Goal: Task Accomplishment & Management: Manage account settings

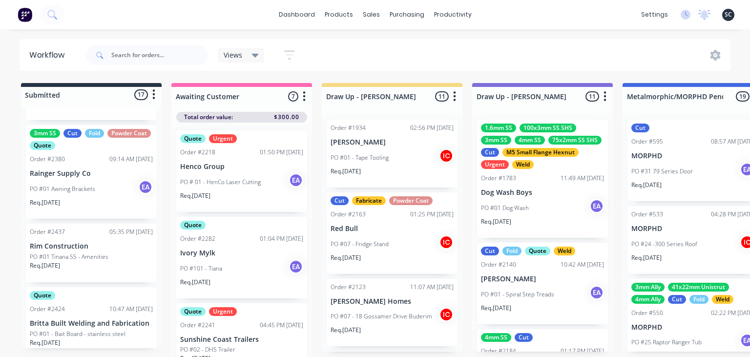
scroll to position [281, 0]
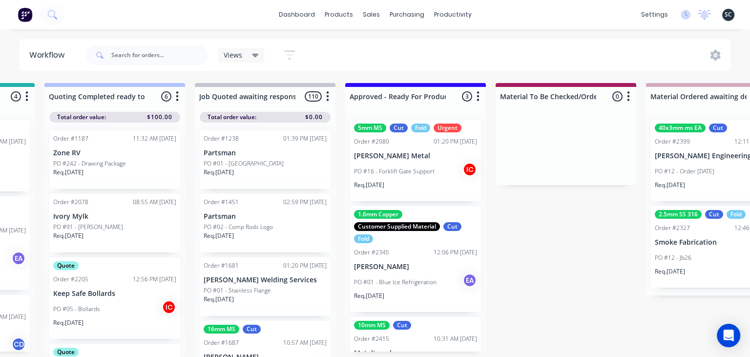
scroll to position [54, 0]
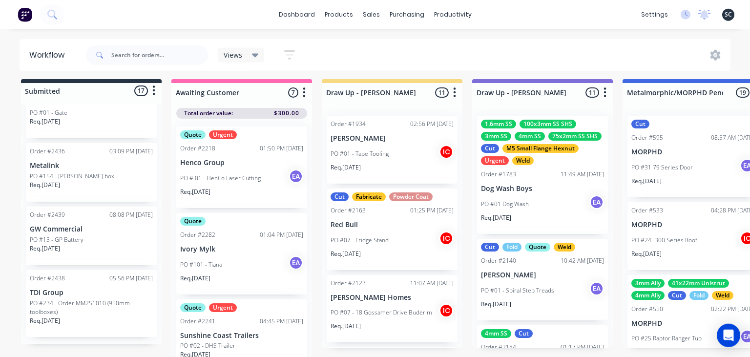
scroll to position [5, 0]
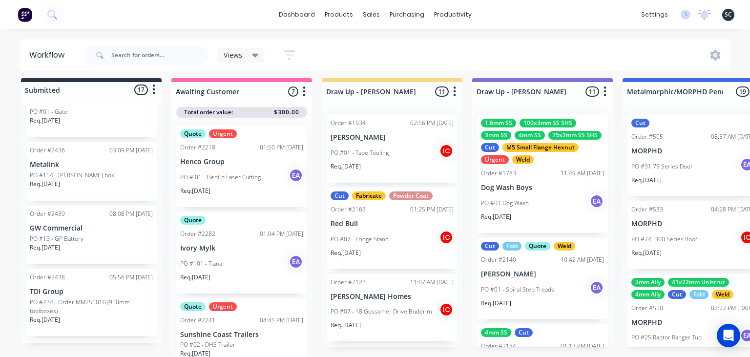
click at [112, 302] on p "PO #234 - Order MM251010 (950mm toolboxes)" at bounding box center [91, 307] width 123 height 18
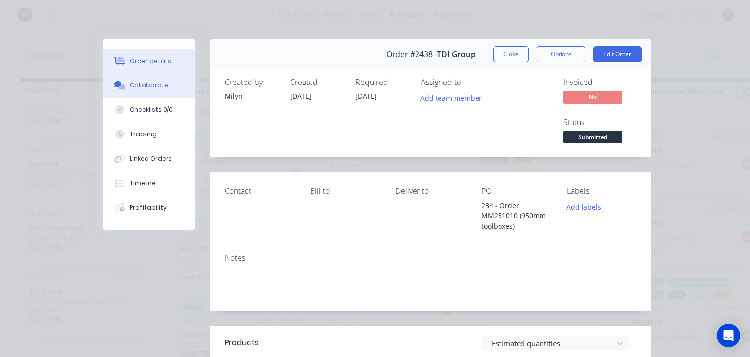
click at [163, 87] on div "Collaborate" at bounding box center [149, 85] width 39 height 9
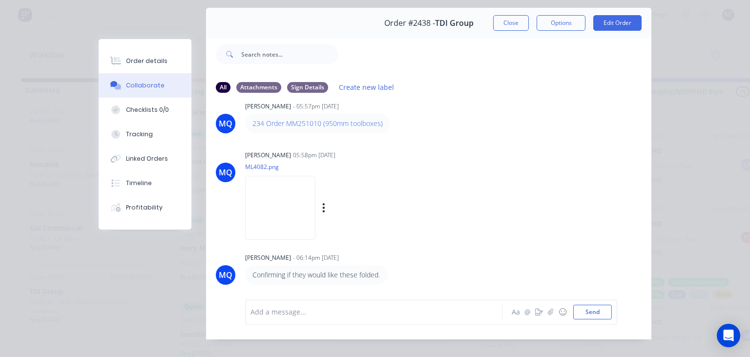
scroll to position [43, 0]
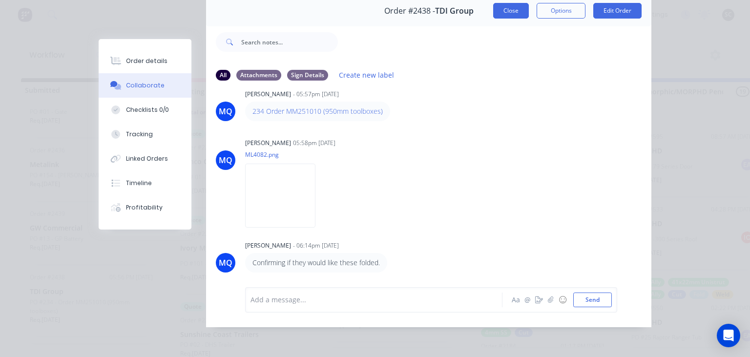
click at [511, 17] on button "Close" at bounding box center [511, 11] width 36 height 16
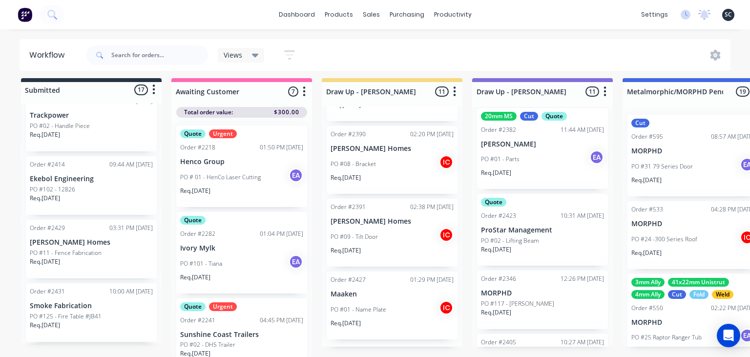
scroll to position [593, 0]
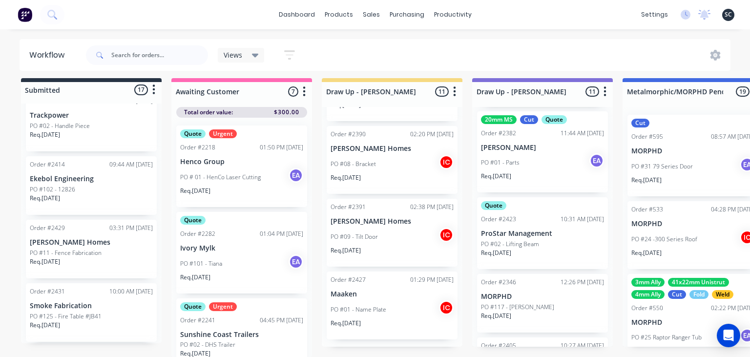
click at [519, 240] on p "PO #02 - Lifting Beam" at bounding box center [510, 244] width 58 height 9
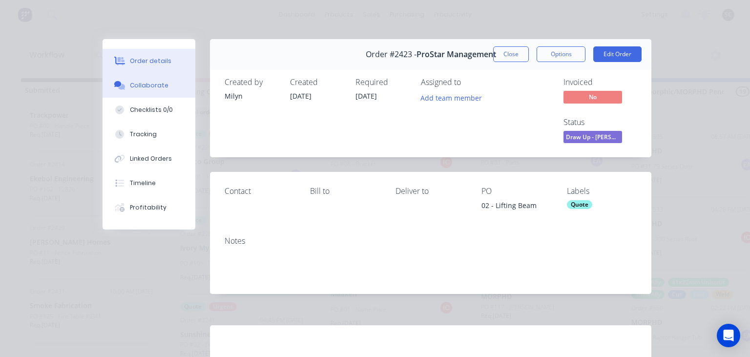
click at [142, 85] on div "Collaborate" at bounding box center [149, 85] width 39 height 9
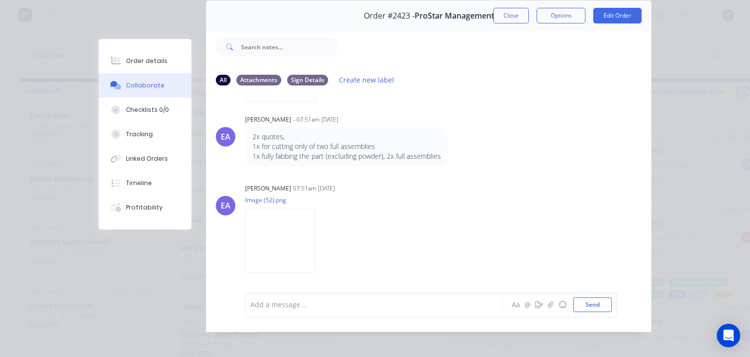
scroll to position [43, 0]
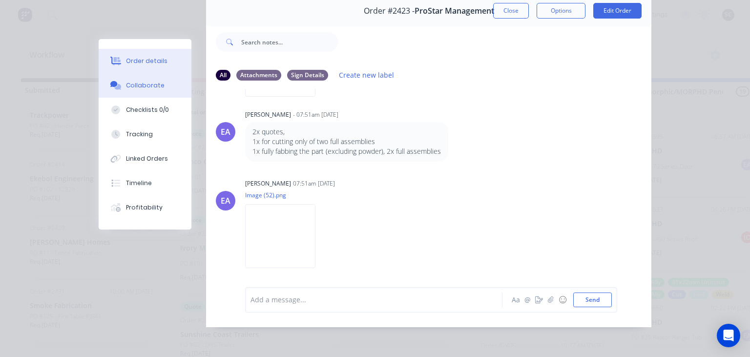
click at [156, 52] on button "Order details" at bounding box center [145, 61] width 93 height 24
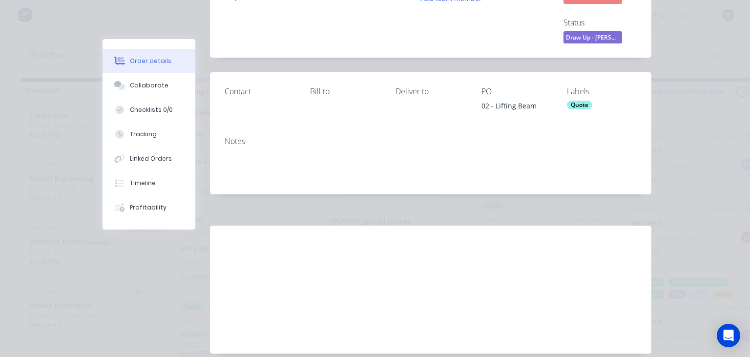
scroll to position [0, 0]
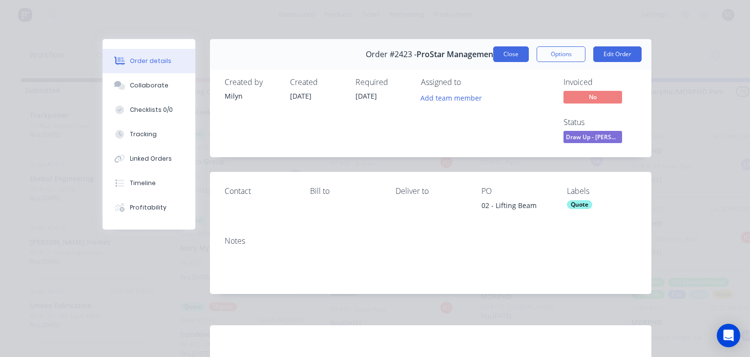
click at [511, 58] on button "Close" at bounding box center [511, 54] width 36 height 16
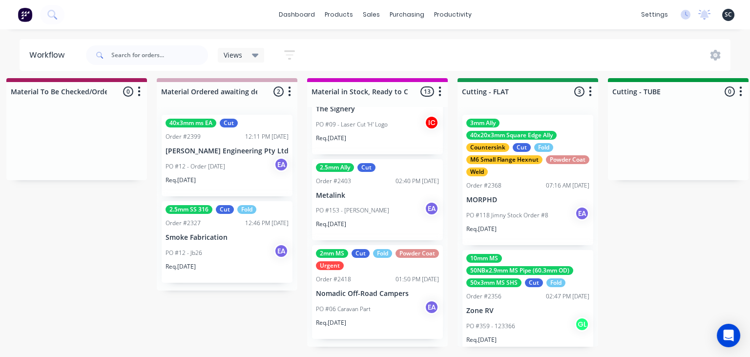
scroll to position [103, 0]
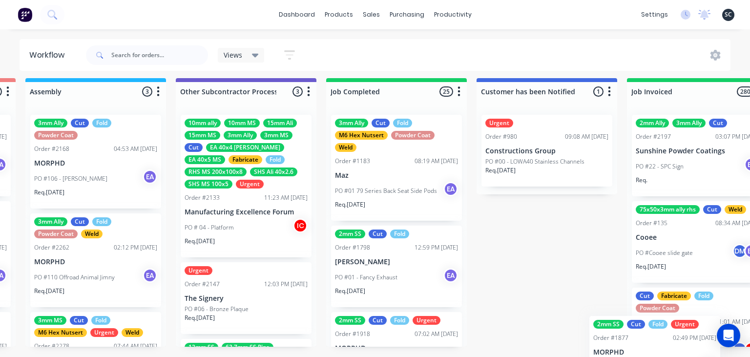
drag, startPoint x: 627, startPoint y: 334, endPoint x: 656, endPoint y: 338, distance: 29.1
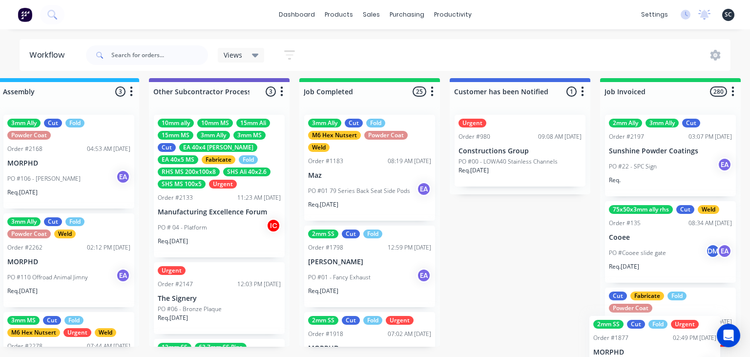
click at [650, 337] on div "2mm Ally 3mm Ally Cut Order #2197 03:07 PM 28/08/25 Sunshine Powder Coatings PO…" at bounding box center [670, 227] width 141 height 240
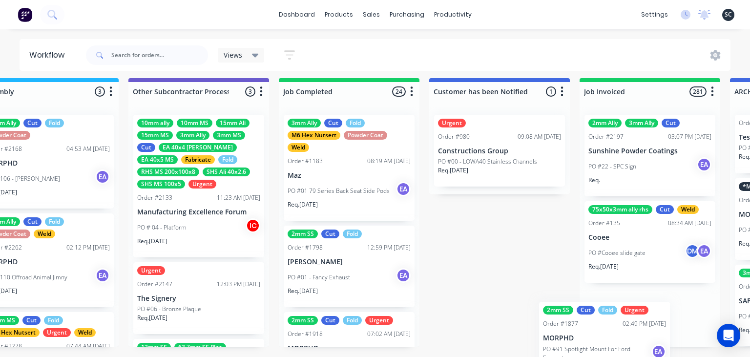
scroll to position [5, 3052]
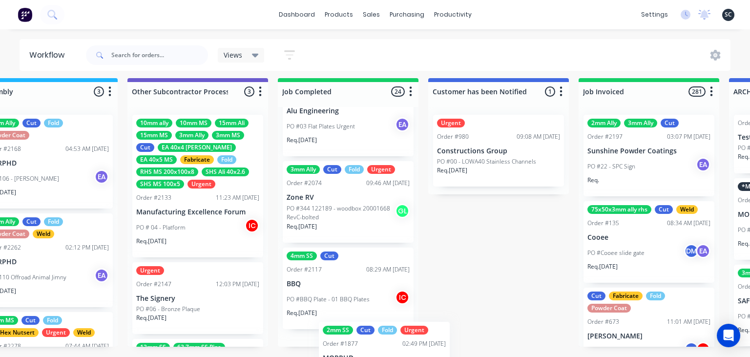
drag, startPoint x: 600, startPoint y: 334, endPoint x: 347, endPoint y: 358, distance: 254.6
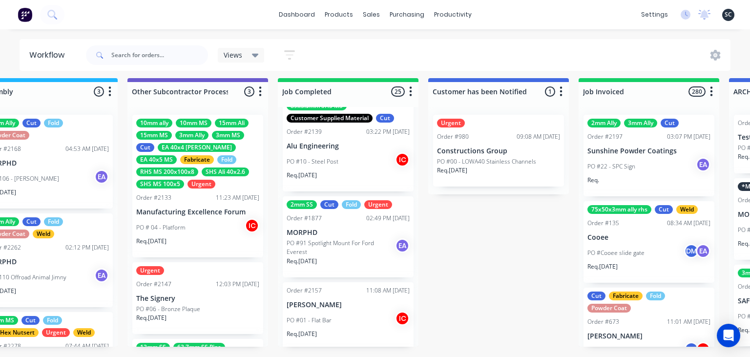
scroll to position [627, 0]
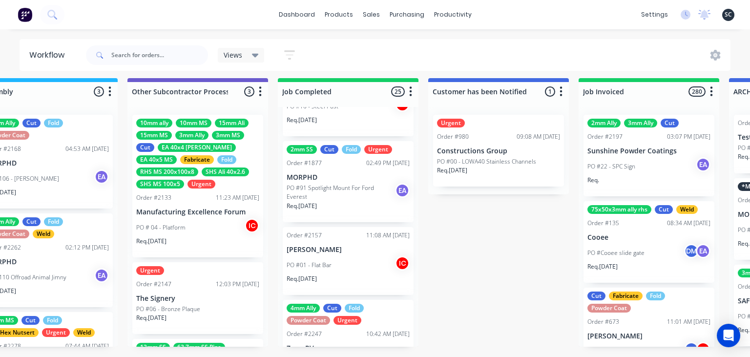
click at [337, 185] on div "PO #91 Spotlight Mount For Ford Everest EA" at bounding box center [348, 192] width 123 height 19
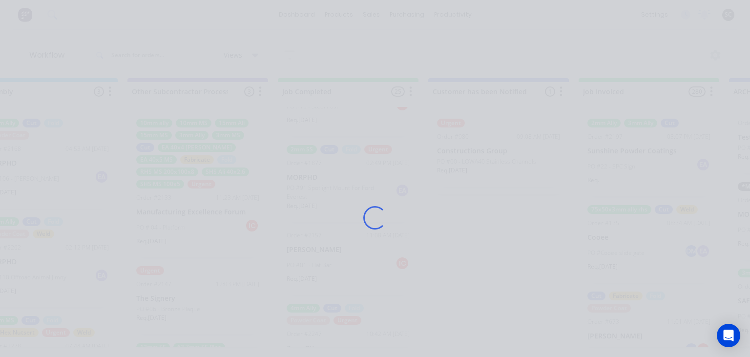
click at [303, 178] on div "Loading..." at bounding box center [375, 217] width 572 height 357
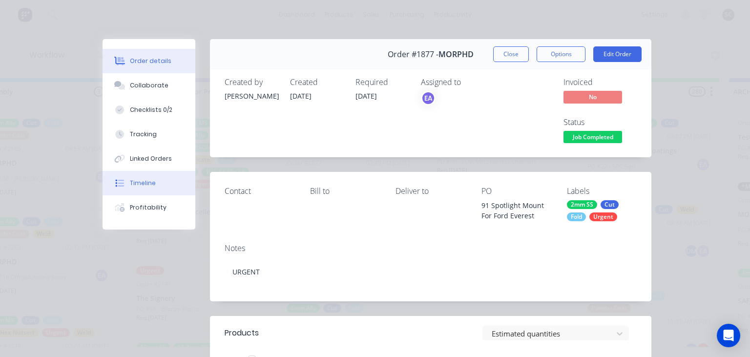
click at [146, 187] on div "Timeline" at bounding box center [143, 183] width 26 height 9
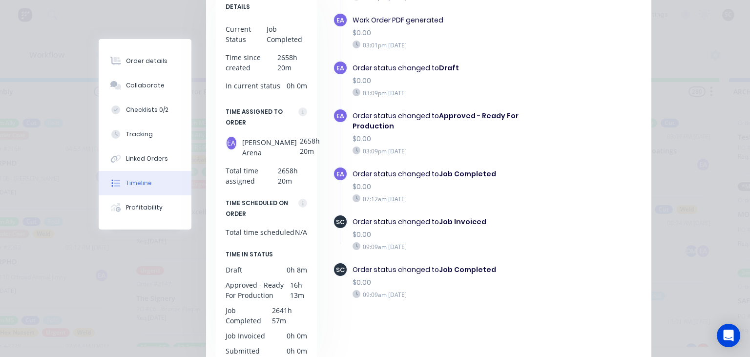
scroll to position [168, 0]
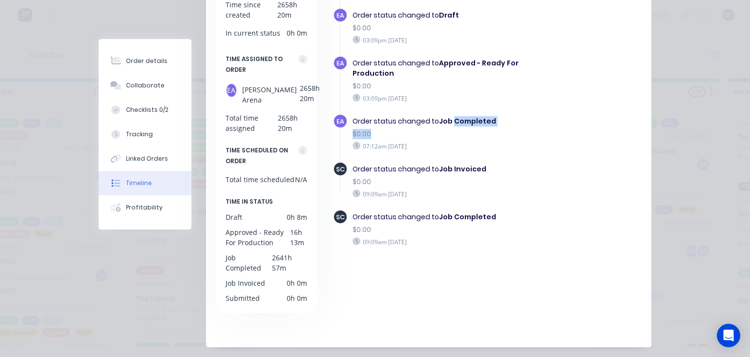
drag, startPoint x: 493, startPoint y: 122, endPoint x: 519, endPoint y: 125, distance: 25.6
click at [518, 125] on div "Order status changed to Job Completed $0.00 07:12am Wednesday 25/06/25" at bounding box center [447, 133] width 198 height 39
click at [531, 130] on div "$0.00" at bounding box center [447, 134] width 188 height 10
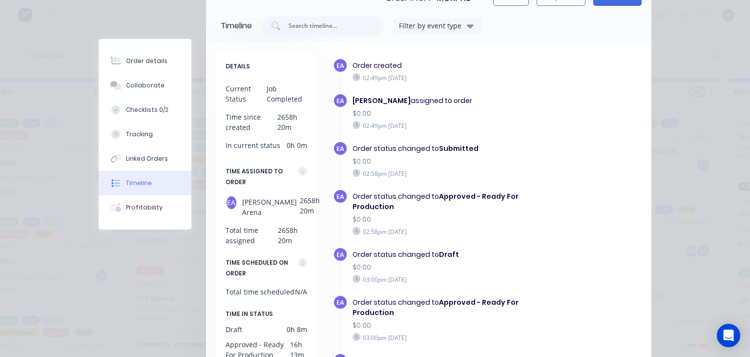
scroll to position [0, 3052]
drag, startPoint x: 513, startPoint y: 3, endPoint x: 507, endPoint y: 15, distance: 13.1
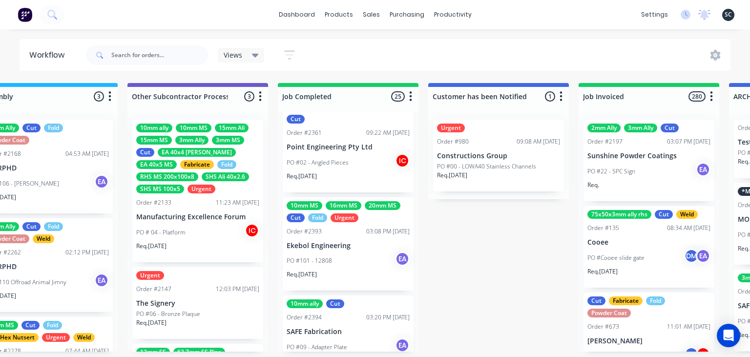
scroll to position [1770, 0]
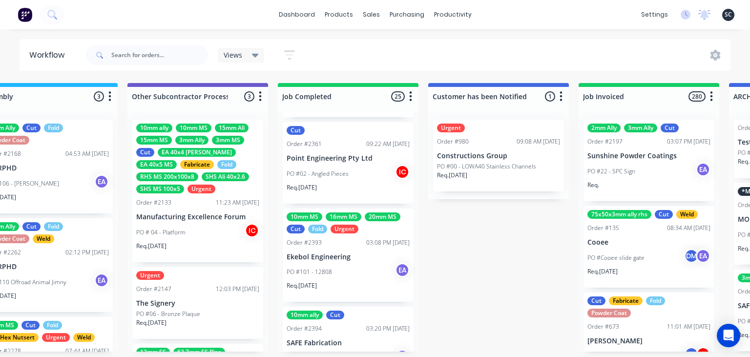
click at [370, 269] on div "PO #101 - 12808 EA" at bounding box center [348, 272] width 123 height 19
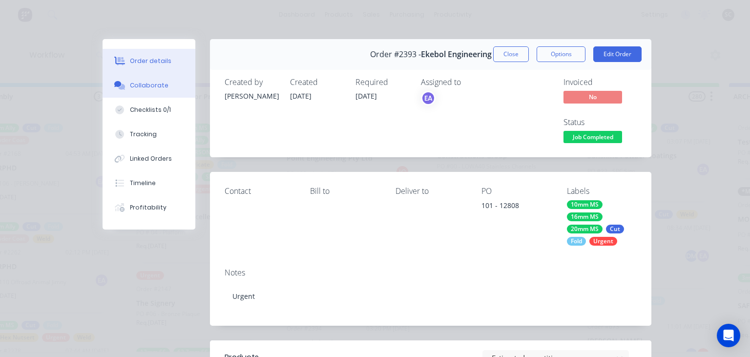
drag, startPoint x: 155, startPoint y: 90, endPoint x: 162, endPoint y: 94, distance: 7.9
click at [154, 90] on button "Collaborate" at bounding box center [149, 85] width 93 height 24
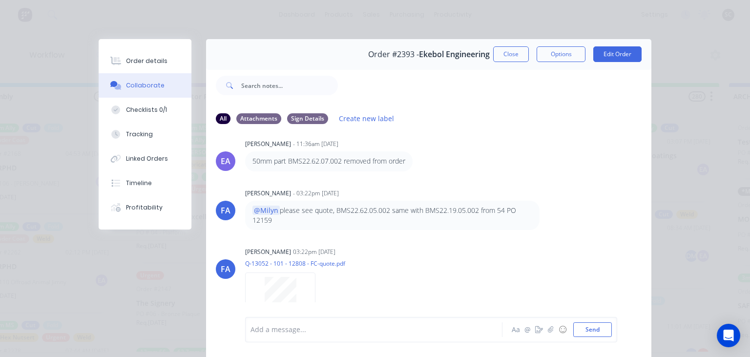
scroll to position [220, 0]
click at [510, 56] on button "Close" at bounding box center [511, 54] width 36 height 16
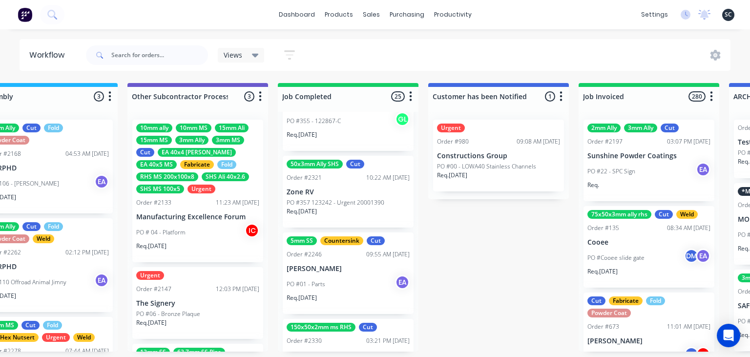
scroll to position [870, 0]
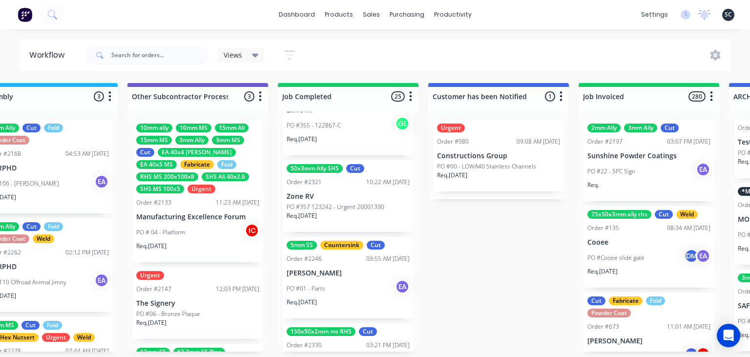
click at [366, 280] on div "PO #01 - Parts EA" at bounding box center [348, 288] width 123 height 19
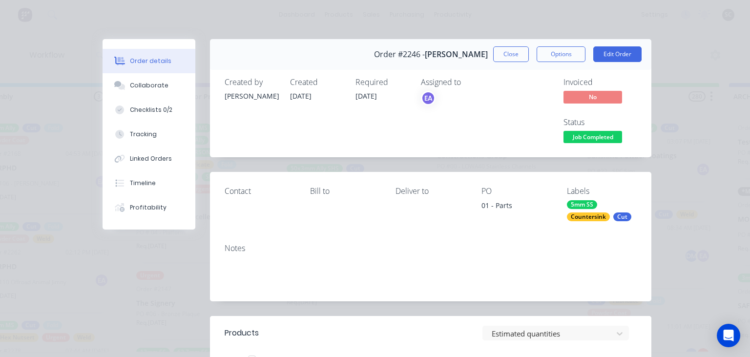
scroll to position [225, 0]
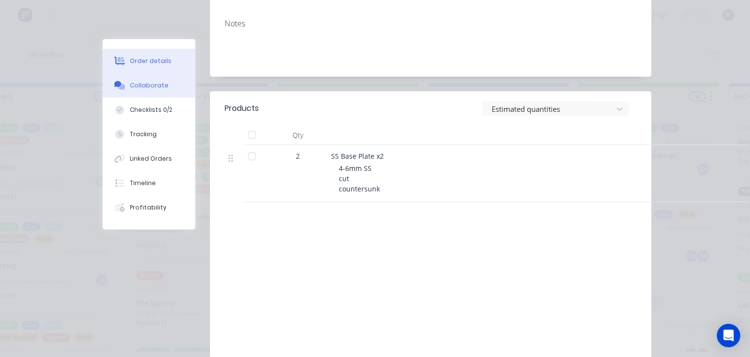
click at [151, 84] on div "Collaborate" at bounding box center [149, 85] width 39 height 9
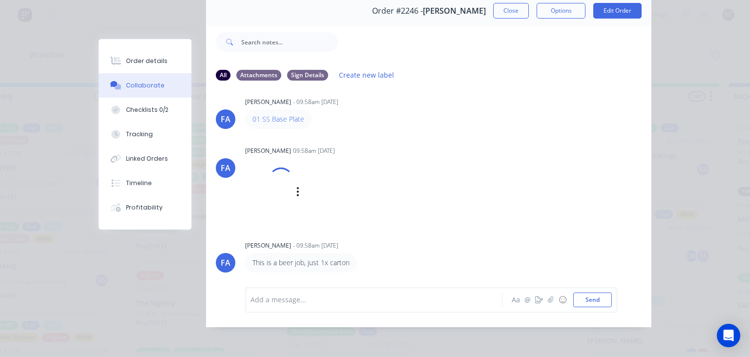
scroll to position [0, 0]
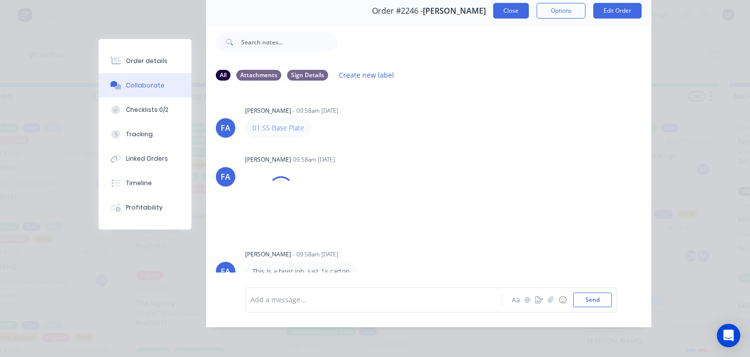
click at [505, 9] on button "Close" at bounding box center [511, 11] width 36 height 16
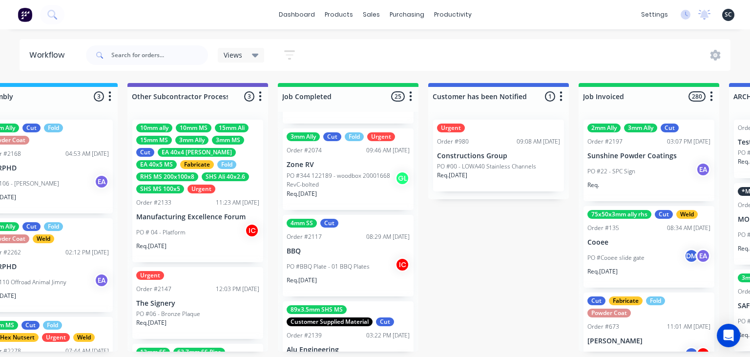
scroll to position [252, 0]
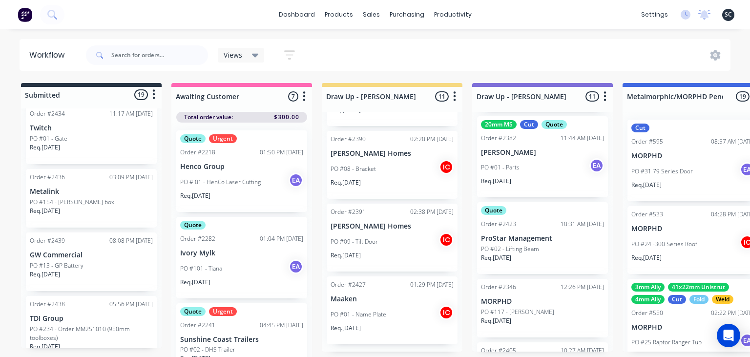
scroll to position [1171, 0]
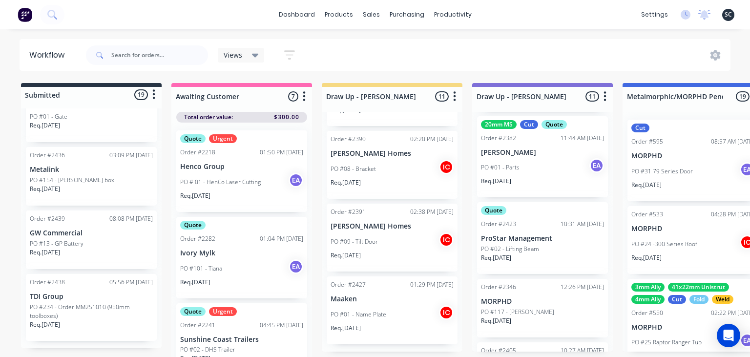
click at [92, 242] on div "PO #13 - GP Battery" at bounding box center [91, 243] width 123 height 9
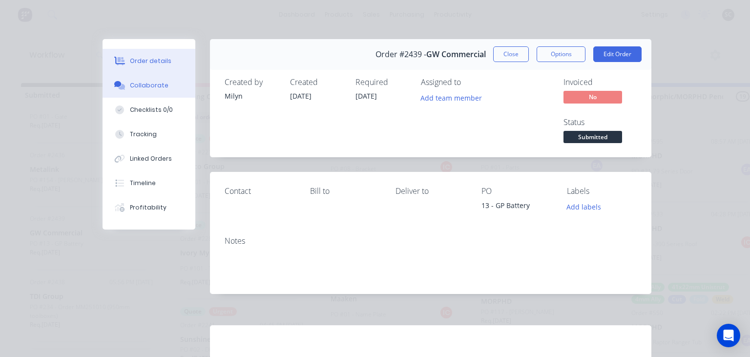
click at [141, 93] on button "Collaborate" at bounding box center [149, 85] width 93 height 24
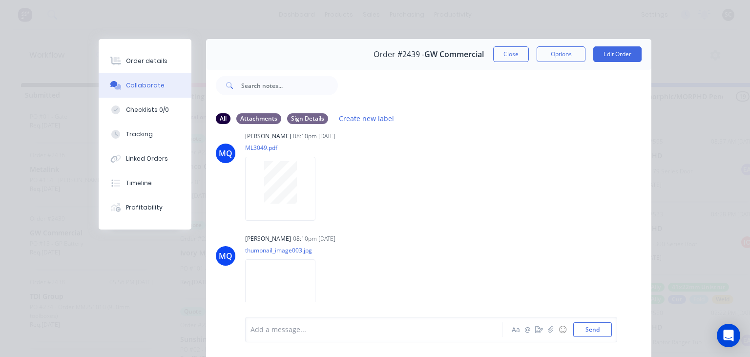
scroll to position [79, 0]
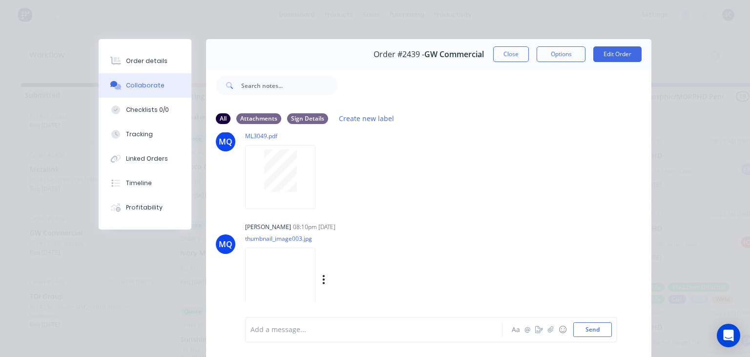
click at [282, 287] on img at bounding box center [280, 280] width 70 height 64
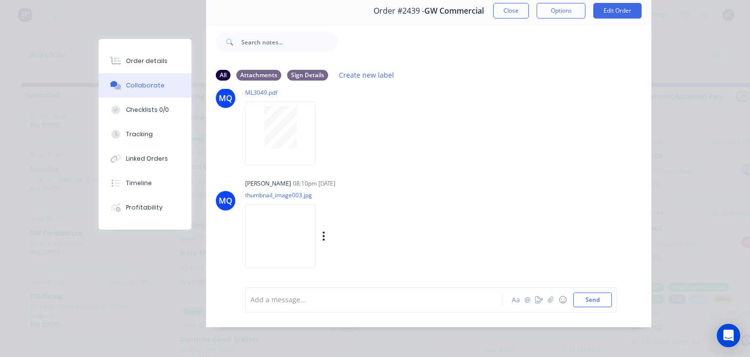
scroll to position [0, 0]
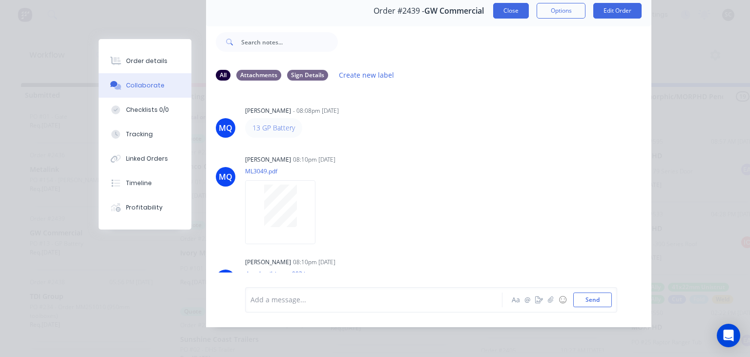
click at [505, 14] on button "Close" at bounding box center [511, 11] width 36 height 16
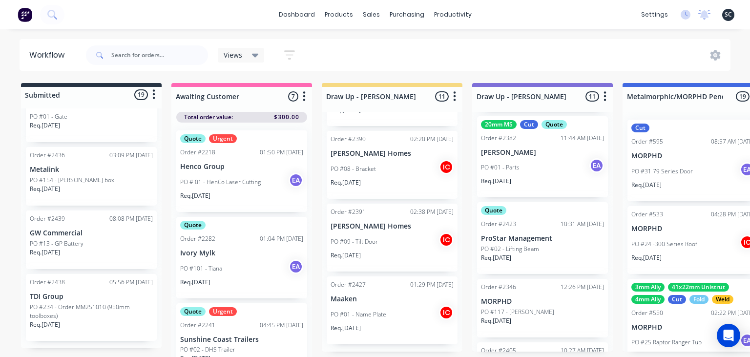
click at [63, 239] on p "PO #13 - GP Battery" at bounding box center [57, 243] width 54 height 9
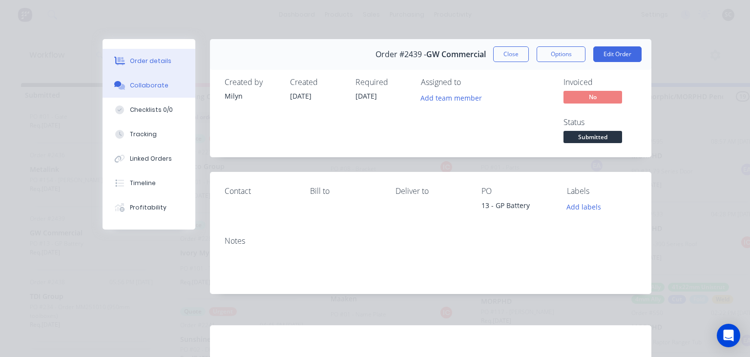
click at [151, 86] on div "Collaborate" at bounding box center [149, 85] width 39 height 9
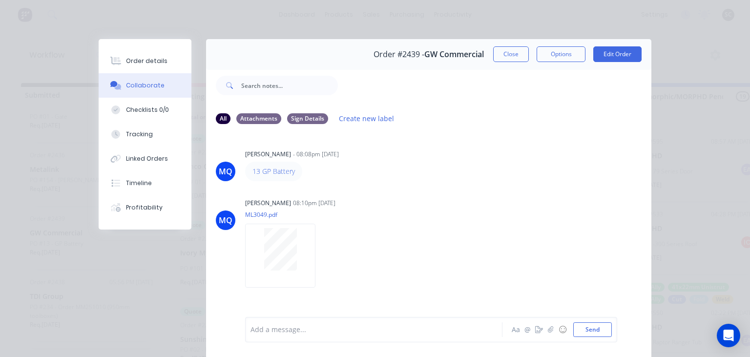
click at [395, 189] on div "MQ Milyn Quinones - 08:08pm 10/10/25 13 GP Battery MQ Milyn Quinones 08:10pm 10…" at bounding box center [428, 224] width 445 height 184
click at [522, 50] on button "Close" at bounding box center [511, 54] width 36 height 16
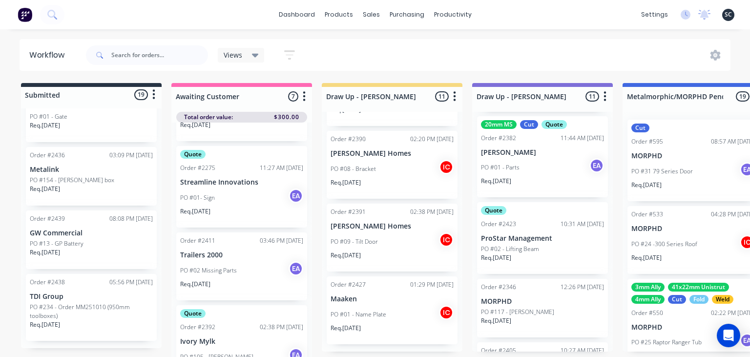
scroll to position [342, 0]
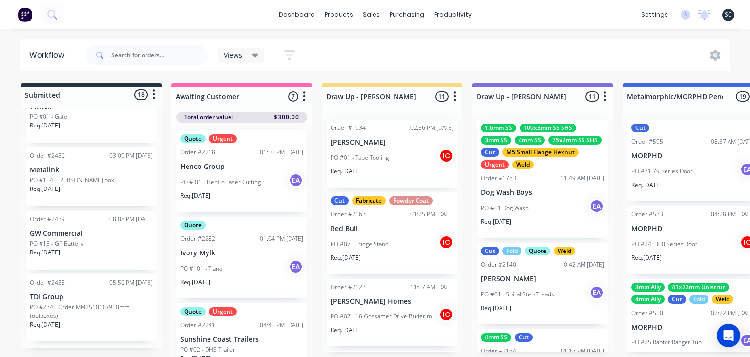
scroll to position [252, 0]
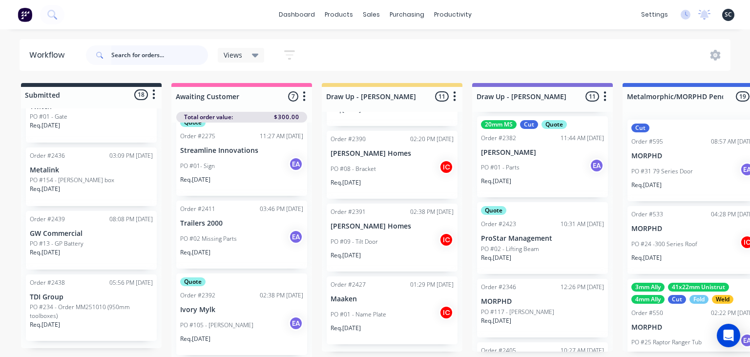
click at [135, 60] on input "text" at bounding box center [159, 55] width 97 height 20
type input "Steel post"
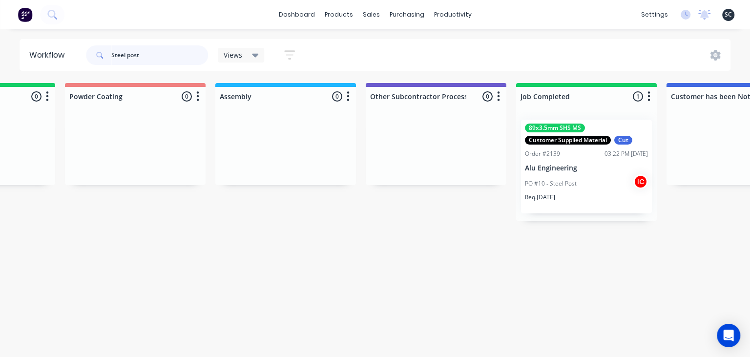
scroll to position [0, 2818]
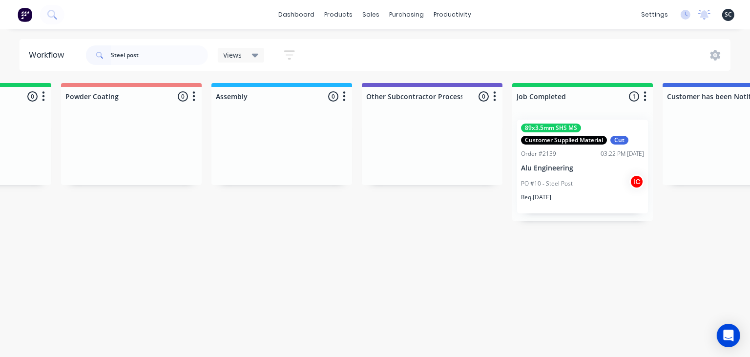
click at [580, 187] on div "PO #10 - Steel Post IC" at bounding box center [582, 183] width 123 height 19
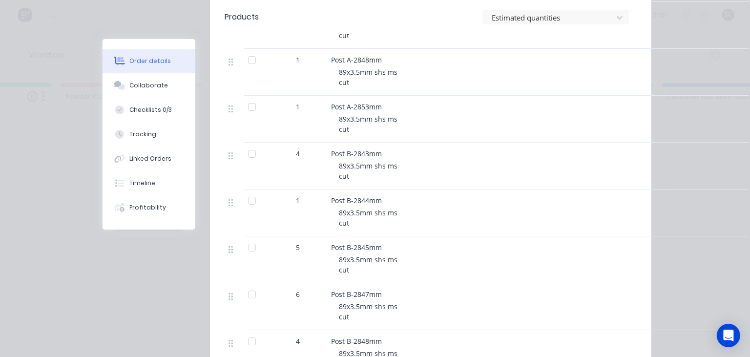
scroll to position [281, 0]
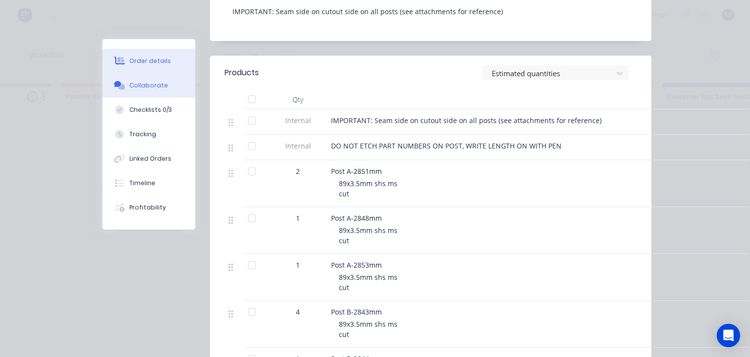
click at [158, 88] on div "Collaborate" at bounding box center [149, 85] width 39 height 9
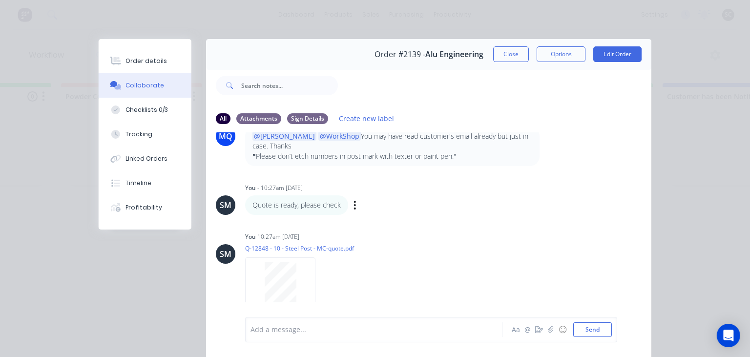
scroll to position [43, 0]
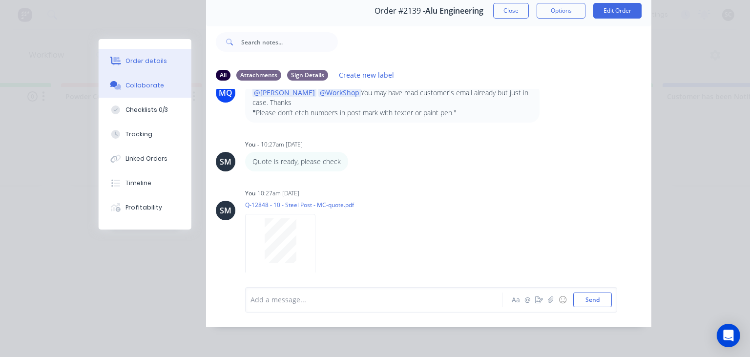
click at [151, 60] on div "Order details" at bounding box center [147, 61] width 42 height 9
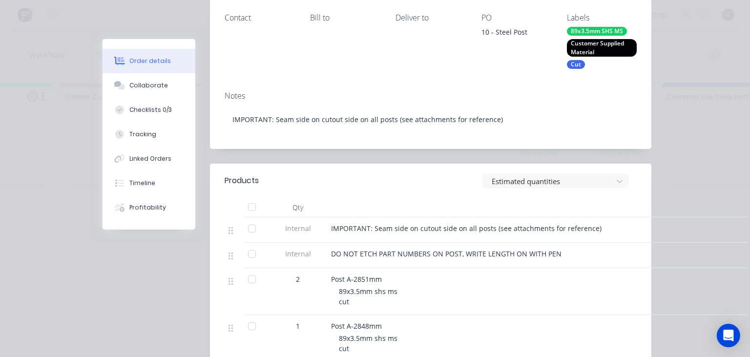
scroll to position [269, 0]
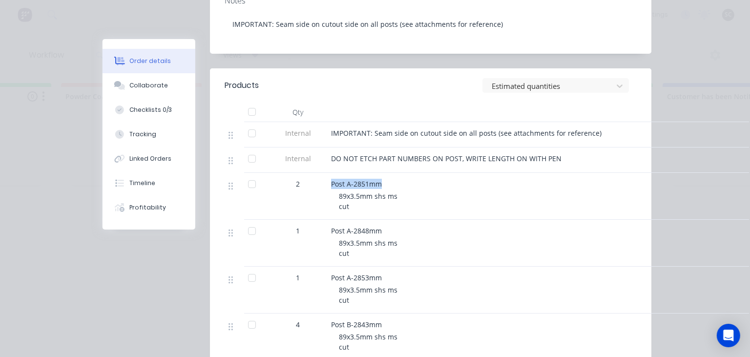
drag, startPoint x: 331, startPoint y: 182, endPoint x: 401, endPoint y: 185, distance: 70.9
click at [401, 185] on div "Post A-2851mm 89x3.5mm shs ms cut" at bounding box center [522, 196] width 391 height 47
click at [456, 203] on div "89x3.5mm shs ms cut" at bounding box center [526, 201] width 375 height 21
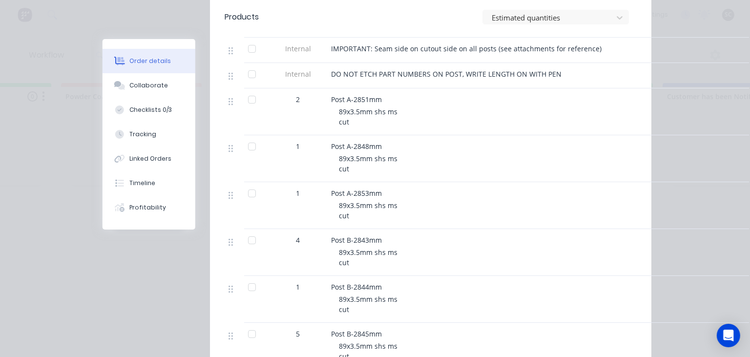
scroll to position [325, 0]
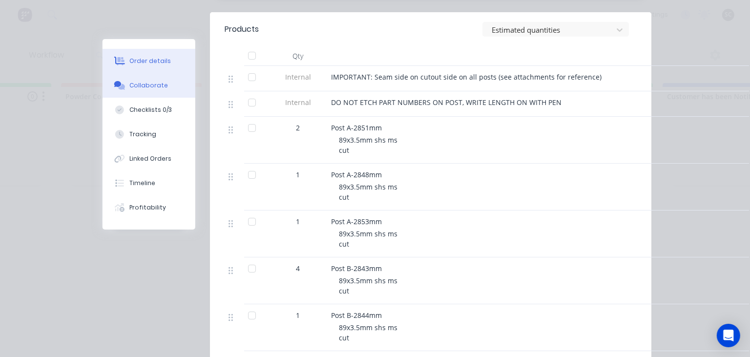
click at [159, 87] on div "Collaborate" at bounding box center [149, 85] width 39 height 9
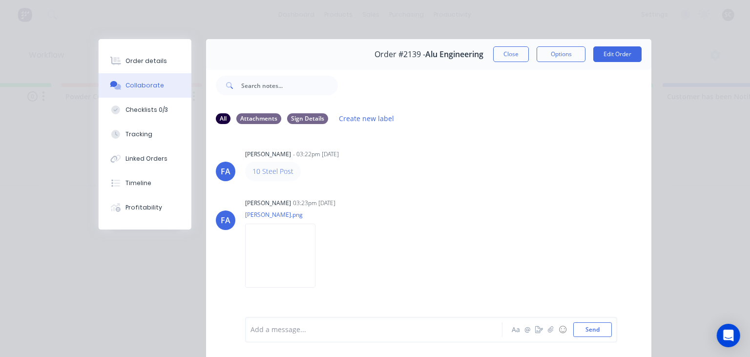
drag, startPoint x: 273, startPoint y: 173, endPoint x: 301, endPoint y: 174, distance: 28.8
click at [457, 204] on div "Francis Adrian Candido 03:23pm 19/08/25" at bounding box center [367, 203] width 245 height 9
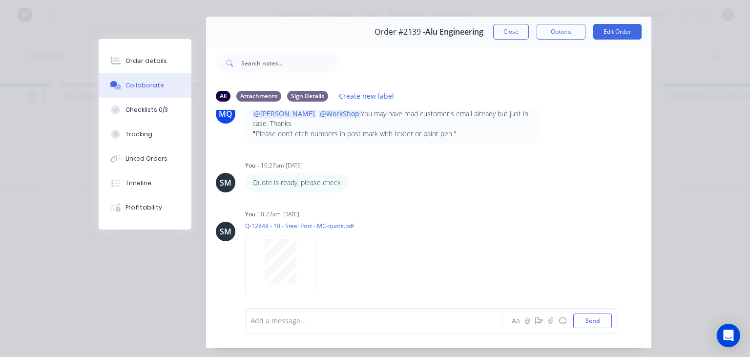
scroll to position [43, 0]
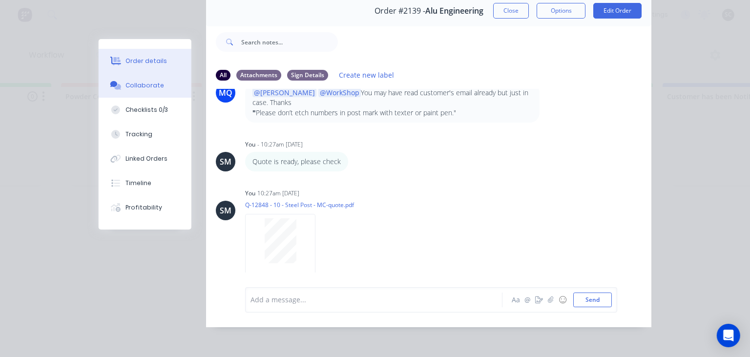
click at [150, 67] on button "Order details" at bounding box center [145, 61] width 93 height 24
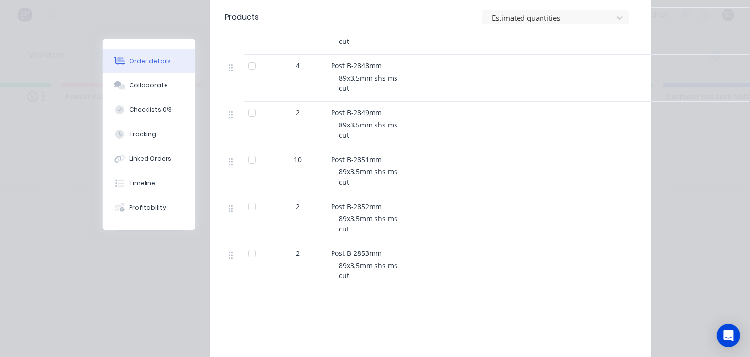
scroll to position [719, 0]
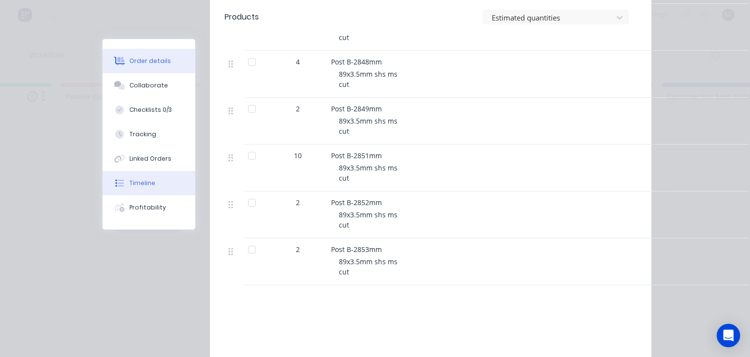
click at [146, 187] on div "Timeline" at bounding box center [143, 183] width 26 height 9
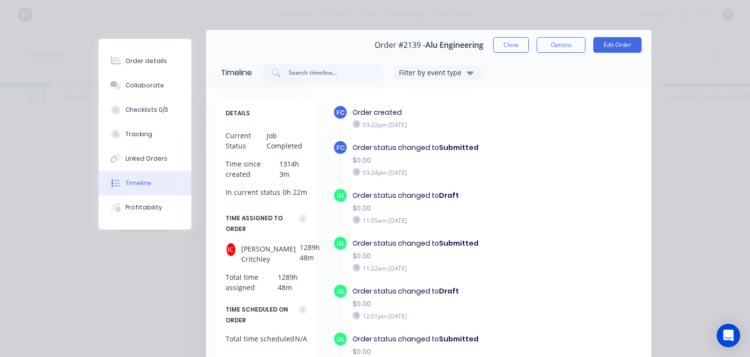
scroll to position [0, 0]
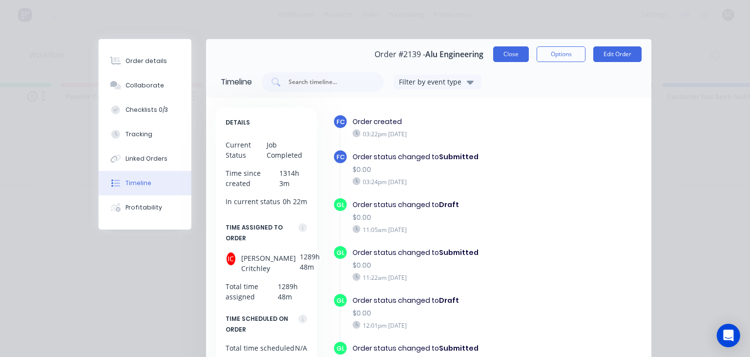
click at [504, 58] on button "Close" at bounding box center [511, 54] width 36 height 16
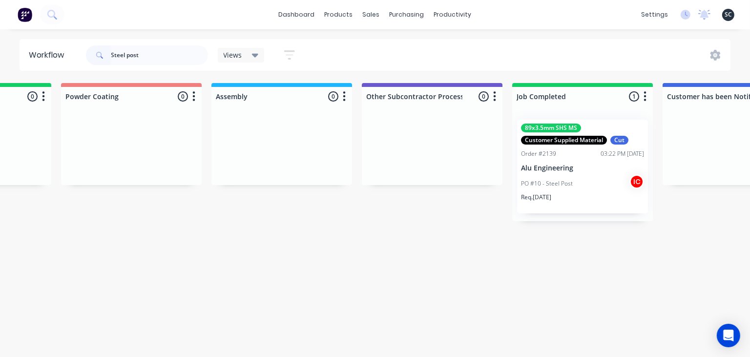
click at [547, 155] on div "Order #2139" at bounding box center [538, 153] width 35 height 9
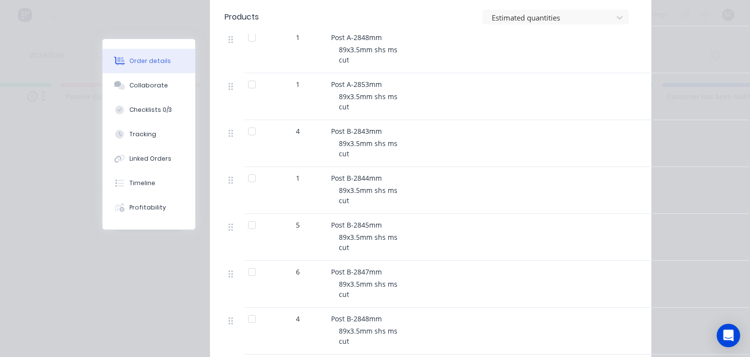
scroll to position [450, 0]
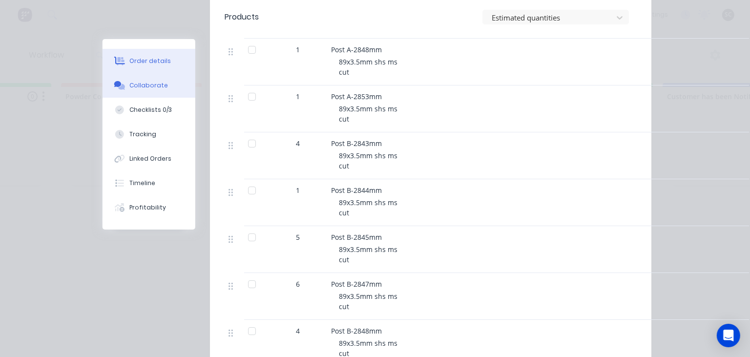
click at [152, 83] on div "Collaborate" at bounding box center [149, 85] width 39 height 9
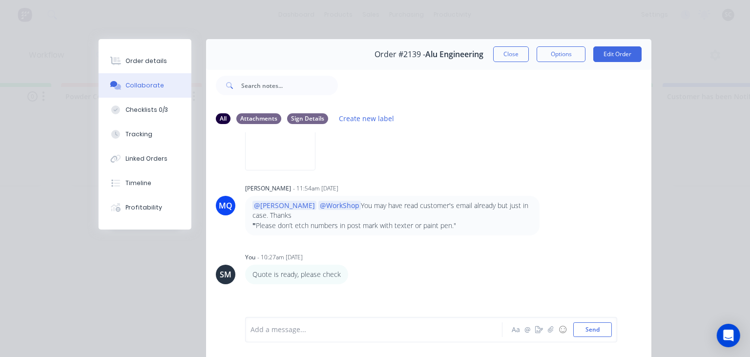
scroll to position [407, 0]
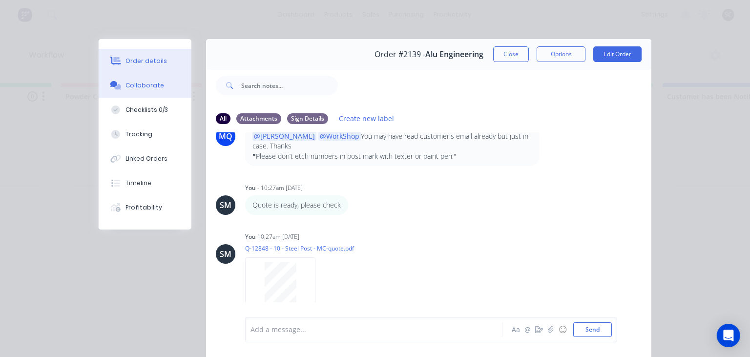
click at [145, 65] on div "Order details" at bounding box center [147, 61] width 42 height 9
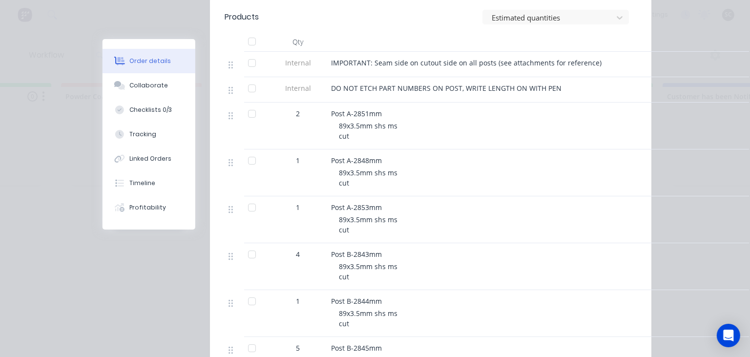
scroll to position [337, 0]
click at [252, 114] on div at bounding box center [252, 115] width 20 height 20
click at [250, 160] on div at bounding box center [252, 162] width 20 height 20
click at [252, 208] on div at bounding box center [252, 209] width 20 height 20
click at [251, 253] on div at bounding box center [252, 256] width 20 height 20
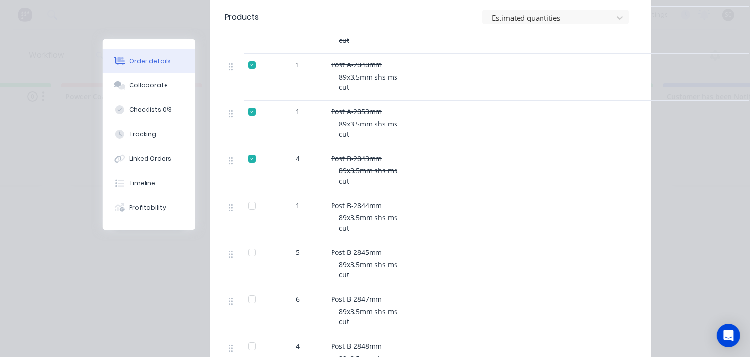
scroll to position [450, 0]
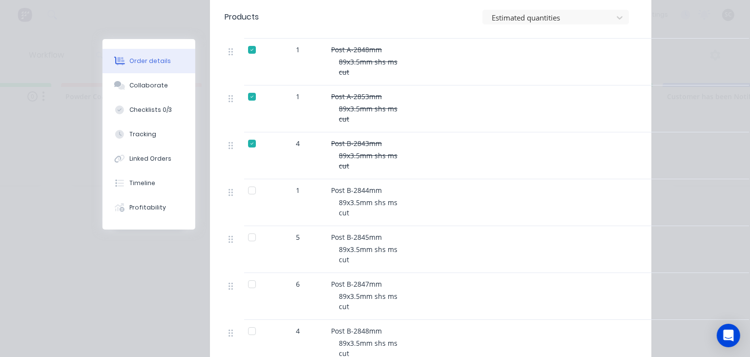
click at [251, 194] on div at bounding box center [252, 191] width 20 height 20
click at [254, 239] on div at bounding box center [252, 238] width 20 height 20
drag, startPoint x: 252, startPoint y: 282, endPoint x: 284, endPoint y: 270, distance: 34.2
click at [253, 282] on div at bounding box center [252, 284] width 20 height 20
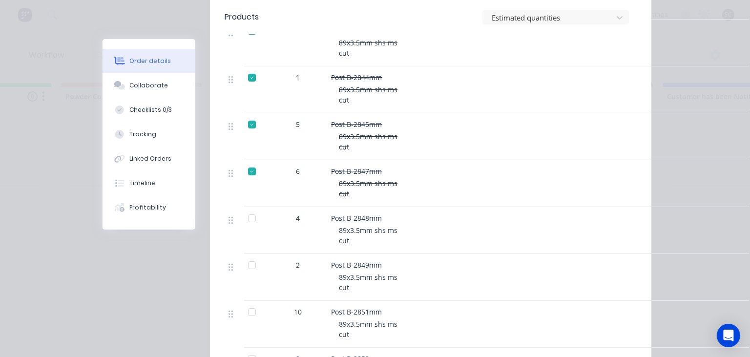
click at [255, 216] on div at bounding box center [252, 219] width 20 height 20
drag, startPoint x: 252, startPoint y: 260, endPoint x: 261, endPoint y: 272, distance: 14.9
click at [251, 260] on div at bounding box center [252, 265] width 20 height 20
click at [255, 314] on div at bounding box center [252, 312] width 20 height 20
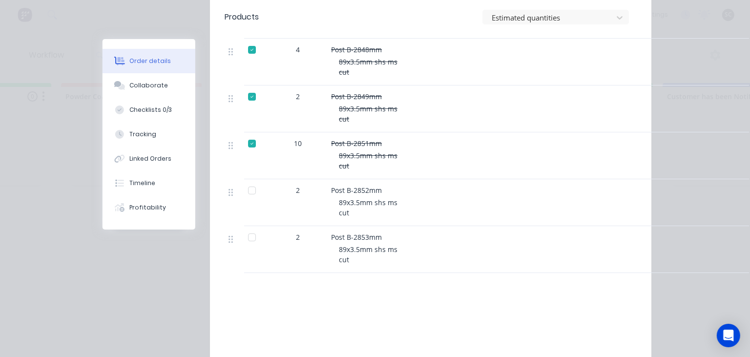
click at [252, 190] on div at bounding box center [252, 191] width 20 height 20
click at [252, 241] on div at bounding box center [252, 238] width 20 height 20
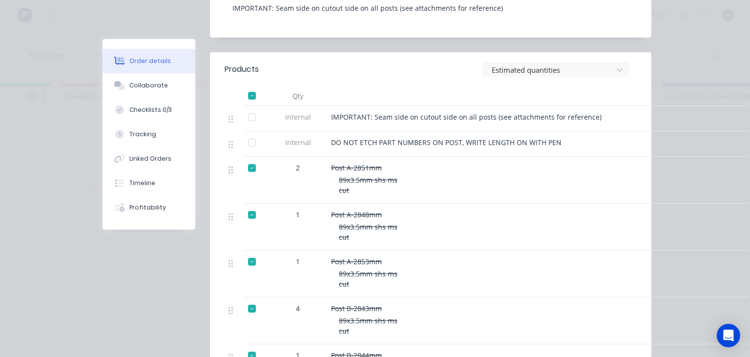
scroll to position [281, 0]
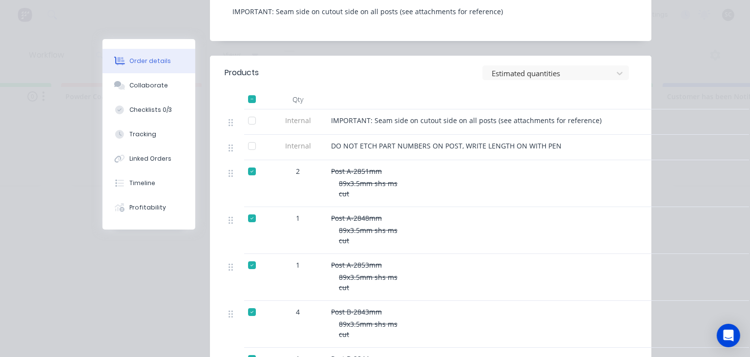
click at [252, 101] on div at bounding box center [252, 99] width 20 height 20
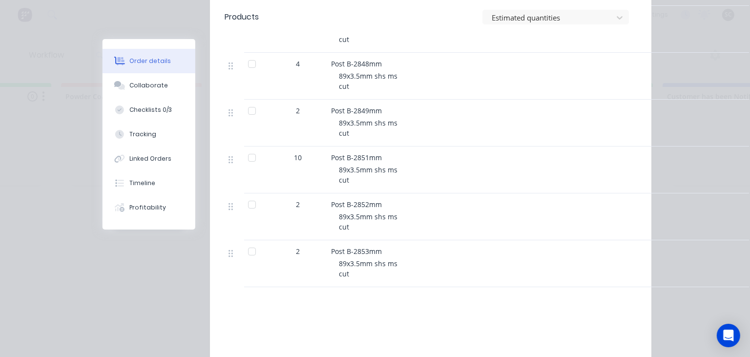
scroll to position [675, 0]
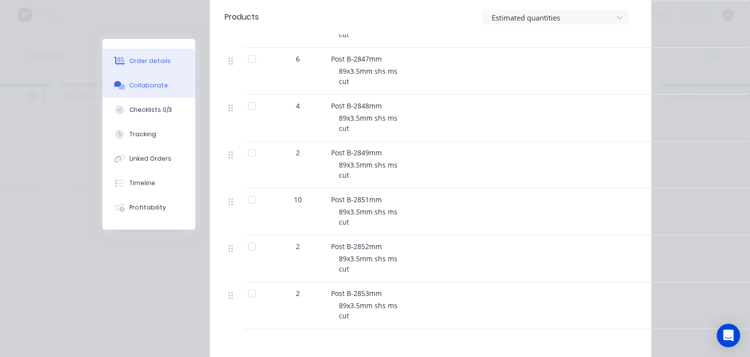
click at [158, 85] on div "Collaborate" at bounding box center [149, 85] width 39 height 9
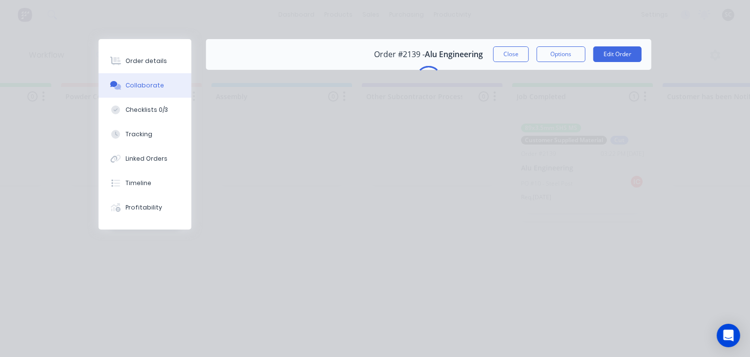
scroll to position [0, 0]
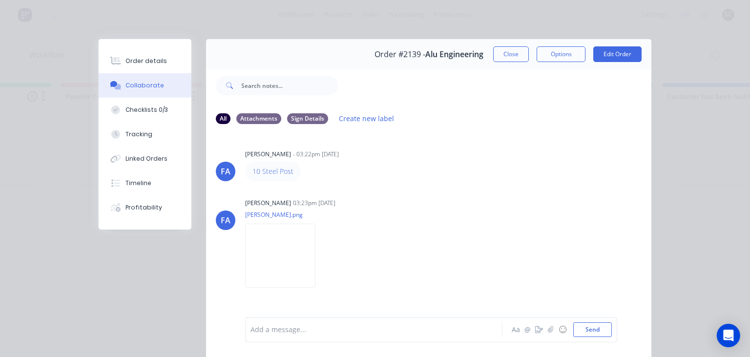
click at [437, 186] on div "FA Francis Adrian Candido - 03:22pm 19/08/25 10 Steel Post FA Francis Adrian Ca…" at bounding box center [428, 224] width 445 height 184
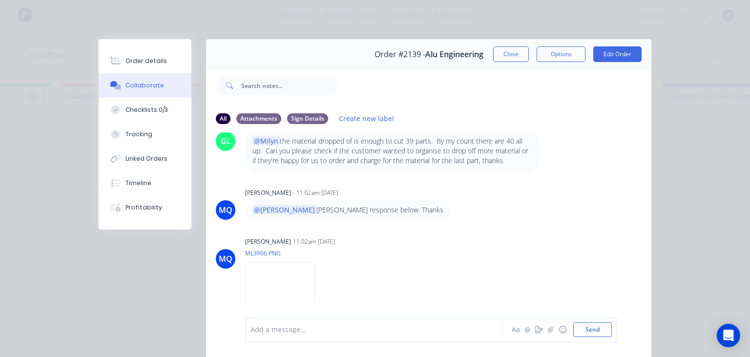
scroll to position [407, 0]
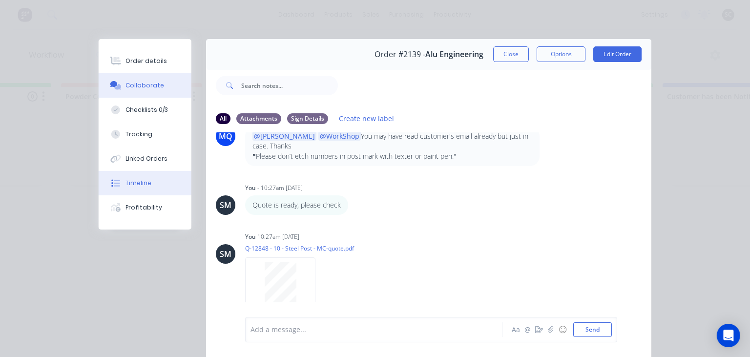
click at [145, 176] on button "Timeline" at bounding box center [145, 183] width 93 height 24
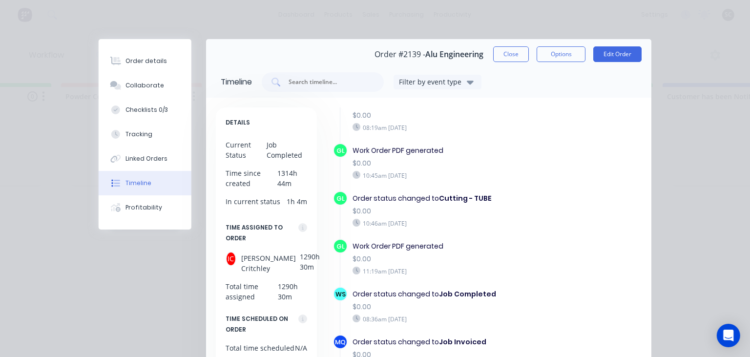
scroll to position [402, 0]
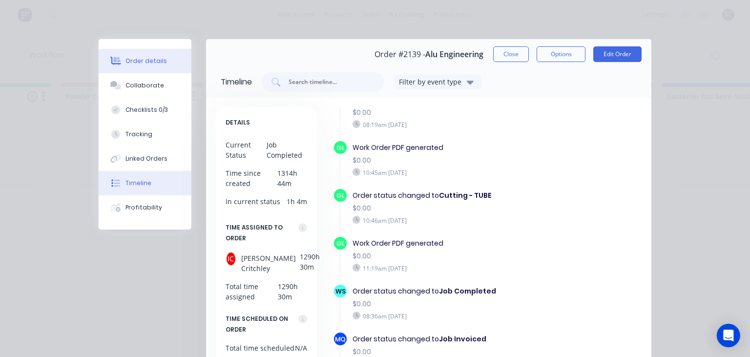
click at [146, 58] on div "Order details" at bounding box center [147, 61] width 42 height 9
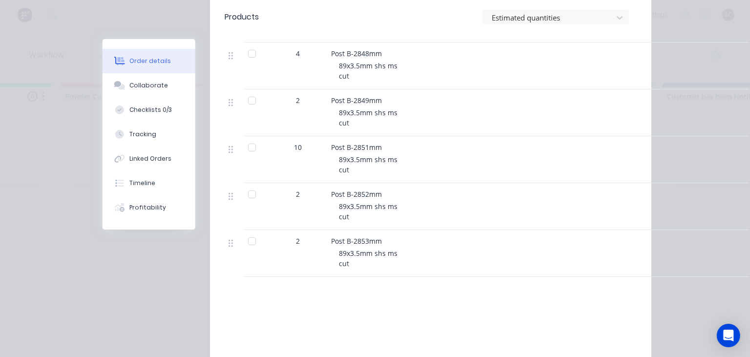
scroll to position [731, 0]
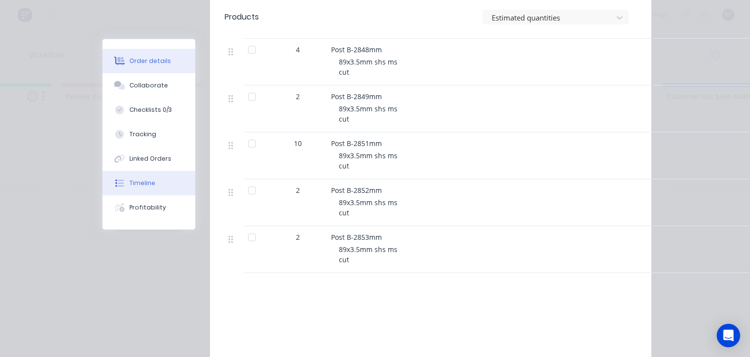
click at [144, 184] on div "Timeline" at bounding box center [143, 183] width 26 height 9
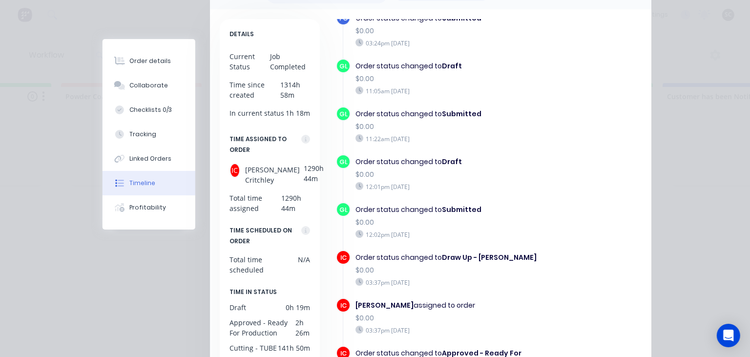
scroll to position [56, 0]
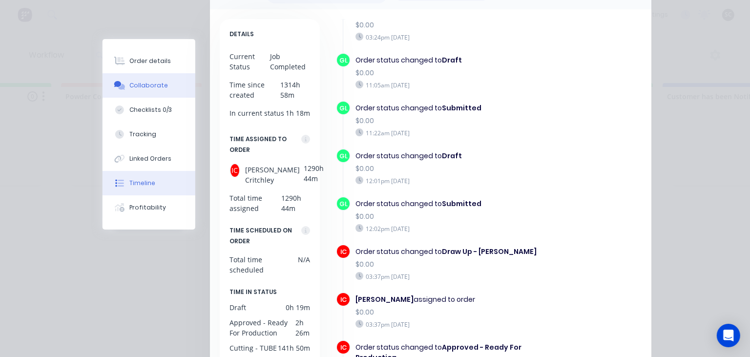
click at [157, 88] on div "Collaborate" at bounding box center [149, 85] width 39 height 9
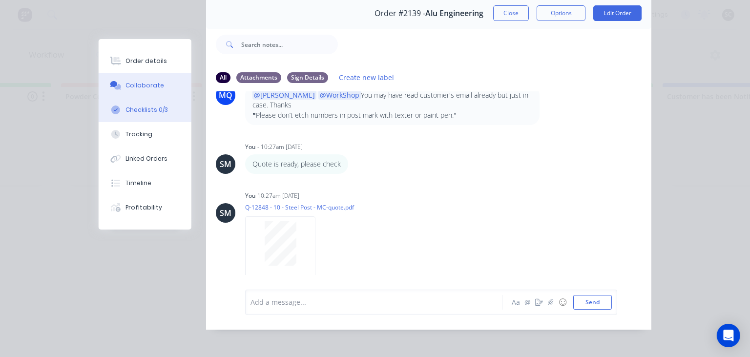
scroll to position [43, 0]
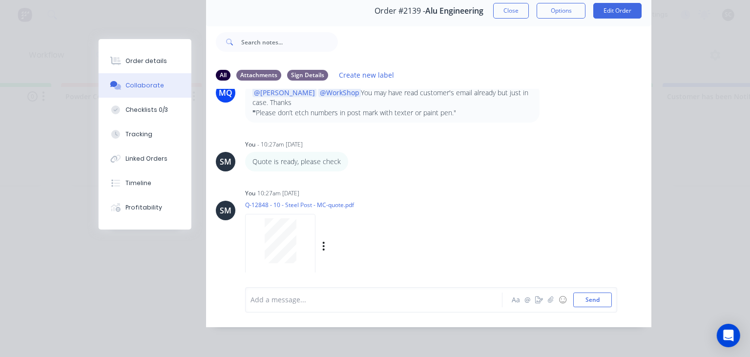
drag, startPoint x: 281, startPoint y: 184, endPoint x: 295, endPoint y: 182, distance: 13.8
click at [327, 189] on div "You 10:27am 21/08/25" at bounding box center [367, 193] width 245 height 9
click at [480, 195] on div "You 10:27am 21/08/25 Q-12848 - 10 - Steel Post - MC-quote.pdf Labels Download D…" at bounding box center [367, 230] width 245 height 88
click at [145, 188] on button "Timeline" at bounding box center [145, 183] width 93 height 24
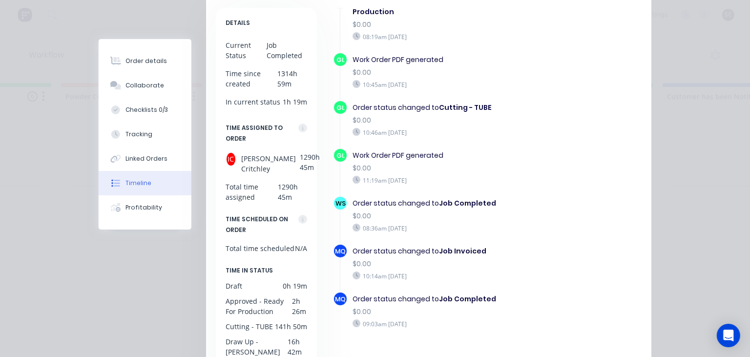
scroll to position [394, 0]
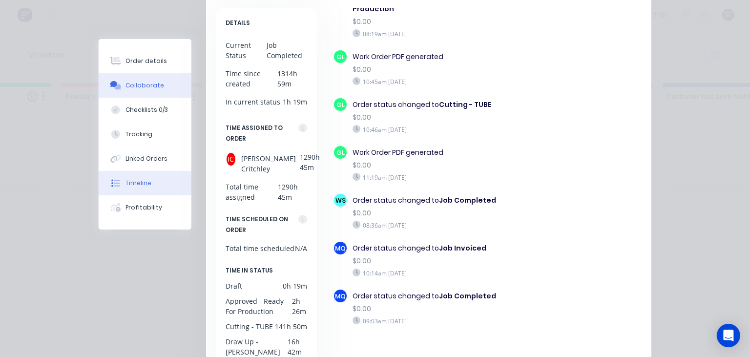
click at [152, 78] on button "Collaborate" at bounding box center [145, 85] width 93 height 24
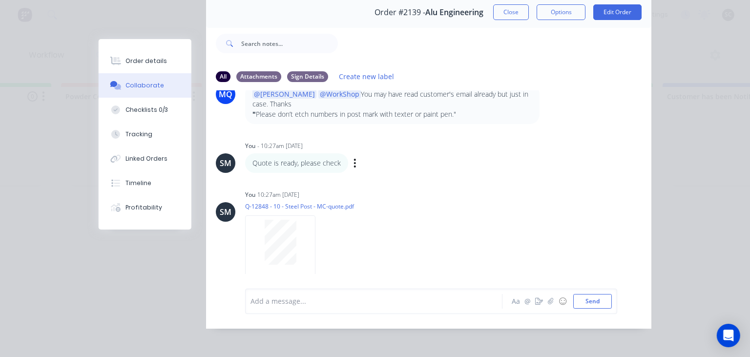
scroll to position [43, 0]
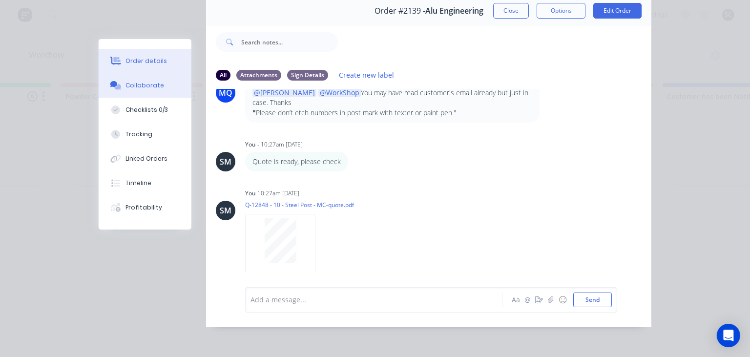
click at [155, 63] on div "Order details" at bounding box center [147, 61] width 42 height 9
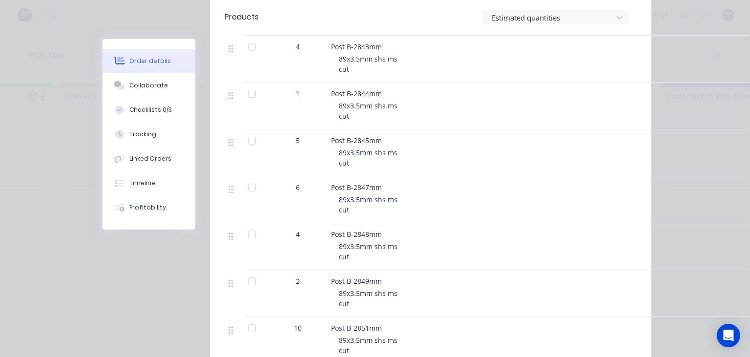
scroll to position [550, 0]
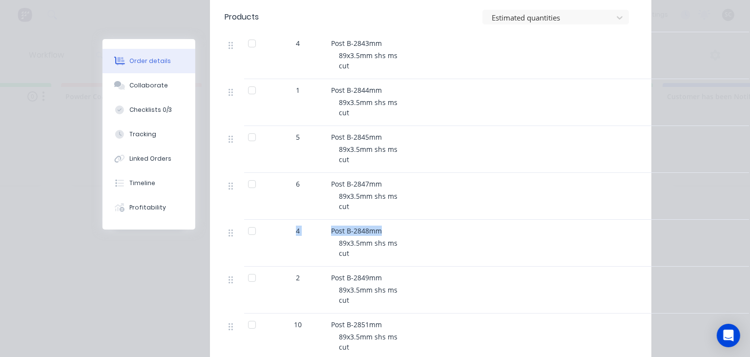
drag, startPoint x: 295, startPoint y: 230, endPoint x: 405, endPoint y: 233, distance: 110.9
click at [405, 233] on div "4 Post B-2848mm 89x3.5mm shs ms cut" at bounding box center [431, 243] width 412 height 47
click at [287, 240] on div "4" at bounding box center [298, 243] width 59 height 47
click at [254, 230] on div at bounding box center [252, 231] width 20 height 20
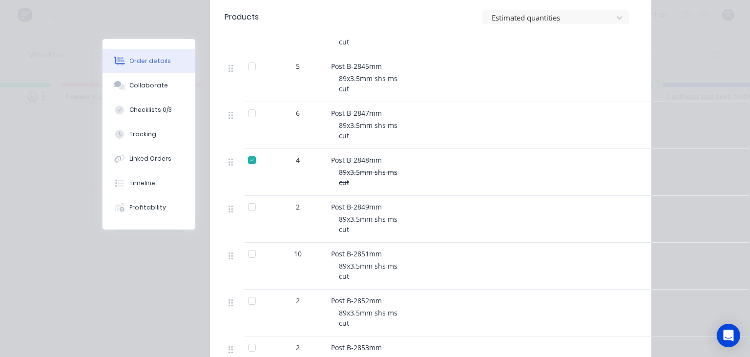
scroll to position [662, 0]
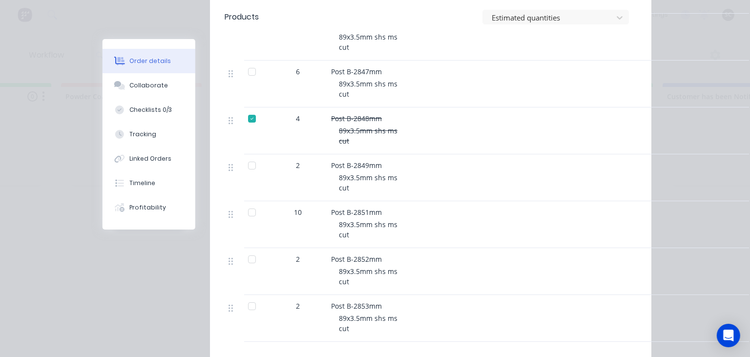
click at [255, 165] on div at bounding box center [252, 166] width 20 height 20
click at [254, 259] on div at bounding box center [252, 260] width 20 height 20
drag, startPoint x: 255, startPoint y: 303, endPoint x: 336, endPoint y: 242, distance: 100.8
click at [255, 303] on div at bounding box center [252, 306] width 20 height 20
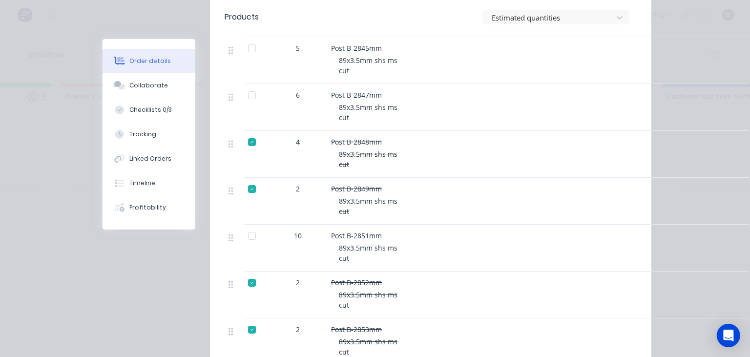
scroll to position [606, 0]
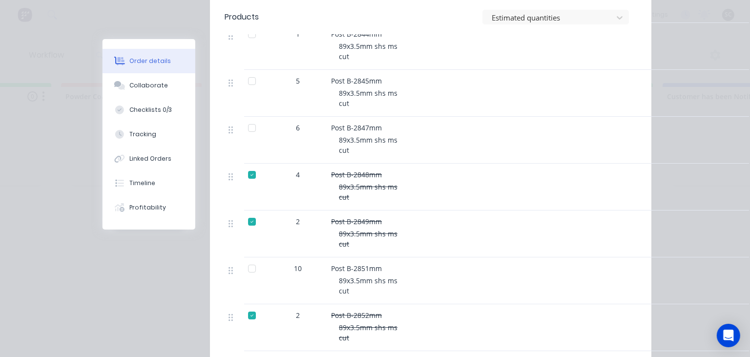
click at [253, 126] on div at bounding box center [252, 128] width 20 height 20
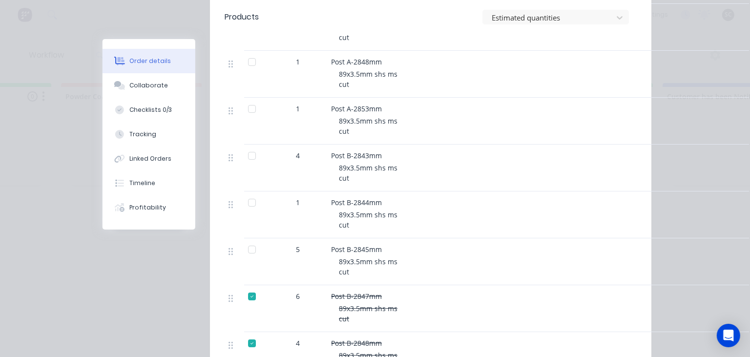
scroll to position [325, 0]
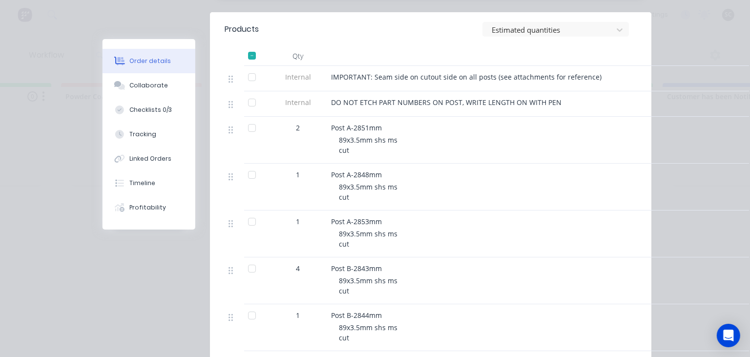
click at [251, 268] on div at bounding box center [252, 269] width 20 height 20
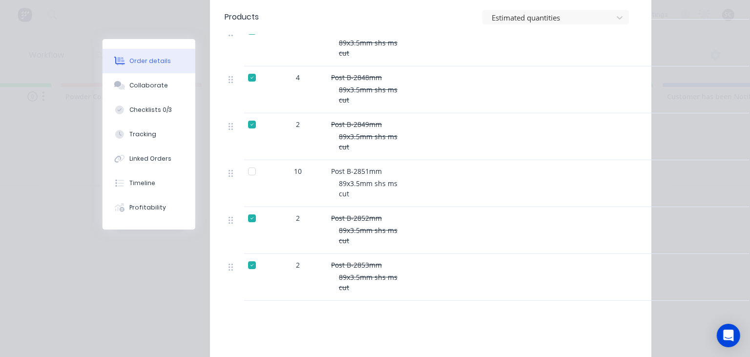
scroll to position [550, 0]
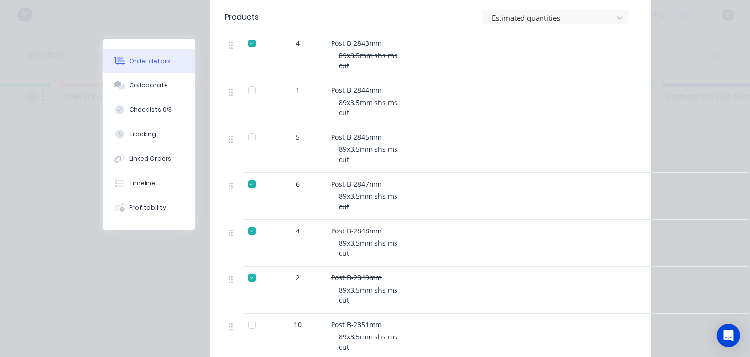
click at [253, 139] on div at bounding box center [252, 137] width 20 height 20
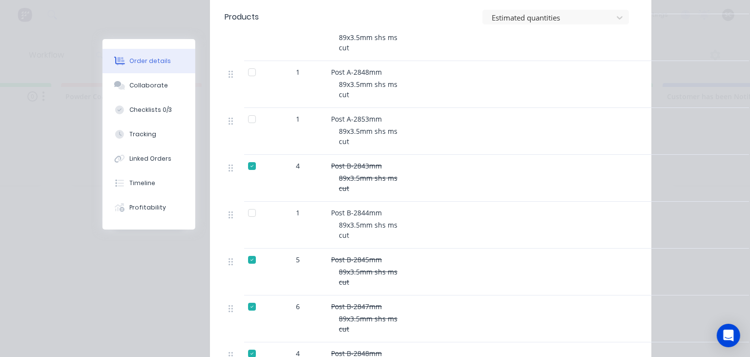
scroll to position [438, 0]
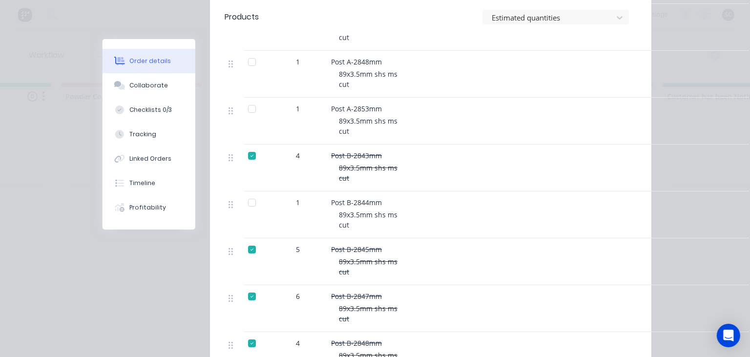
click at [250, 200] on div at bounding box center [252, 203] width 20 height 20
click at [253, 109] on div at bounding box center [252, 109] width 20 height 20
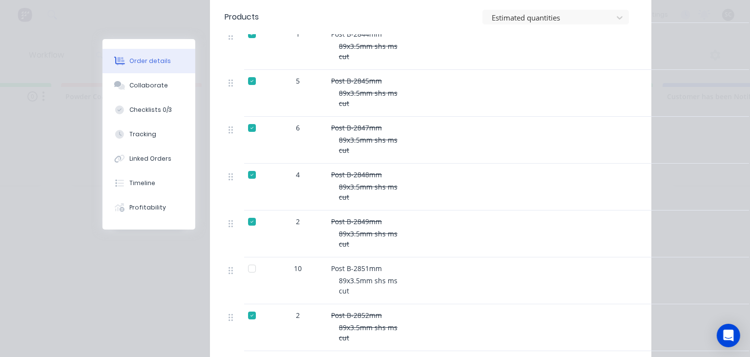
scroll to position [775, 0]
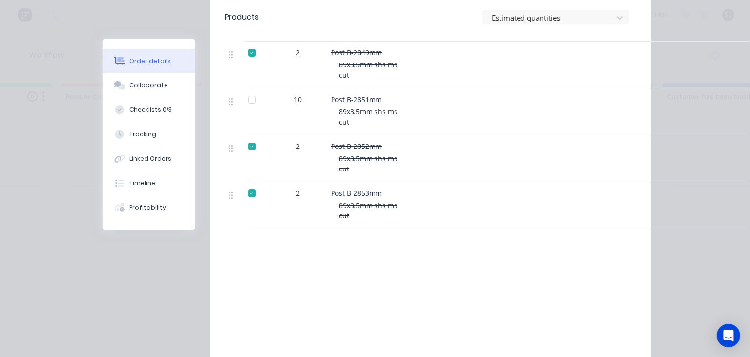
click at [253, 100] on div at bounding box center [252, 100] width 20 height 20
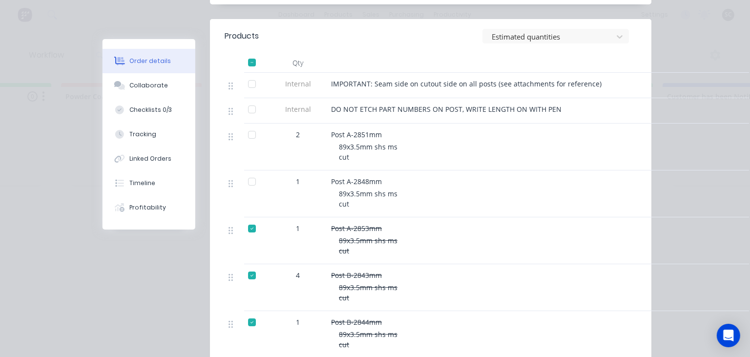
scroll to position [269, 0]
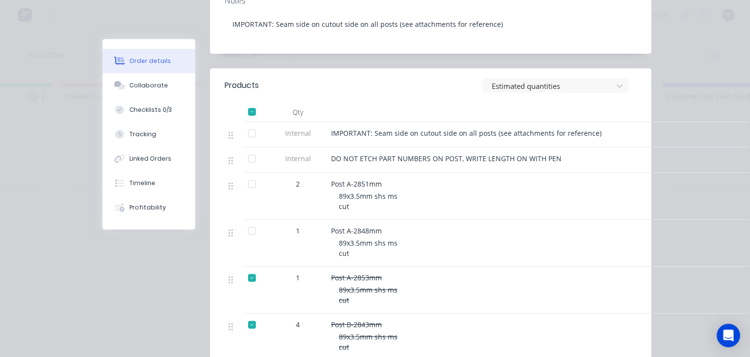
click at [256, 113] on div at bounding box center [252, 112] width 20 height 20
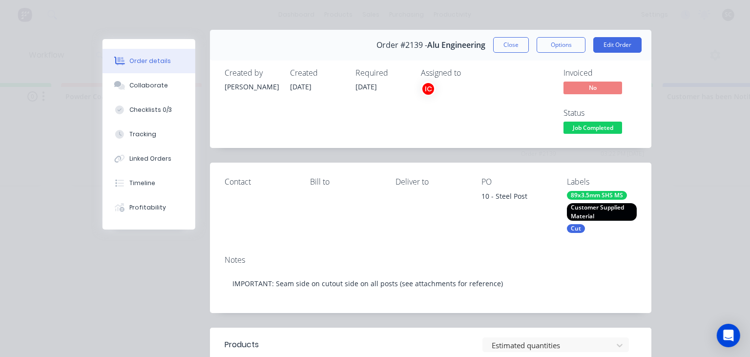
scroll to position [0, 0]
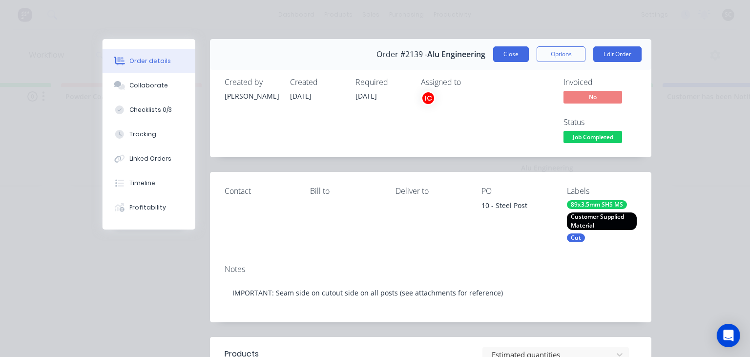
click at [506, 60] on button "Close" at bounding box center [511, 54] width 36 height 16
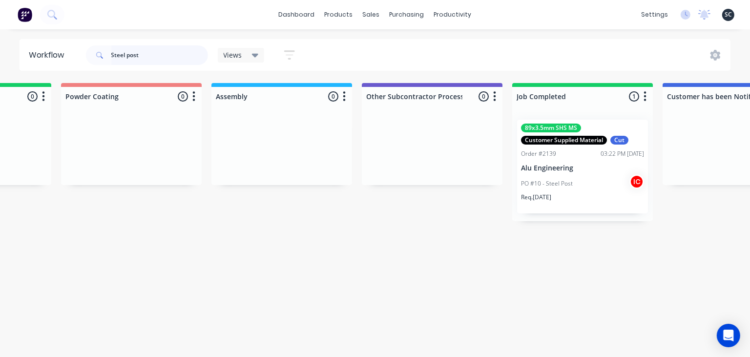
drag, startPoint x: 143, startPoint y: 54, endPoint x: 19, endPoint y: 69, distance: 125.0
click at [111, 65] on input "Steel post" at bounding box center [159, 55] width 97 height 20
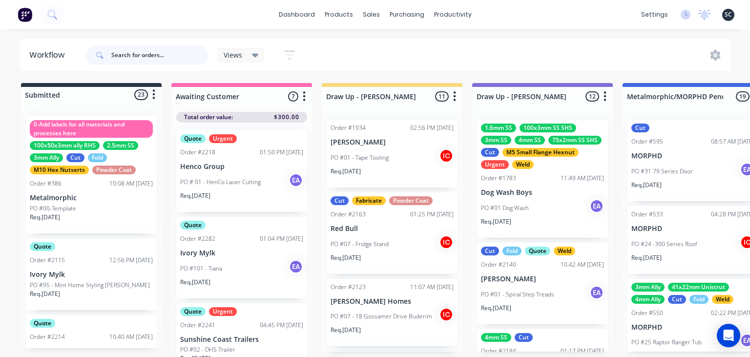
click at [130, 50] on input "text" at bounding box center [159, 55] width 97 height 20
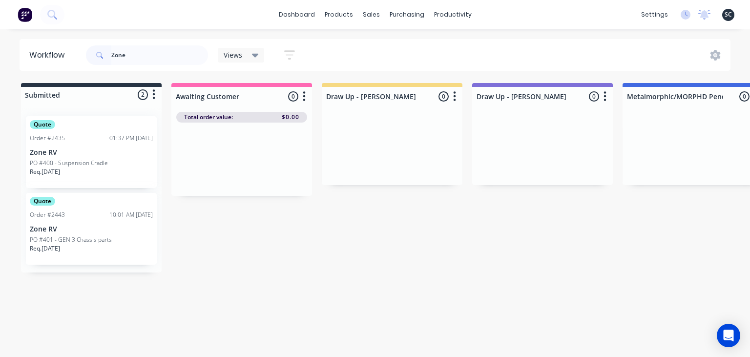
click at [71, 249] on div "Req. 29/10/25" at bounding box center [91, 252] width 123 height 17
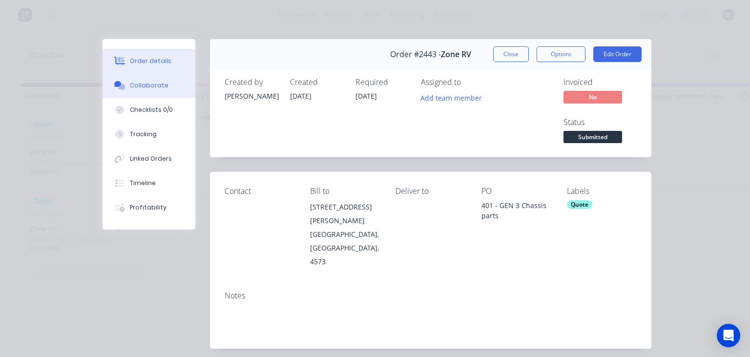
click at [157, 87] on div "Collaborate" at bounding box center [149, 85] width 39 height 9
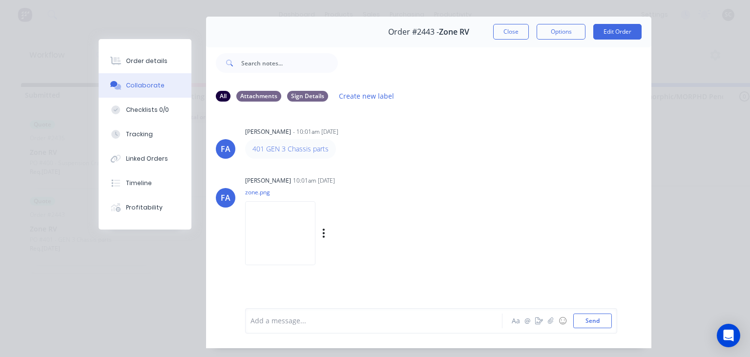
scroll to position [43, 0]
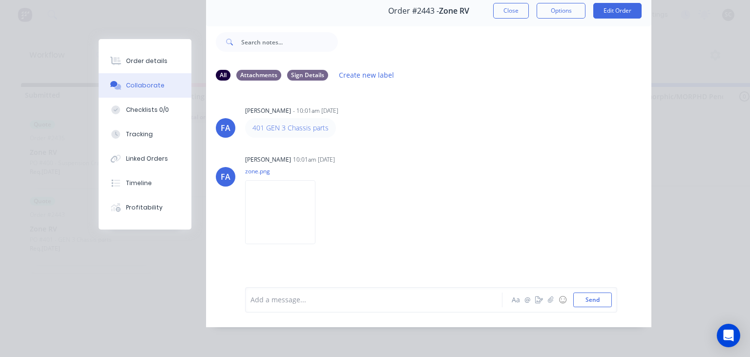
click at [509, 136] on div "401 GEN 3 Chassis parts" at bounding box center [397, 128] width 305 height 20
click at [479, 144] on div "FA Francis Adrian Candido - 10:01am 13/10/25 401 GEN 3 Chassis parts FA Francis…" at bounding box center [428, 181] width 445 height 184
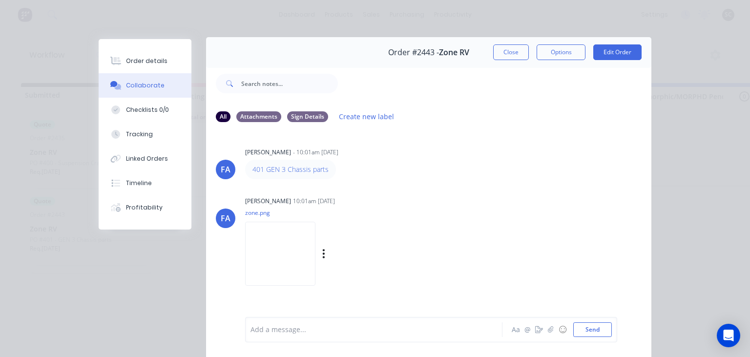
scroll to position [0, 0]
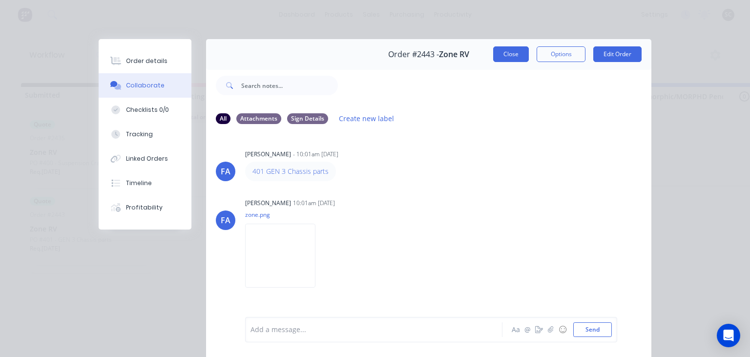
click at [511, 60] on button "Close" at bounding box center [511, 54] width 36 height 16
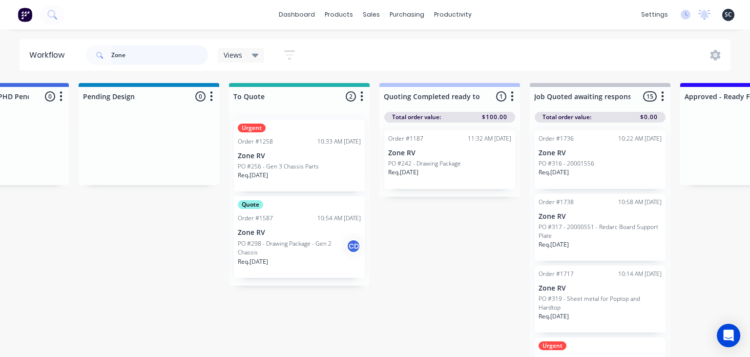
scroll to position [0, 696]
click at [111, 58] on input "Zone" at bounding box center [159, 55] width 97 height 20
type input "Manufacturing Excellence"
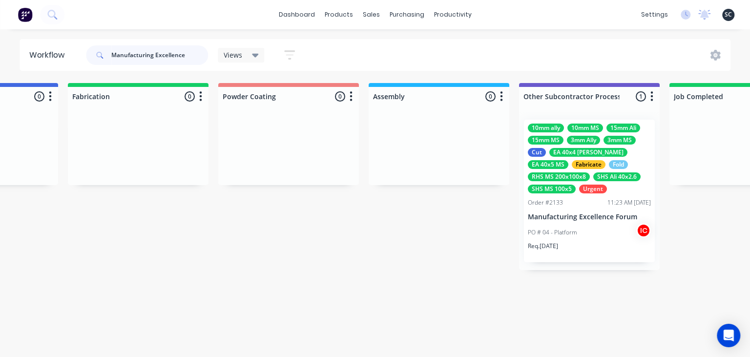
scroll to position [0, 2671]
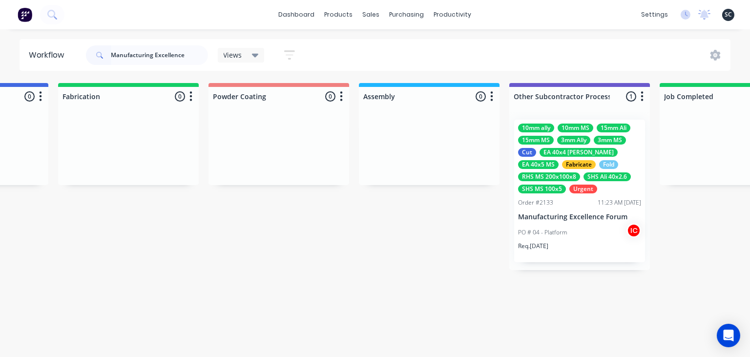
click at [575, 240] on div "PO # 04 - Platform IC" at bounding box center [579, 232] width 123 height 19
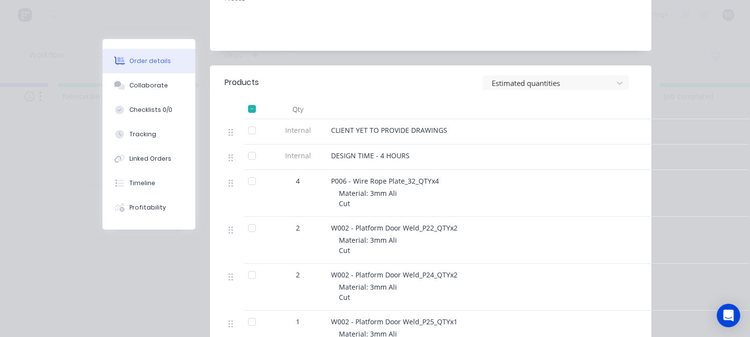
scroll to position [864, 0]
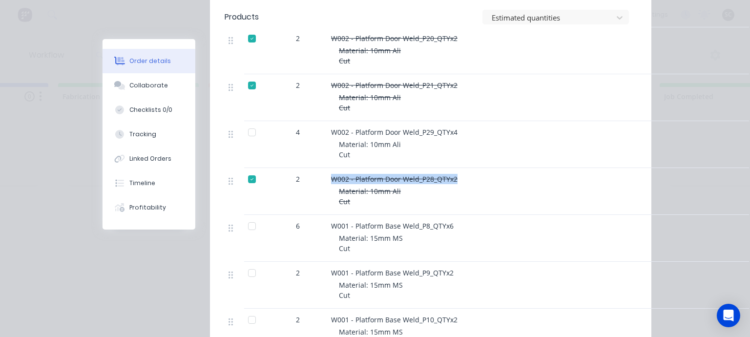
click at [255, 169] on div at bounding box center [252, 179] width 20 height 20
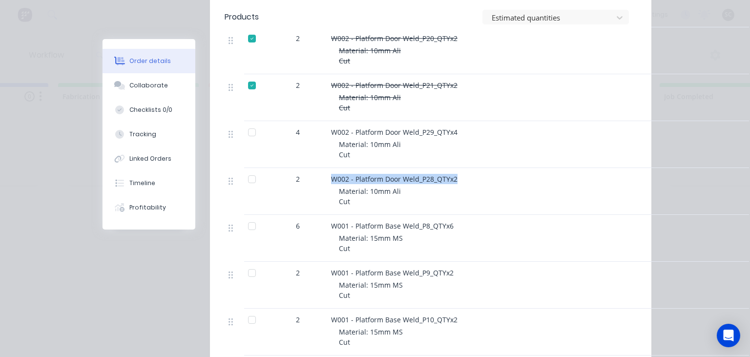
scroll to position [695, 0]
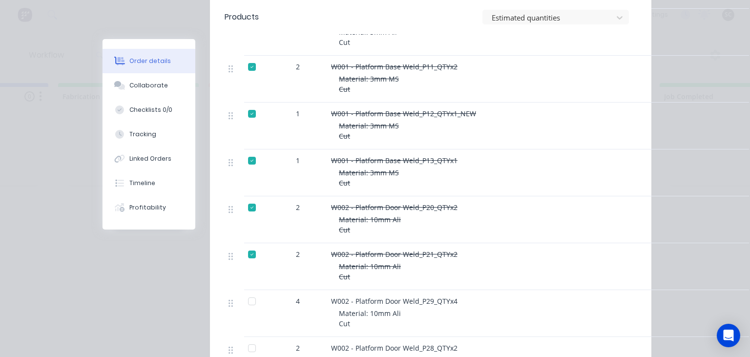
drag, startPoint x: 556, startPoint y: 132, endPoint x: 535, endPoint y: 191, distance: 62.7
click at [556, 132] on div "W001 - Platform Base Weld_P12_QTYx1_NEW Material: 3mm MS Cut" at bounding box center [522, 126] width 391 height 47
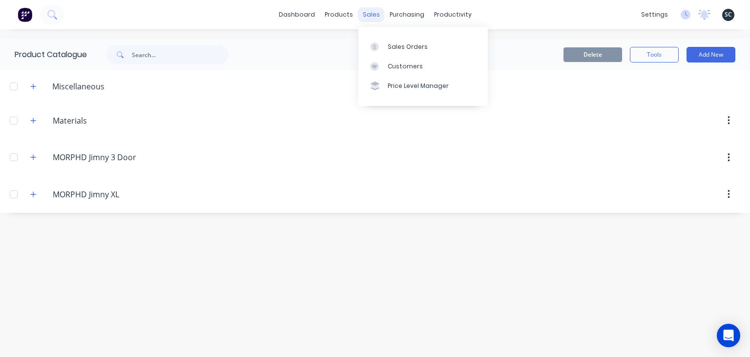
click at [376, 15] on div "sales" at bounding box center [371, 14] width 27 height 15
click at [411, 53] on link "Sales Orders" at bounding box center [422, 47] width 129 height 20
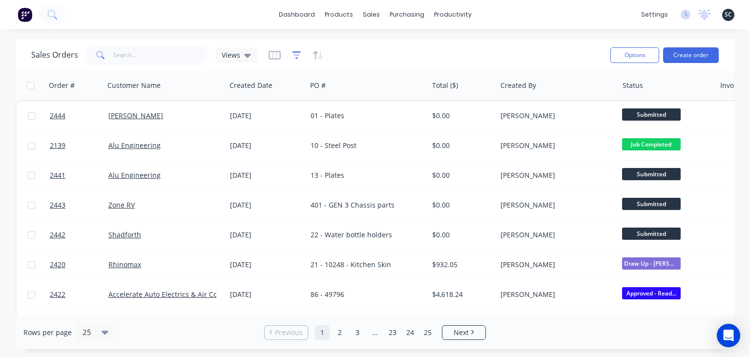
click at [298, 53] on icon "button" at bounding box center [297, 55] width 9 height 10
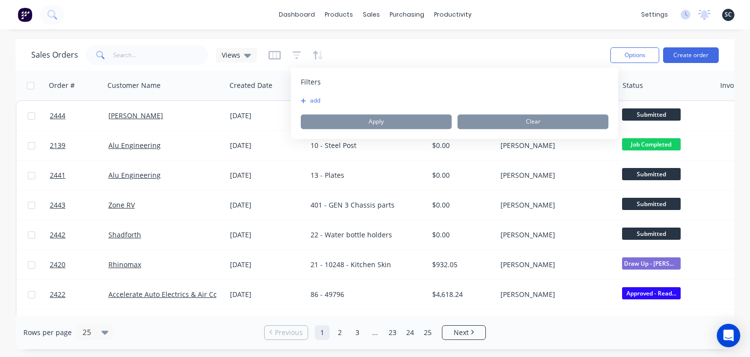
click at [314, 98] on button "add" at bounding box center [313, 101] width 24 height 8
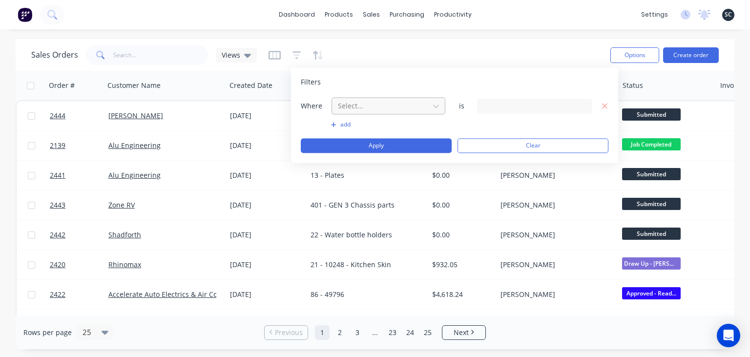
click at [370, 99] on div "Select..." at bounding box center [380, 106] width 93 height 16
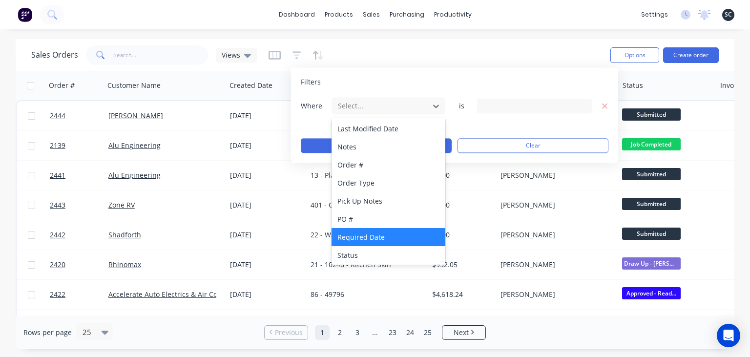
scroll to position [219, 0]
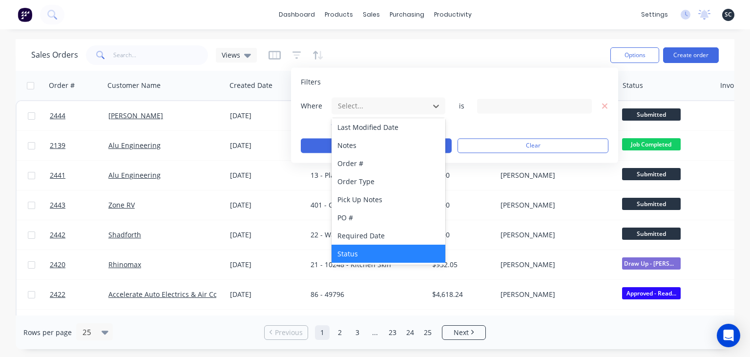
click at [366, 250] on div "Status" at bounding box center [389, 254] width 114 height 18
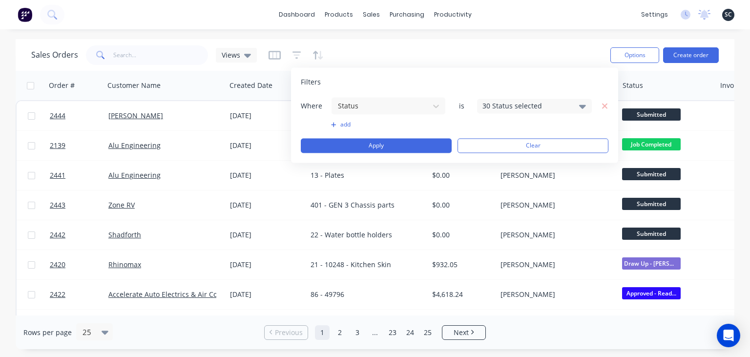
click at [484, 101] on div "30 Status selected" at bounding box center [527, 106] width 88 height 10
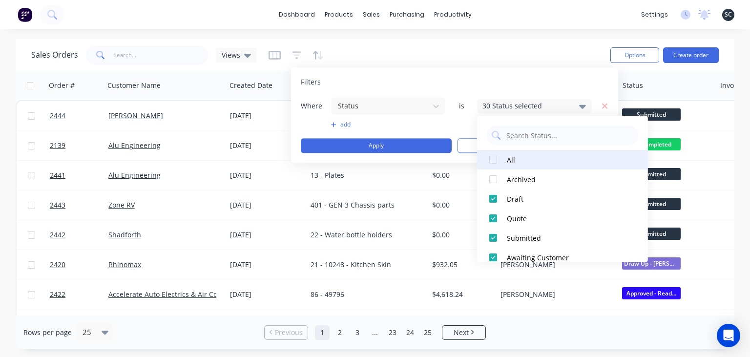
click at [496, 160] on div at bounding box center [494, 160] width 20 height 20
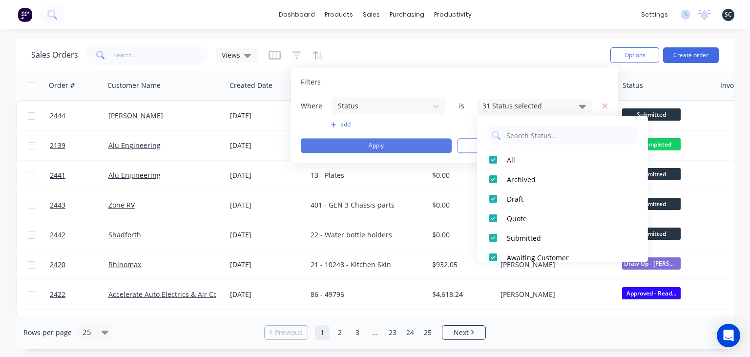
click at [349, 149] on button "Apply" at bounding box center [376, 145] width 151 height 15
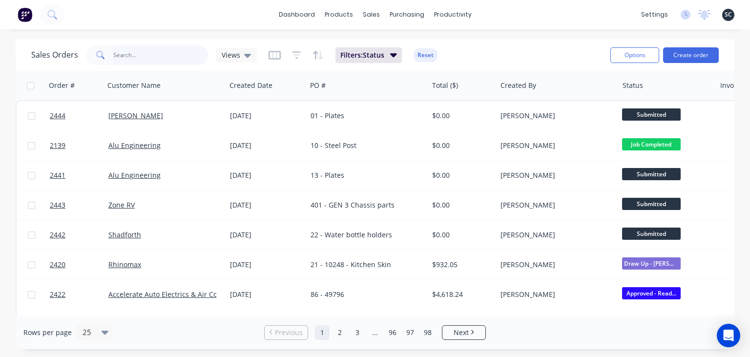
click at [162, 57] on input "text" at bounding box center [160, 55] width 95 height 20
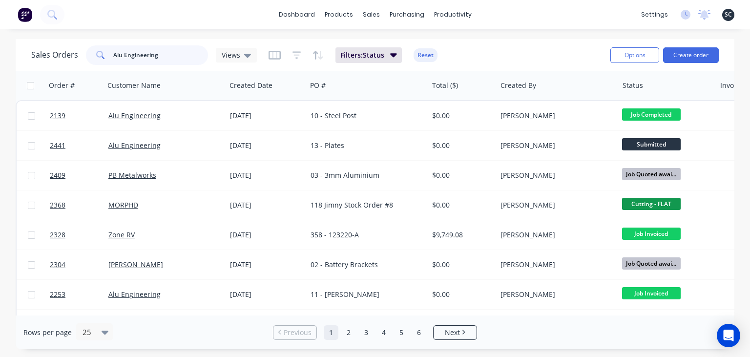
type input "Alu Engineering"
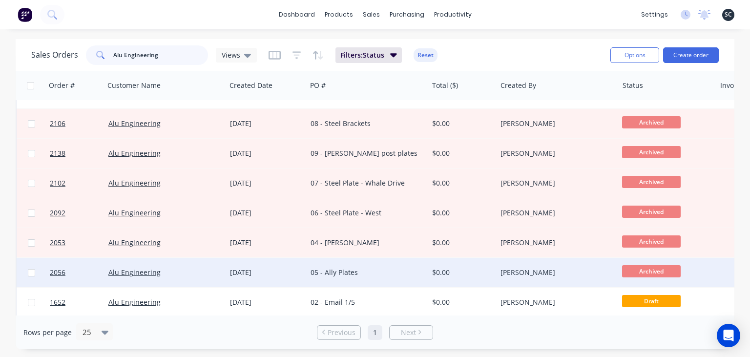
scroll to position [142, 0]
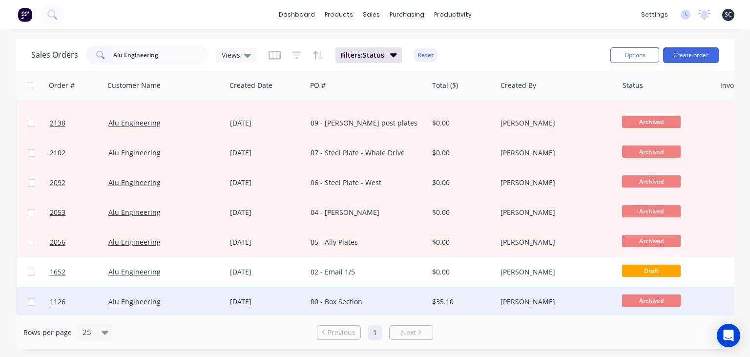
click at [397, 302] on div "00 - Box Section" at bounding box center [365, 302] width 108 height 10
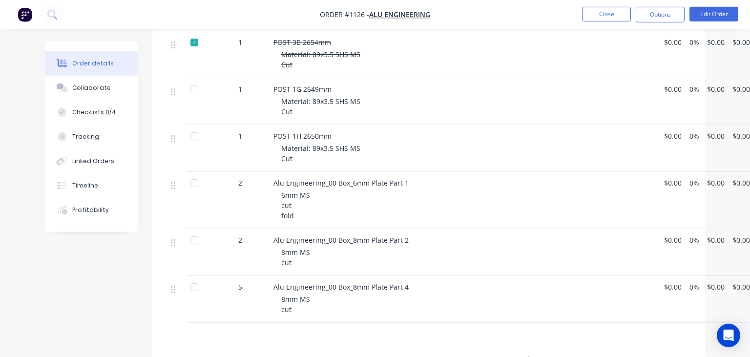
scroll to position [1856, 0]
click at [97, 94] on button "Collaborate" at bounding box center [91, 88] width 93 height 24
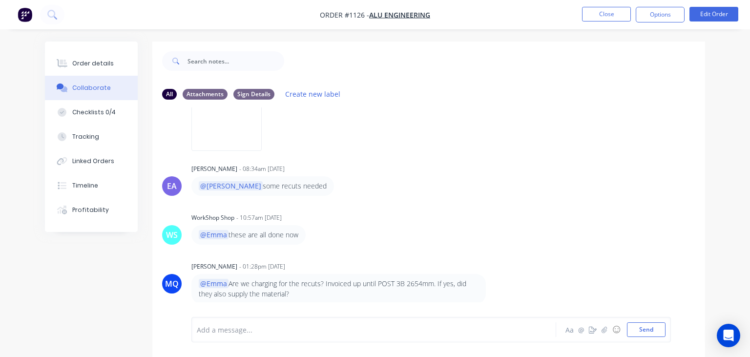
scroll to position [822, 0]
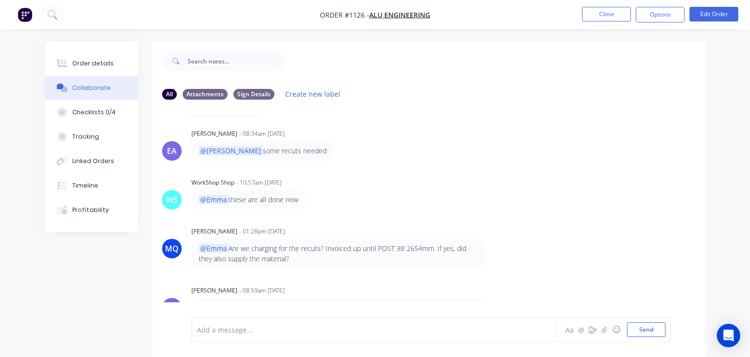
click at [547, 194] on div "WS WorkShop Shop - 10:57am [DATE] @[PERSON_NAME] these are all done now" at bounding box center [428, 192] width 553 height 34
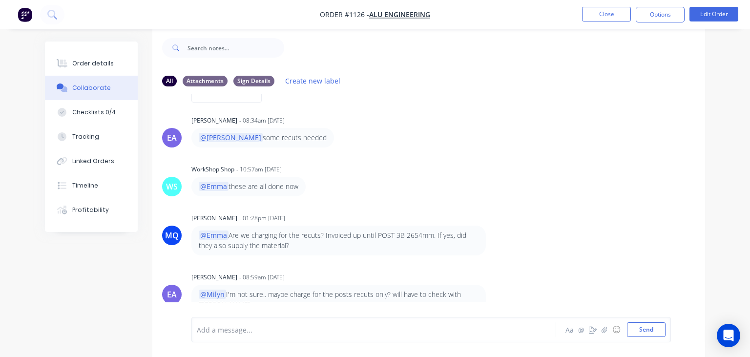
scroll to position [14, 0]
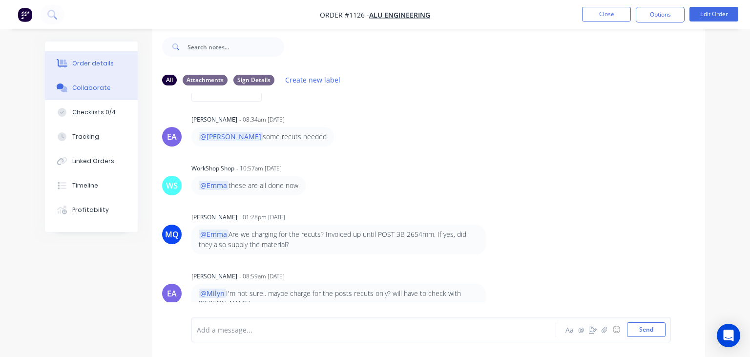
click at [123, 69] on button "Order details" at bounding box center [91, 63] width 93 height 24
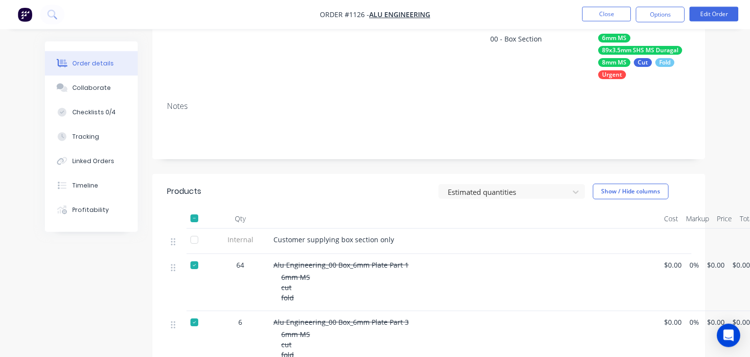
scroll to position [66, 0]
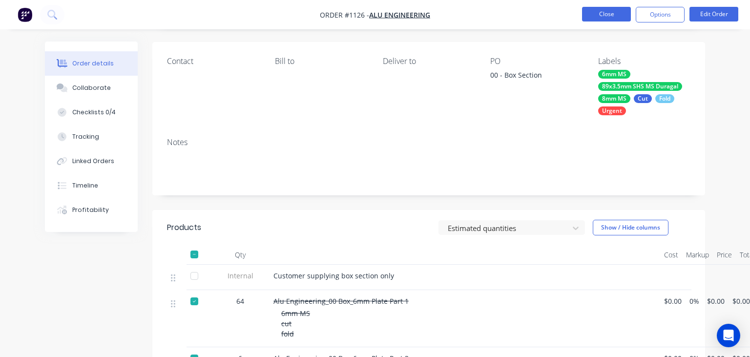
click at [605, 19] on button "Close" at bounding box center [606, 14] width 49 height 15
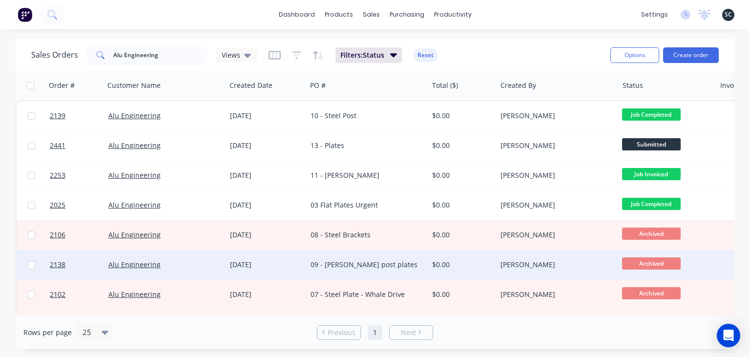
click at [332, 269] on div "09 - [PERSON_NAME] post plates" at bounding box center [365, 265] width 108 height 10
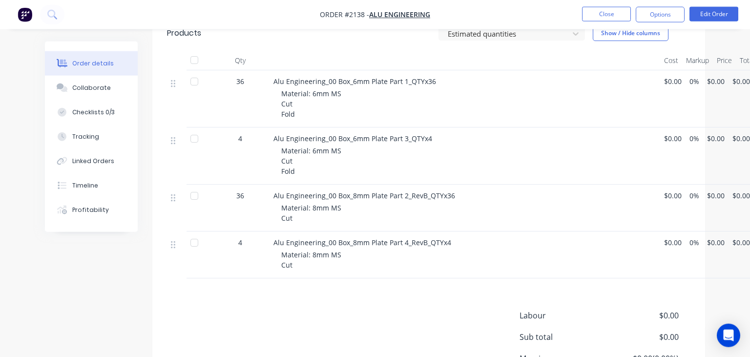
scroll to position [176, 0]
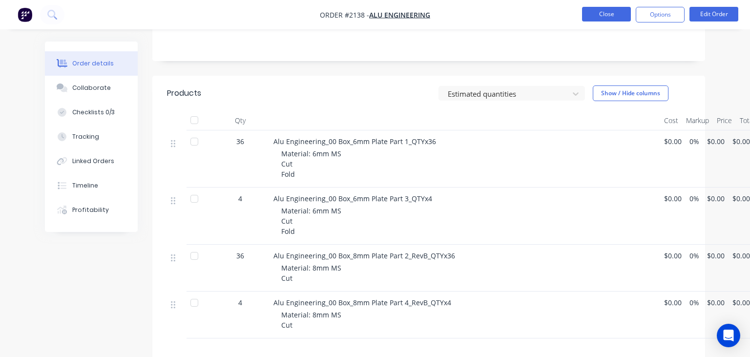
click at [605, 18] on button "Close" at bounding box center [606, 14] width 49 height 15
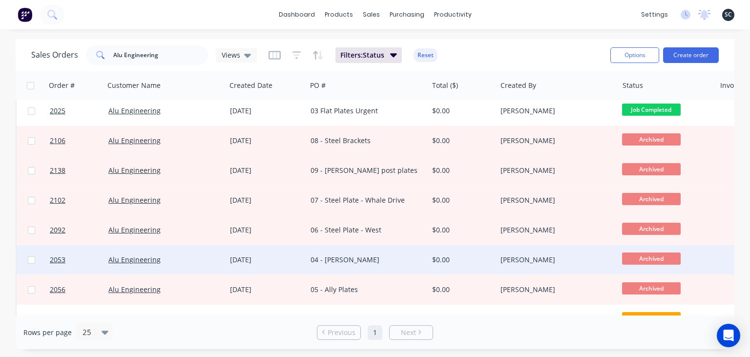
scroll to position [142, 0]
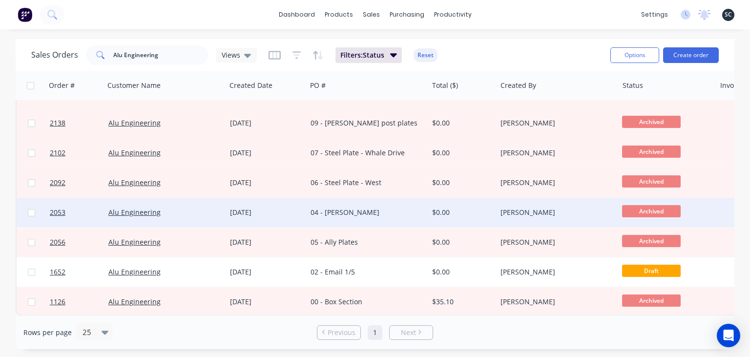
click at [328, 216] on div "04 - [PERSON_NAME]" at bounding box center [365, 213] width 108 height 10
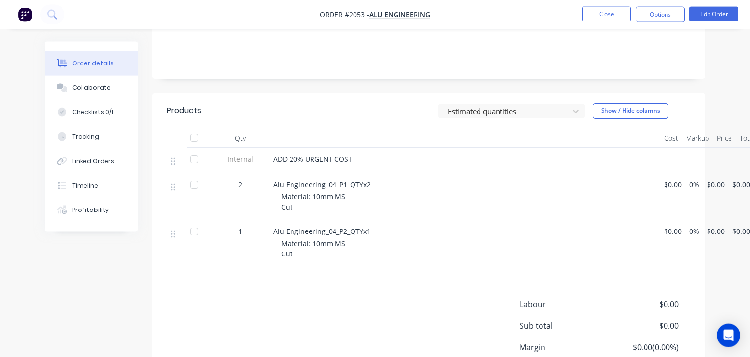
scroll to position [206, 0]
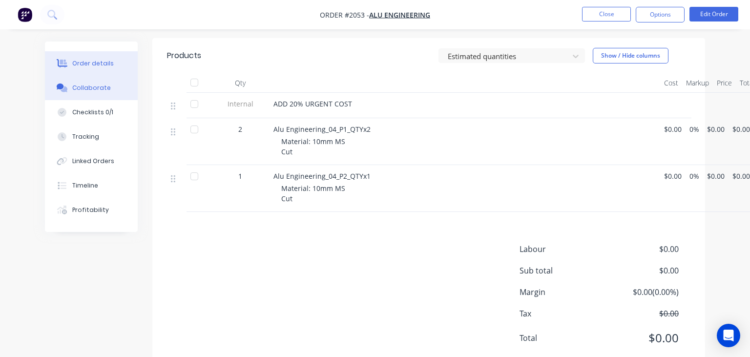
click at [106, 91] on div "Collaborate" at bounding box center [91, 88] width 39 height 9
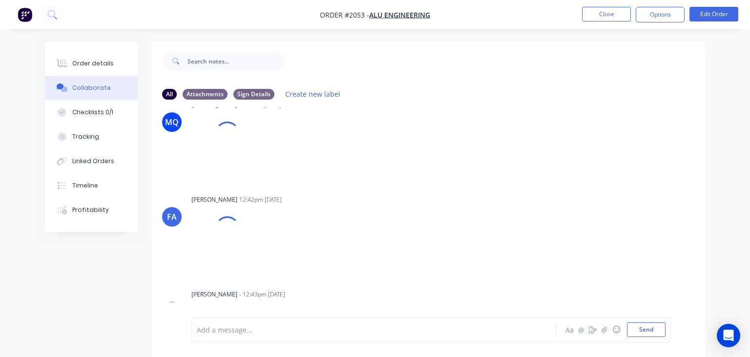
scroll to position [221, 0]
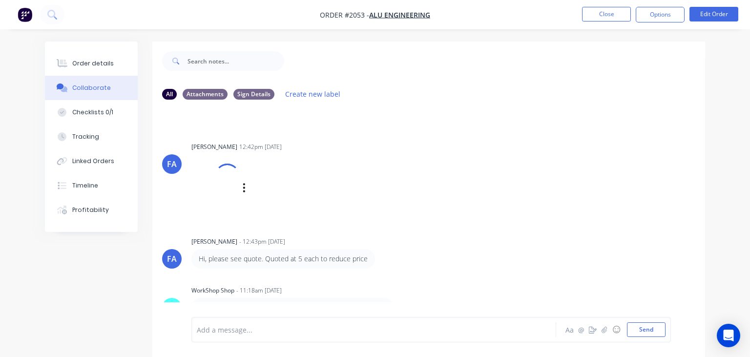
click at [450, 167] on div "[PERSON_NAME] 12:42pm [DATE] Q-12784 - 04 - [PERSON_NAME]-quote (1).pdf Labels …" at bounding box center [343, 180] width 304 height 80
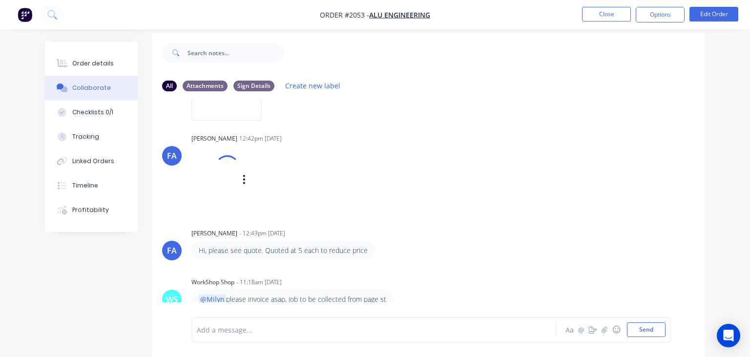
scroll to position [14, 0]
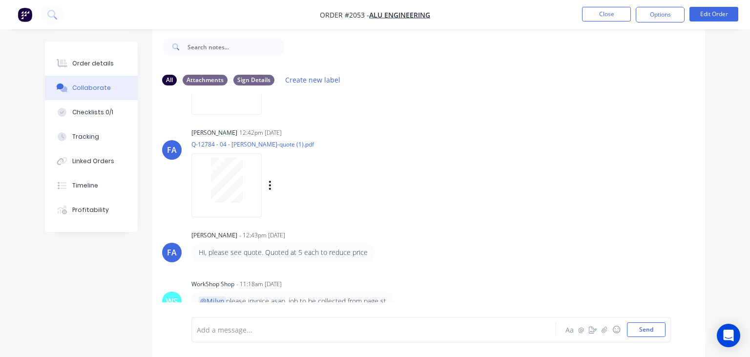
click at [466, 178] on div "[PERSON_NAME] 12:42pm [DATE] Q-12784 - 04 - [PERSON_NAME]-quote (1).pdf Labels …" at bounding box center [343, 170] width 304 height 88
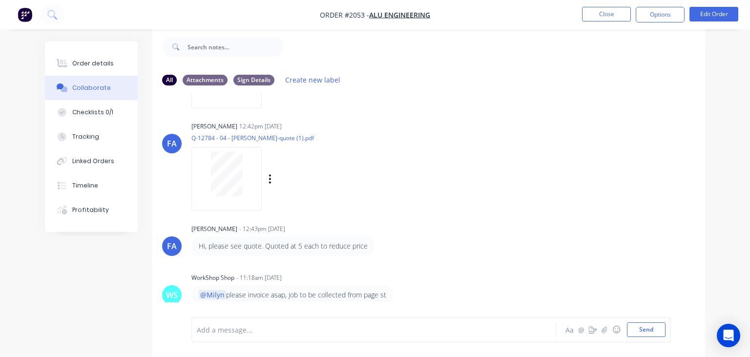
scroll to position [245, 0]
click at [601, 19] on button "Close" at bounding box center [606, 14] width 49 height 15
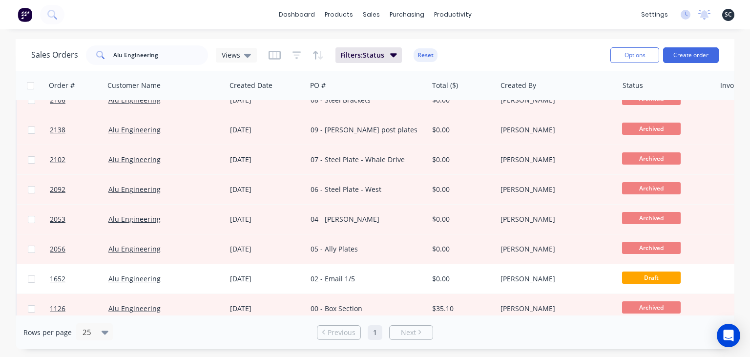
scroll to position [142, 0]
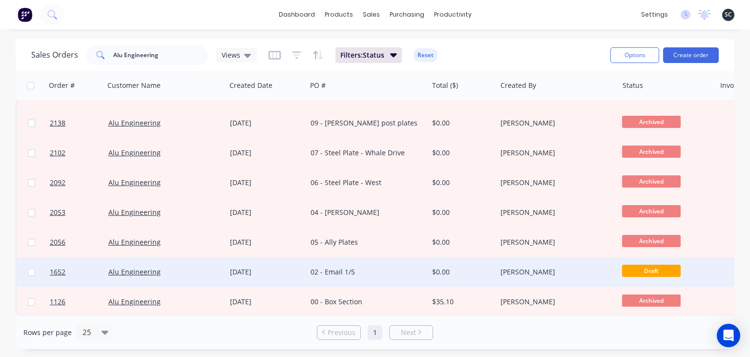
click at [369, 273] on div "02 - Email 1/5" at bounding box center [365, 272] width 108 height 10
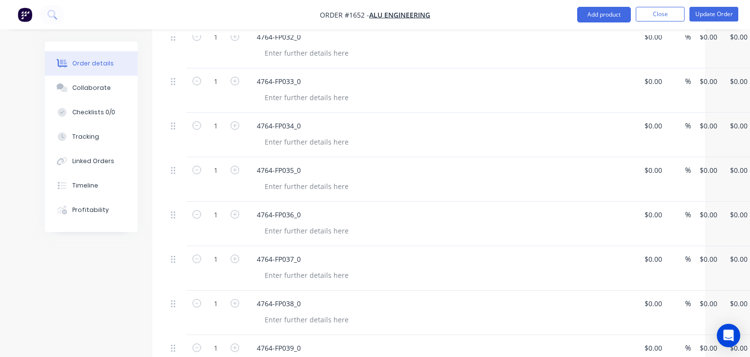
scroll to position [2053, 0]
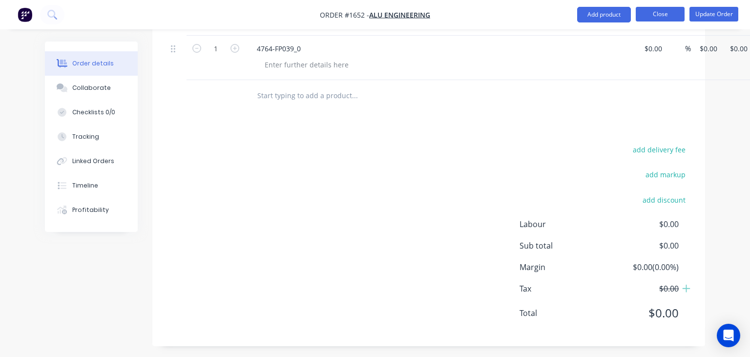
click at [659, 20] on button "Close" at bounding box center [660, 14] width 49 height 15
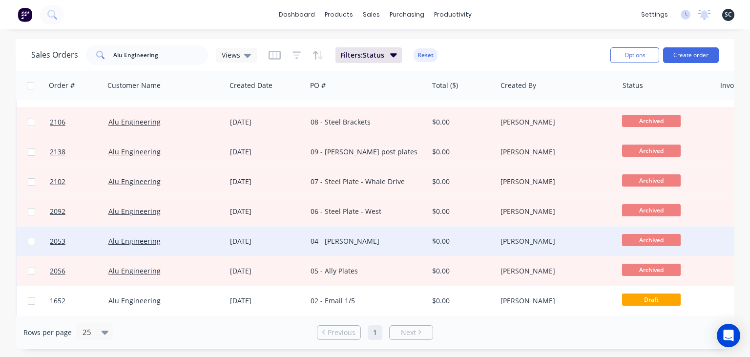
scroll to position [142, 0]
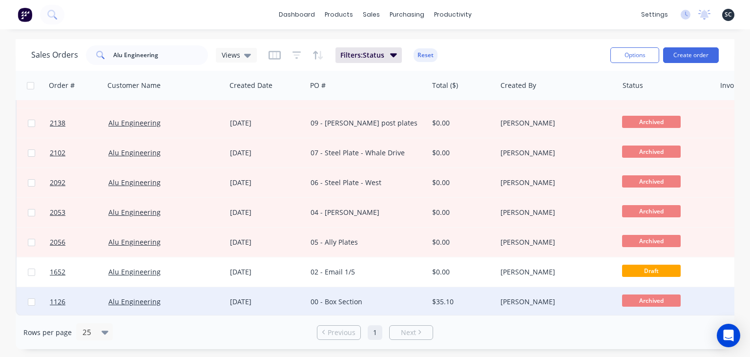
click at [380, 307] on div "00 - Box Section" at bounding box center [368, 301] width 122 height 29
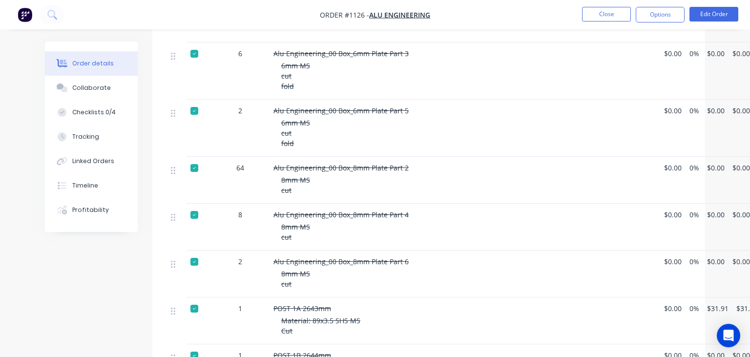
scroll to position [464, 0]
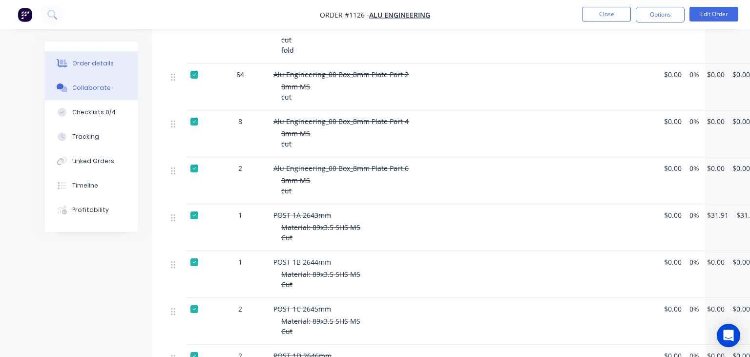
click at [107, 91] on button "Collaborate" at bounding box center [91, 88] width 93 height 24
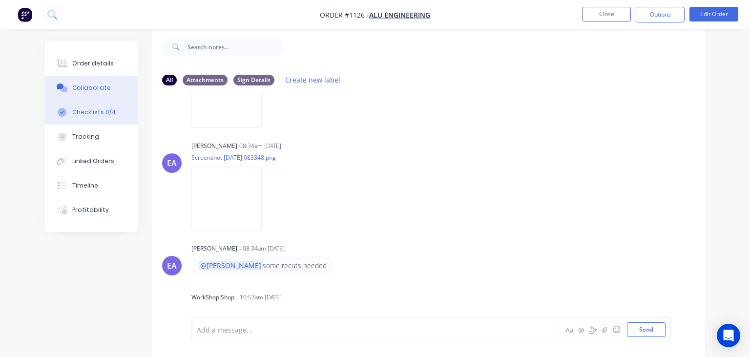
scroll to position [654, 0]
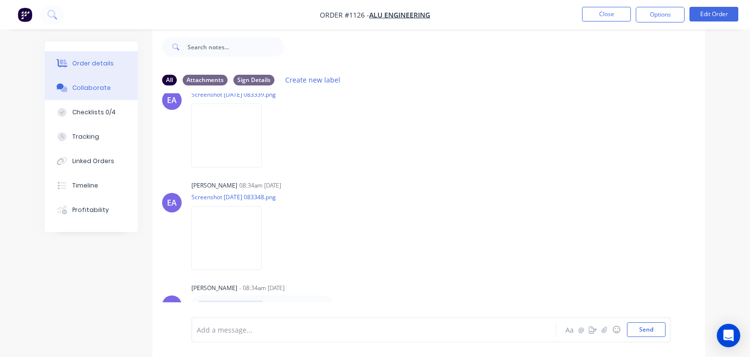
click at [101, 67] on div "Order details" at bounding box center [93, 63] width 42 height 9
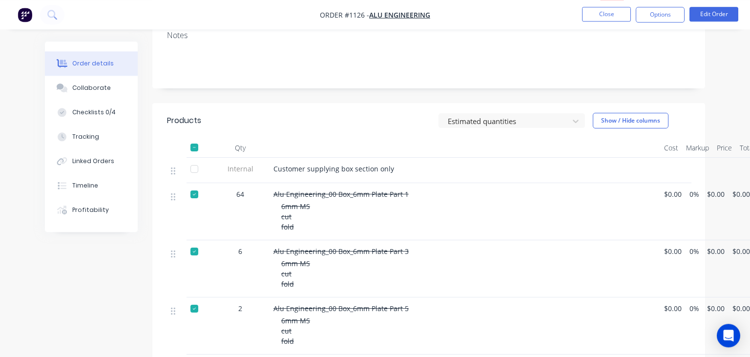
scroll to position [206, 0]
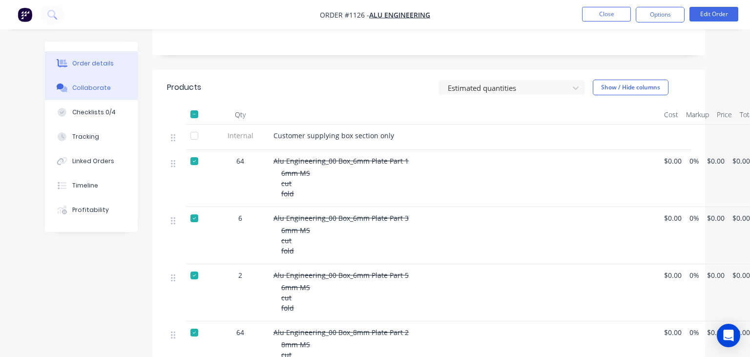
click at [103, 88] on div "Collaborate" at bounding box center [91, 88] width 39 height 9
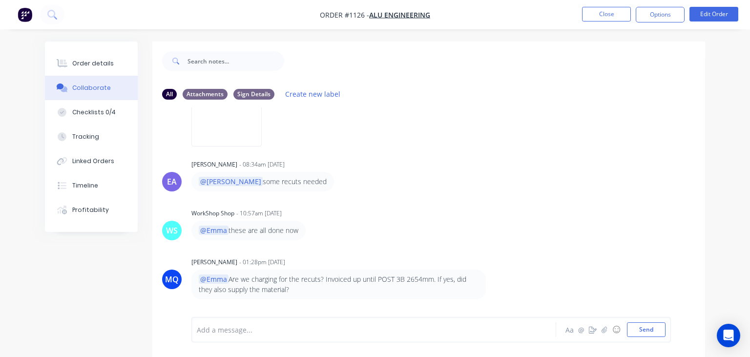
scroll to position [822, 0]
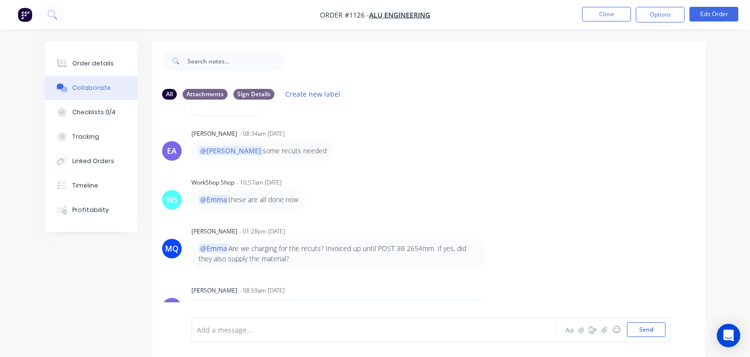
click at [524, 256] on div "MQ [PERSON_NAME] - 01:28pm [DATE] @[PERSON_NAME] Are we charging for the recuts…" at bounding box center [428, 246] width 553 height 44
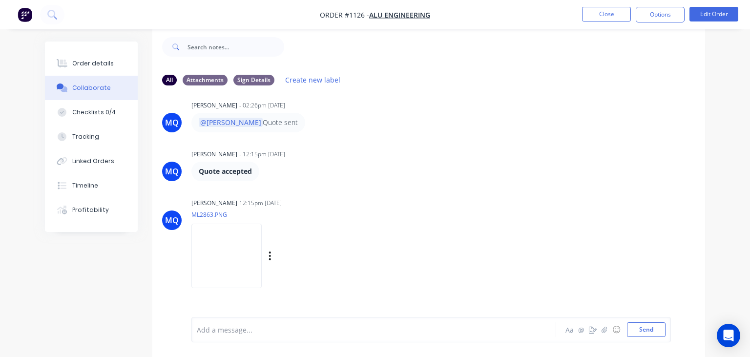
scroll to position [316, 0]
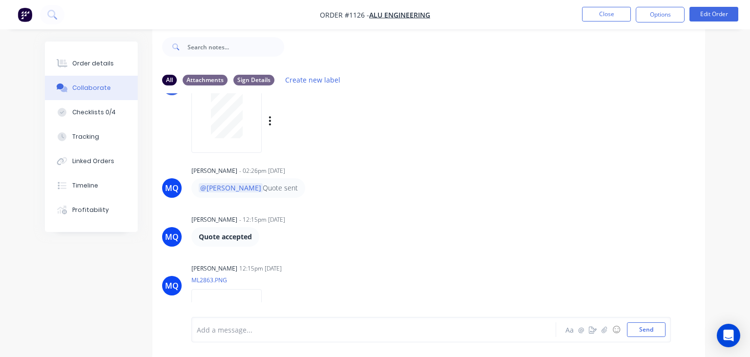
click at [207, 108] on div at bounding box center [227, 115] width 62 height 45
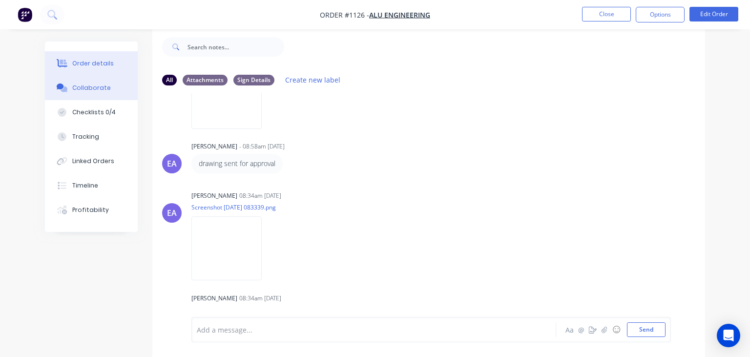
click at [99, 61] on div "Order details" at bounding box center [93, 63] width 42 height 9
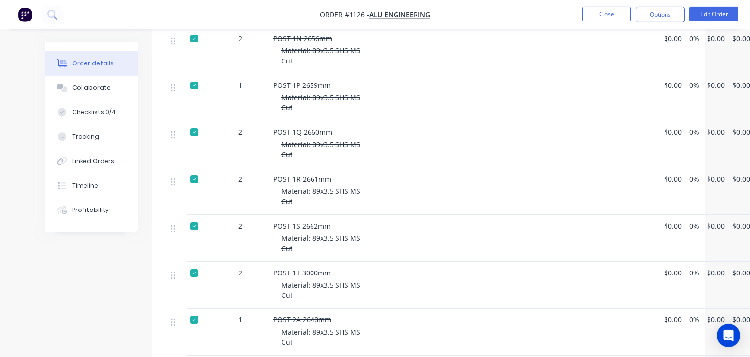
scroll to position [1238, 0]
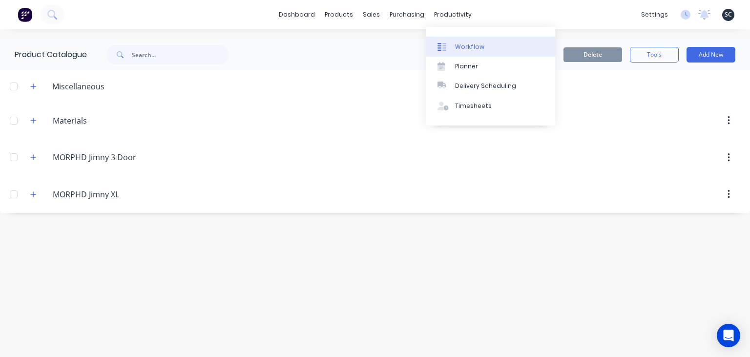
click at [489, 47] on link "Workflow" at bounding box center [490, 47] width 129 height 20
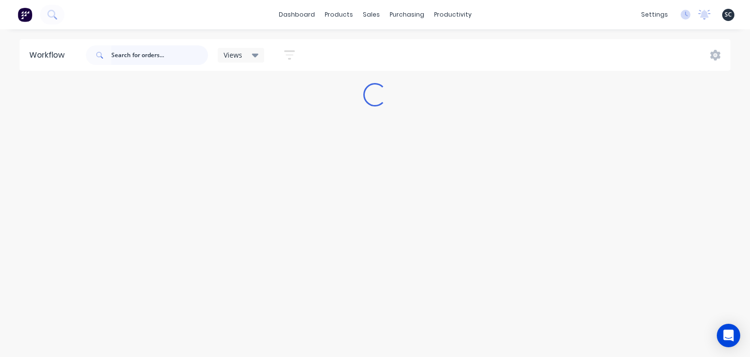
click at [148, 56] on input "text" at bounding box center [159, 55] width 97 height 20
type input "T"
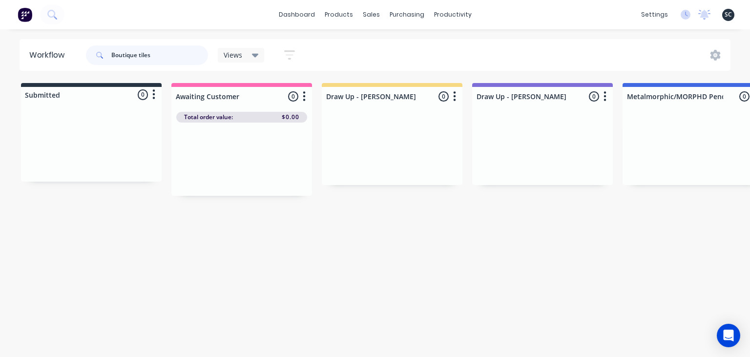
drag, startPoint x: 166, startPoint y: 53, endPoint x: 86, endPoint y: 73, distance: 82.1
click at [111, 65] on input "Boutique tiles" at bounding box center [159, 55] width 97 height 20
click at [191, 48] on input "Boutique tiles" at bounding box center [159, 55] width 97 height 20
type input "Boutique tile"
click at [396, 162] on div "PO #01 - Parts IC" at bounding box center [392, 157] width 123 height 19
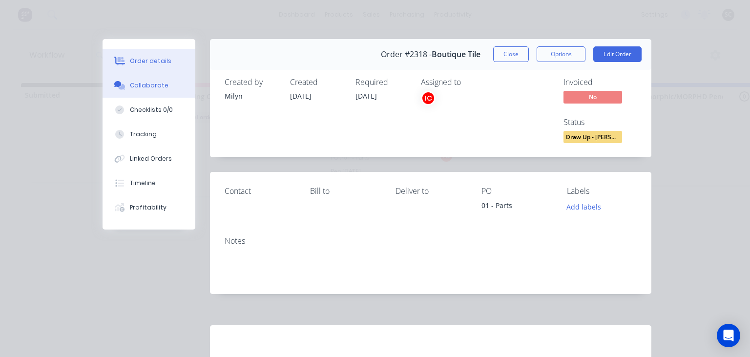
click at [167, 83] on button "Collaborate" at bounding box center [149, 85] width 93 height 24
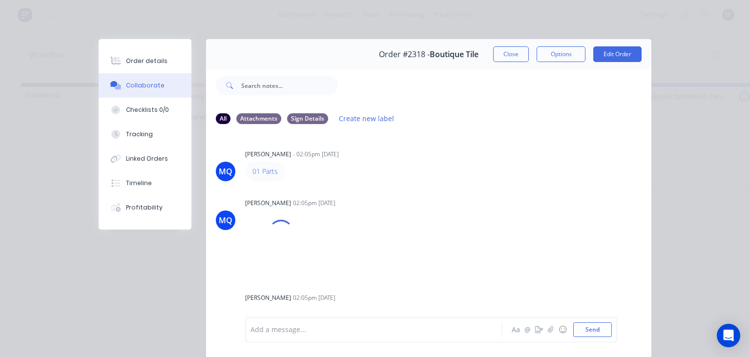
drag, startPoint x: 451, startPoint y: 198, endPoint x: 590, endPoint y: 3, distance: 239.2
click at [452, 198] on div "[PERSON_NAME] 02:05pm [DATE] Image - 2025-09-17T114744.174.jpeg Labels Download" at bounding box center [367, 236] width 245 height 80
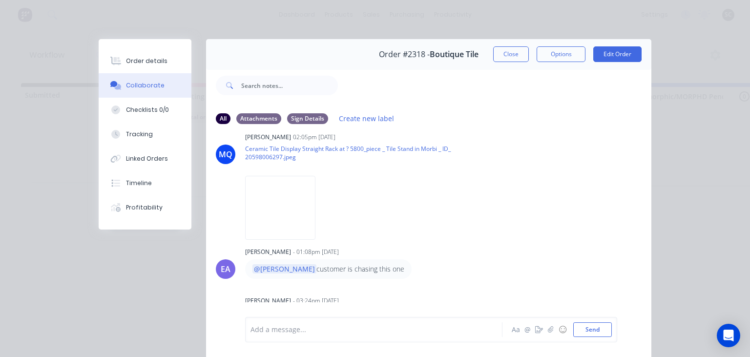
scroll to position [279, 0]
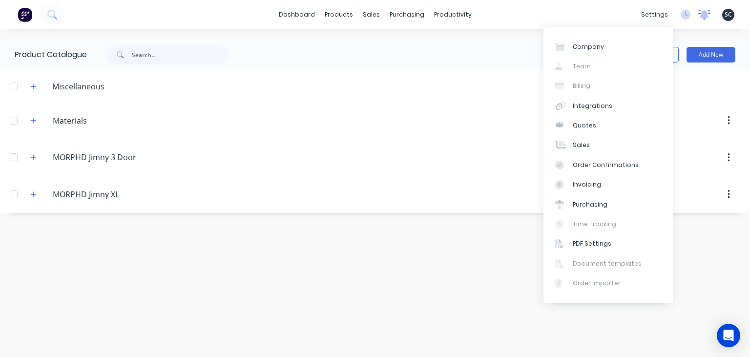
click at [708, 19] on icon at bounding box center [704, 15] width 12 height 10
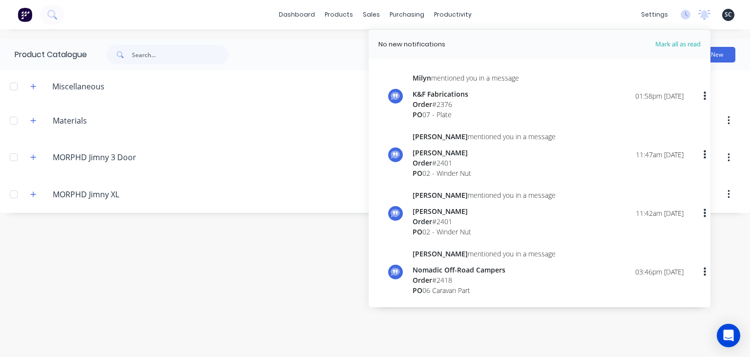
click at [546, 97] on div "[PERSON_NAME] mentioned you in a message K&F Fabrications Order # 2376 PO 07 - …" at bounding box center [548, 96] width 271 height 47
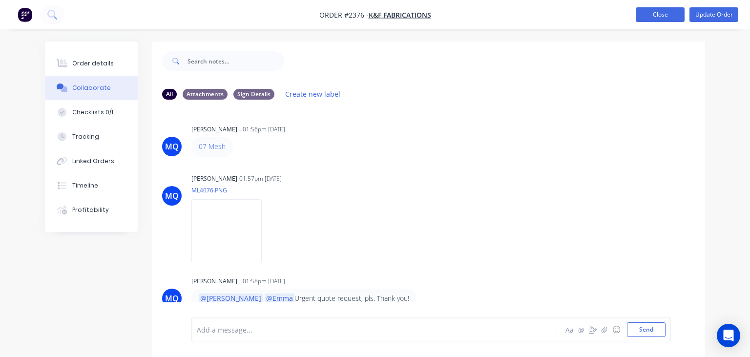
click at [644, 10] on button "Close" at bounding box center [660, 14] width 49 height 15
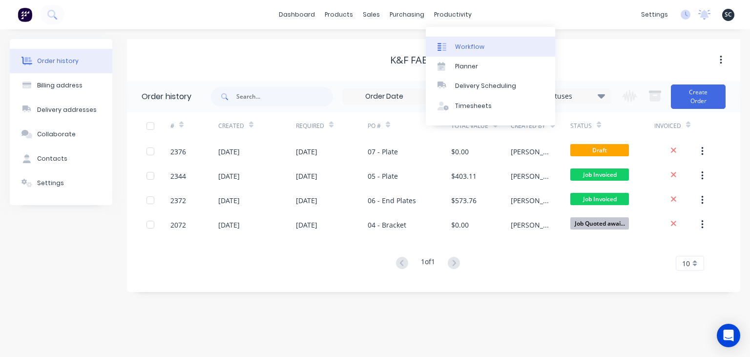
click at [469, 47] on div "Workflow" at bounding box center [469, 46] width 29 height 9
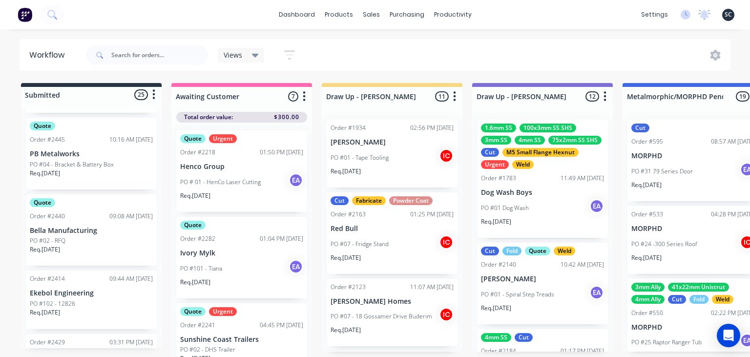
scroll to position [613, 0]
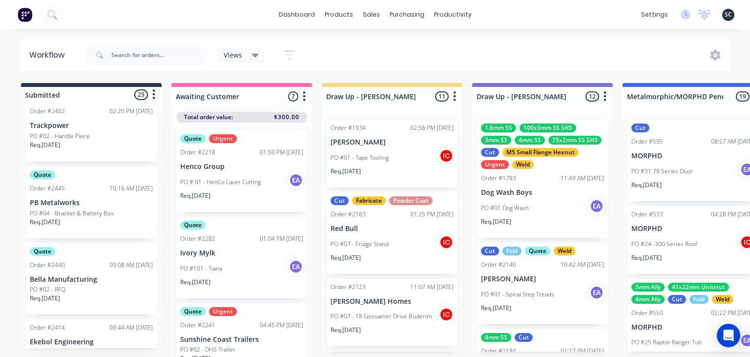
click at [91, 267] on div "Order #2440 09:08 AM [DATE]" at bounding box center [91, 265] width 123 height 9
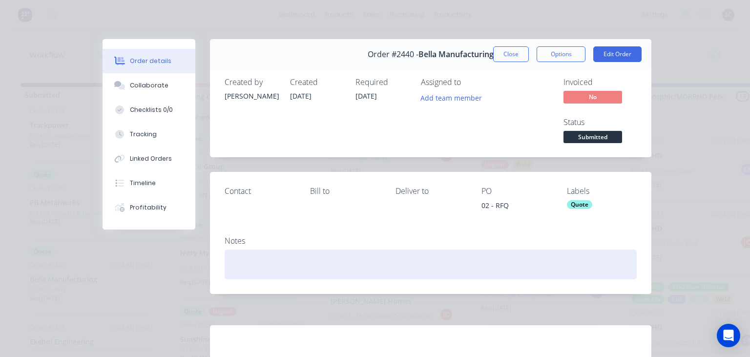
scroll to position [141, 0]
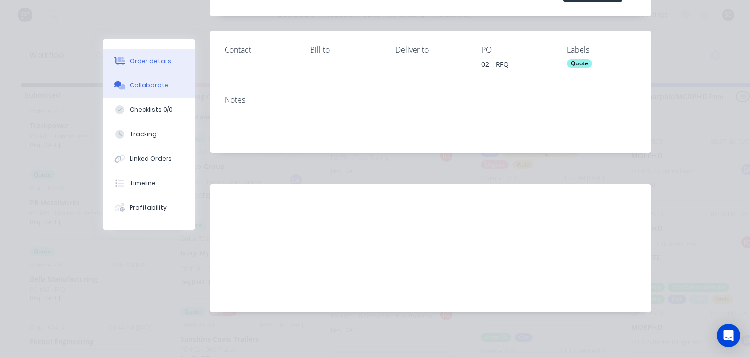
click at [160, 85] on div "Collaborate" at bounding box center [149, 85] width 39 height 9
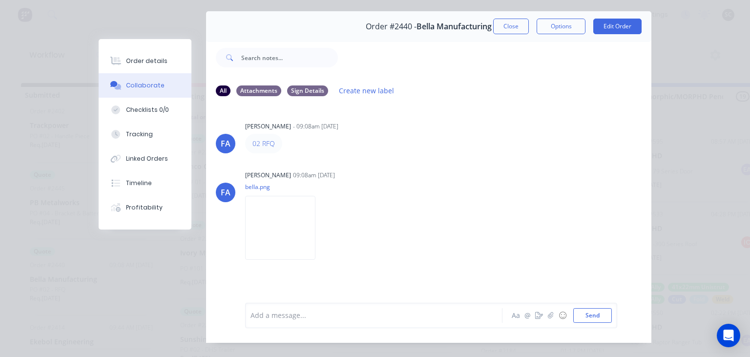
scroll to position [43, 0]
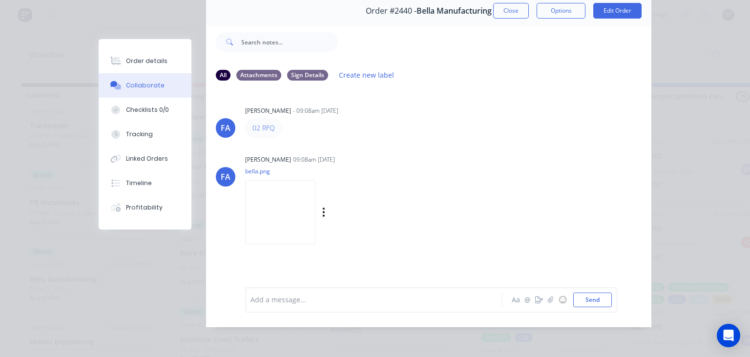
click at [307, 214] on img at bounding box center [280, 212] width 70 height 64
drag, startPoint x: 412, startPoint y: 148, endPoint x: 566, endPoint y: 99, distance: 161.6
click at [415, 148] on div "FA Francis Adrian Candido - 09:08am 13/10/25 02 RFQ FA Francis Adrian Candido 0…" at bounding box center [428, 181] width 445 height 184
click at [268, 201] on img at bounding box center [280, 212] width 70 height 64
click at [464, 160] on div "Francis Adrian Candido 09:08am 13/10/25" at bounding box center [367, 159] width 245 height 9
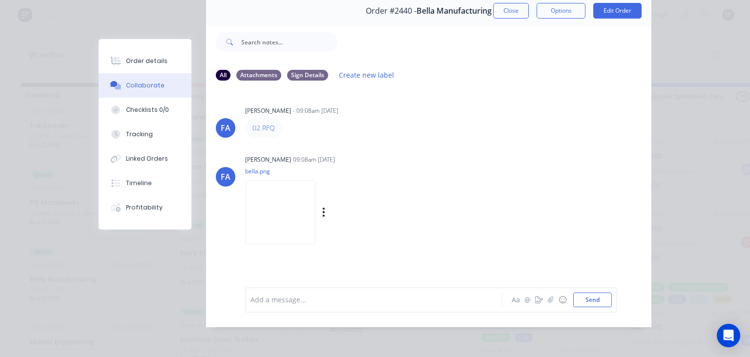
click at [292, 214] on img at bounding box center [280, 212] width 70 height 64
drag, startPoint x: 513, startPoint y: 17, endPoint x: 419, endPoint y: 111, distance: 134.0
click at [513, 17] on button "Close" at bounding box center [511, 11] width 36 height 16
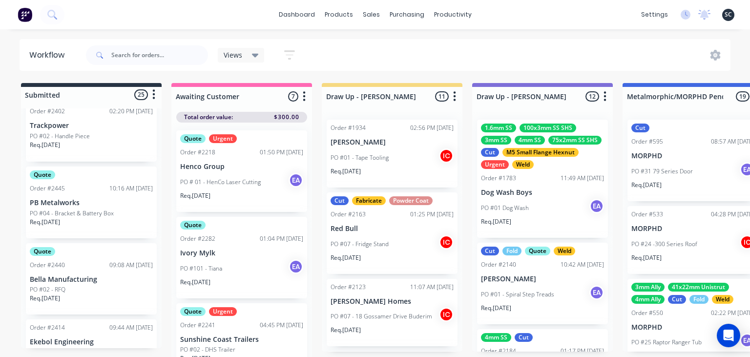
click at [88, 216] on p "PO #04 - Bracket & Battery Box" at bounding box center [72, 213] width 84 height 9
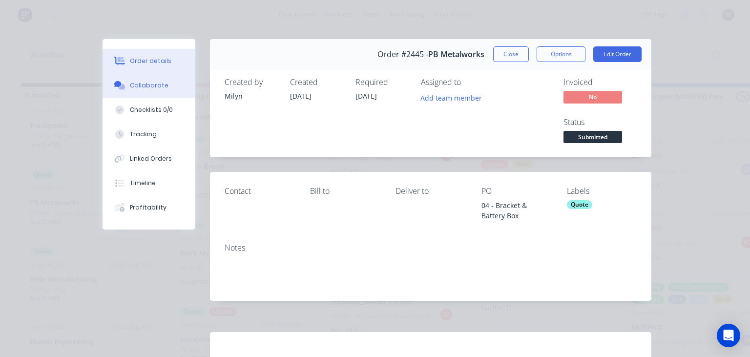
click at [164, 91] on button "Collaborate" at bounding box center [149, 85] width 93 height 24
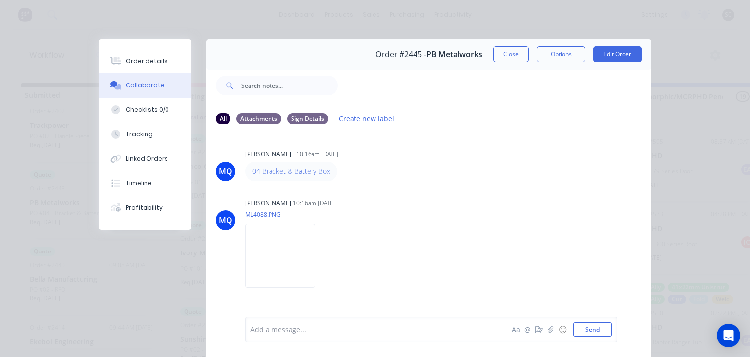
click at [452, 181] on div "04 Bracket & Battery Box" at bounding box center [397, 172] width 305 height 20
click at [503, 59] on button "Close" at bounding box center [511, 54] width 36 height 16
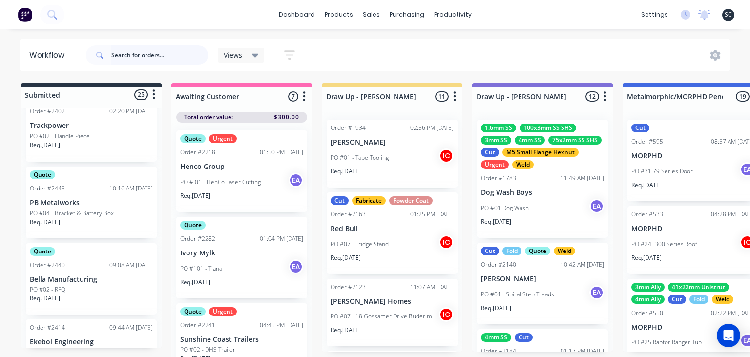
click at [170, 57] on input "text" at bounding box center [159, 55] width 97 height 20
type input "Rhinomax"
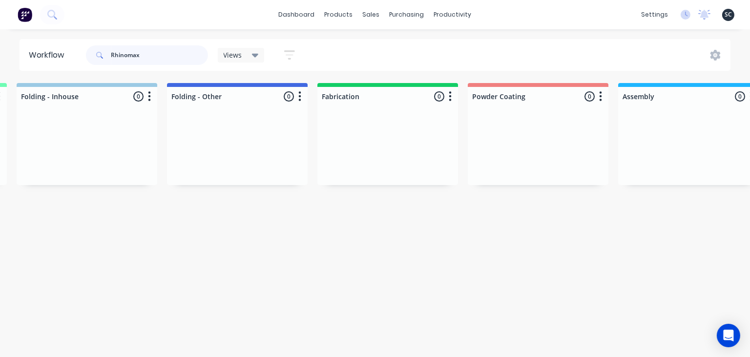
scroll to position [0, 2268]
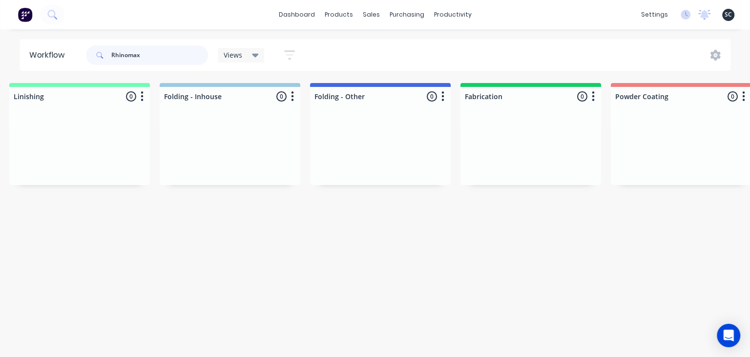
drag, startPoint x: 142, startPoint y: 54, endPoint x: 73, endPoint y: 59, distance: 69.1
click at [111, 59] on input "Rhinomax" at bounding box center [159, 55] width 97 height 20
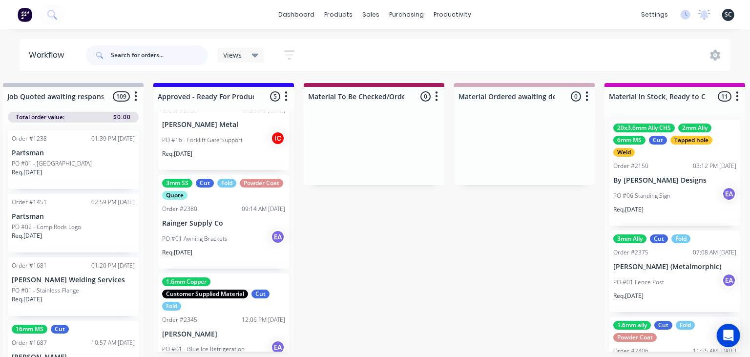
scroll to position [26, 0]
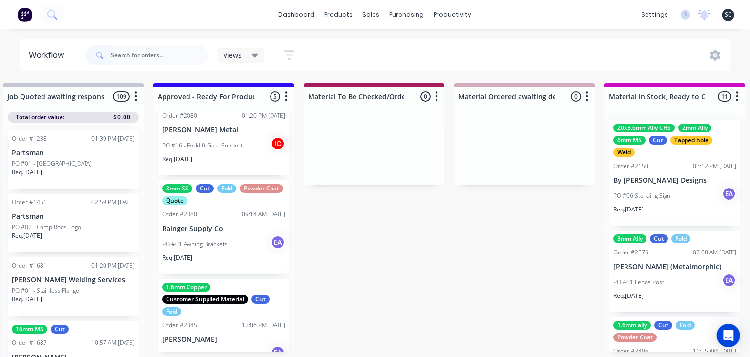
click at [242, 226] on p "Rainger Supply Co" at bounding box center [223, 229] width 123 height 8
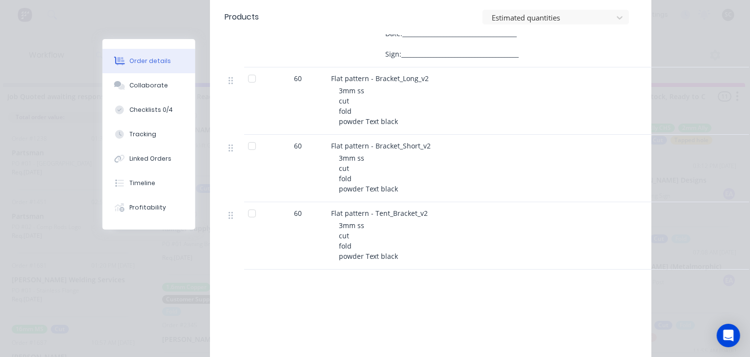
scroll to position [563, 0]
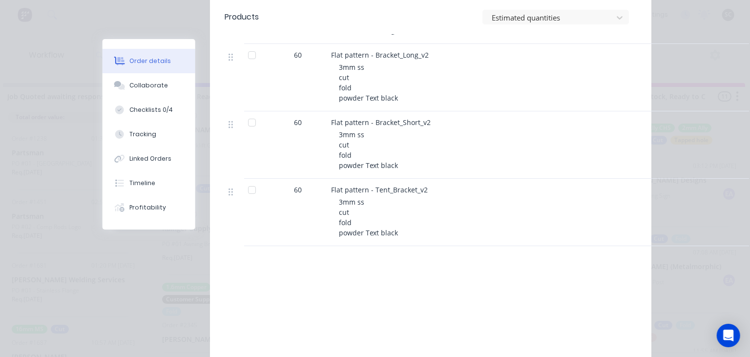
click at [166, 92] on button "Collaborate" at bounding box center [149, 85] width 93 height 24
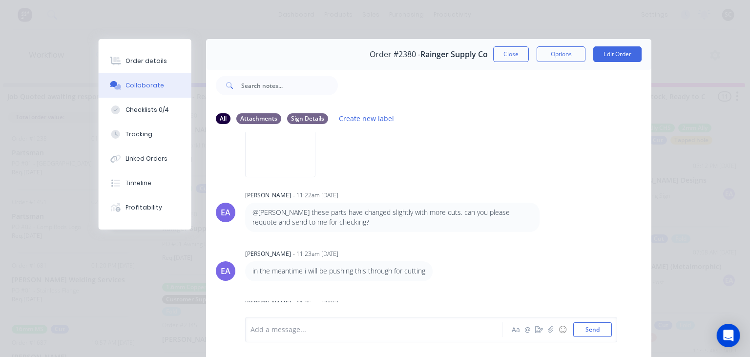
scroll to position [638, 0]
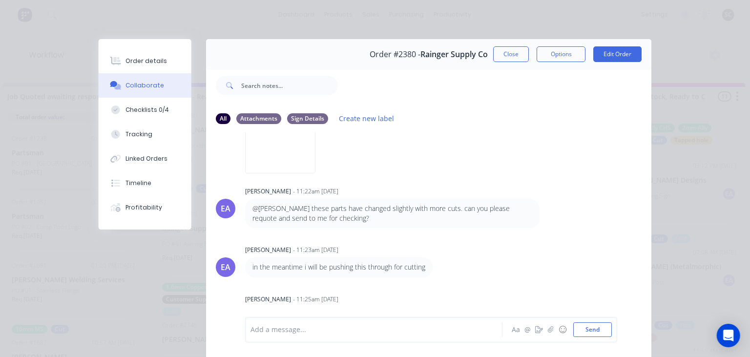
click at [517, 216] on div "@Francis Adrian these parts have changed slightly with more cuts. can you pleas…" at bounding box center [392, 214] width 295 height 30
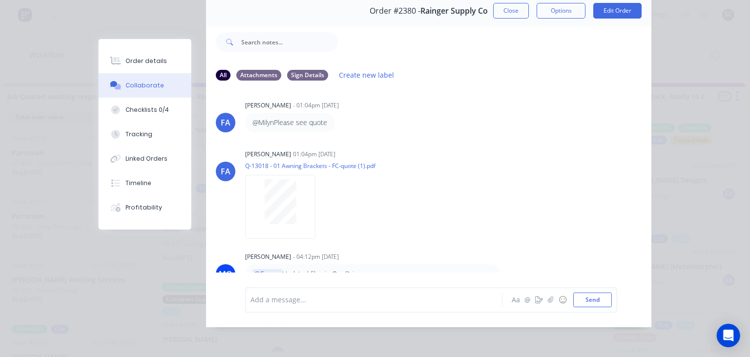
scroll to position [357, 0]
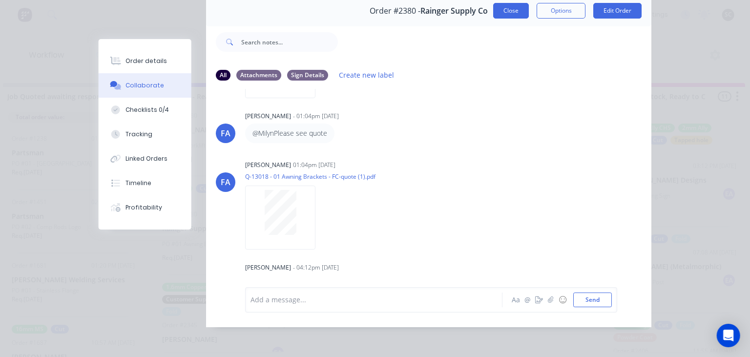
click at [502, 13] on button "Close" at bounding box center [511, 11] width 36 height 16
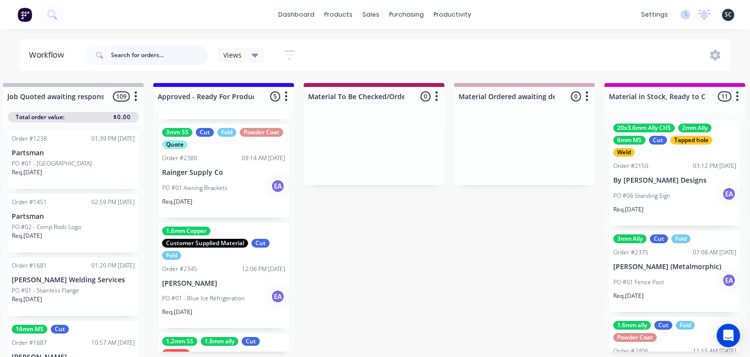
scroll to position [0, 0]
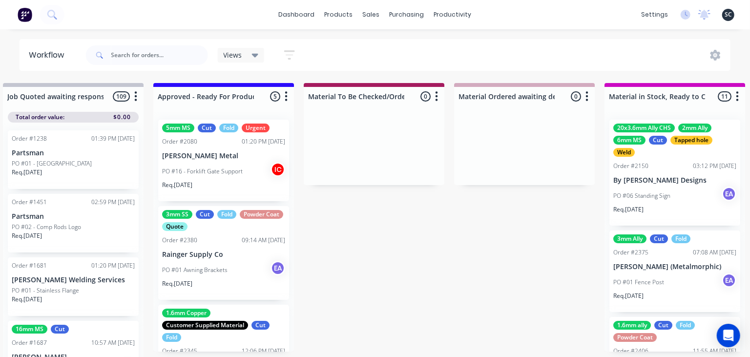
click at [233, 171] on p "PO #16 - Forklift Gate Support" at bounding box center [202, 171] width 81 height 9
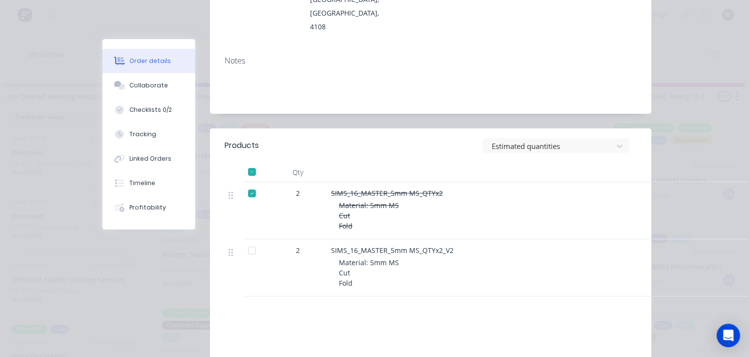
scroll to position [225, 0]
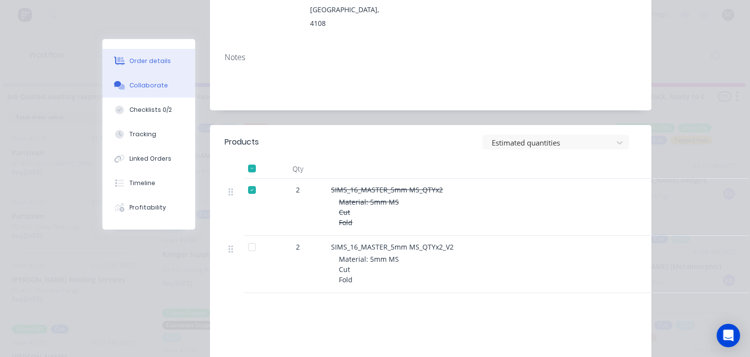
click at [160, 83] on div "Collaborate" at bounding box center [149, 85] width 39 height 9
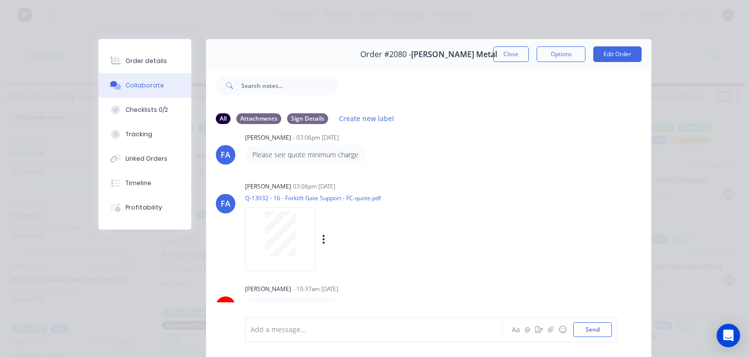
scroll to position [43, 0]
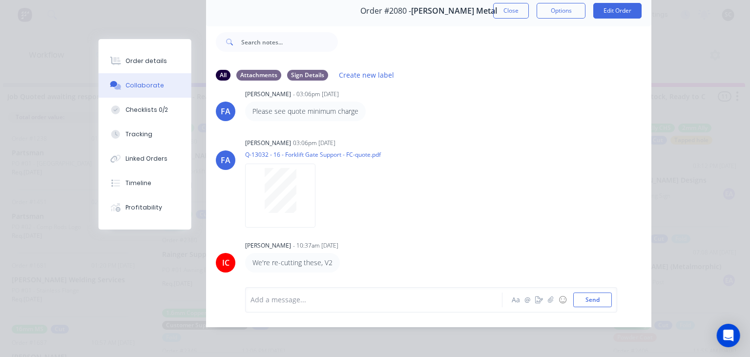
drag, startPoint x: 508, startPoint y: 15, endPoint x: 421, endPoint y: 1, distance: 88.0
click at [508, 14] on button "Close" at bounding box center [511, 11] width 36 height 16
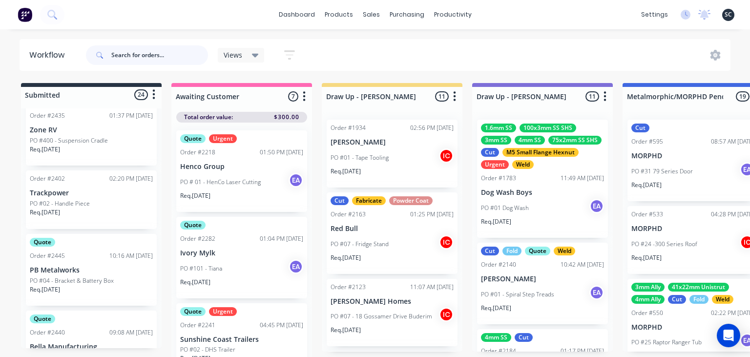
scroll to position [337, 0]
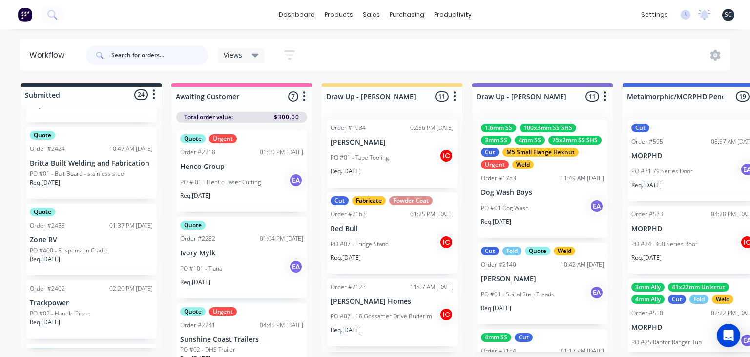
click at [135, 60] on input "text" at bounding box center [159, 55] width 97 height 20
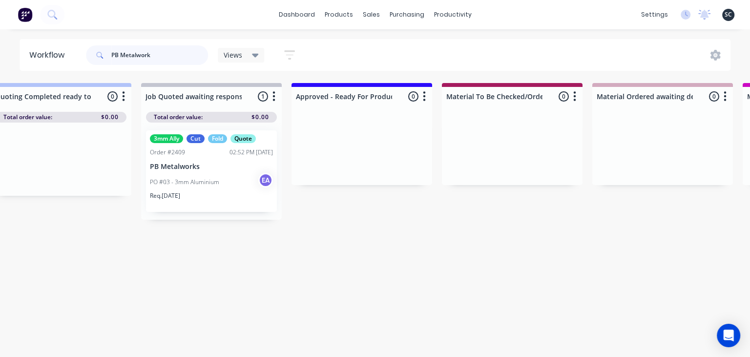
scroll to position [0, 1085]
type input "PB Metalwork"
click at [202, 189] on div "PO #03 - 3mm Aluminium EA" at bounding box center [209, 182] width 123 height 19
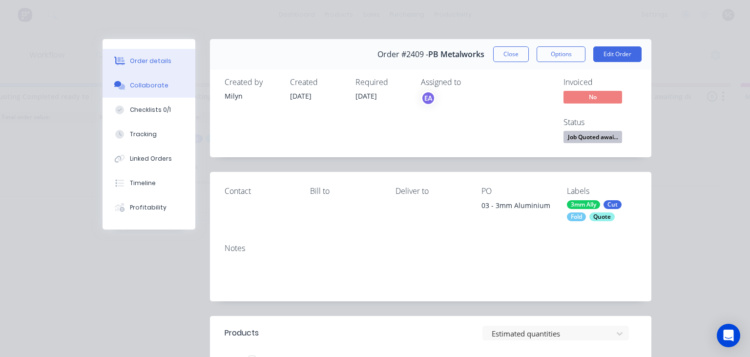
click at [161, 90] on button "Collaborate" at bounding box center [149, 85] width 93 height 24
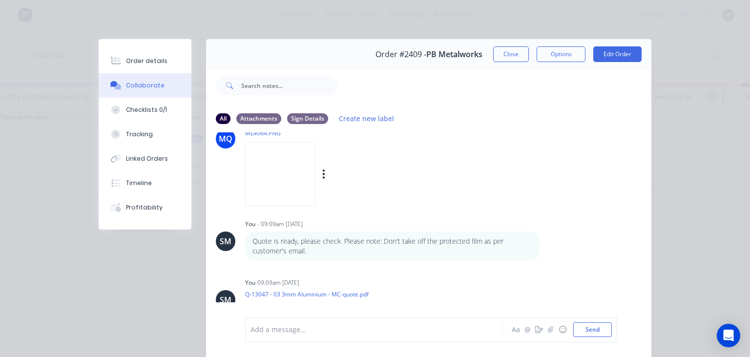
scroll to position [138, 0]
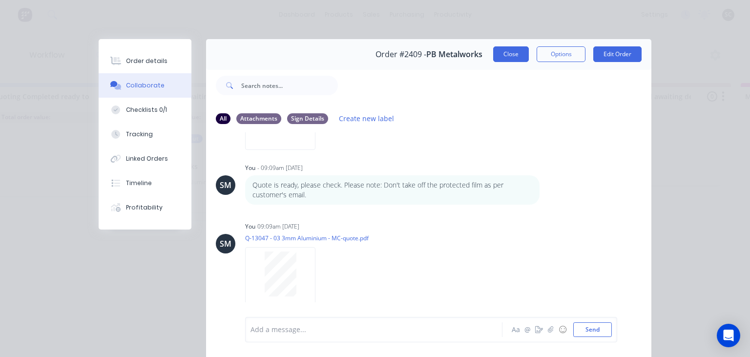
click at [516, 62] on button "Close" at bounding box center [511, 54] width 36 height 16
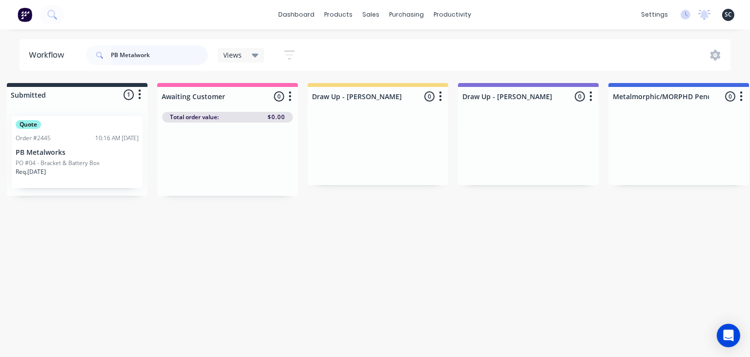
scroll to position [0, 0]
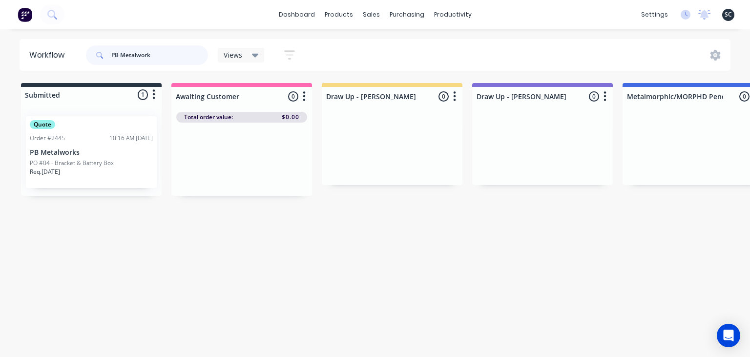
drag, startPoint x: 172, startPoint y: 55, endPoint x: 76, endPoint y: 59, distance: 96.8
click at [111, 59] on input "PB Metalwork" at bounding box center [159, 55] width 97 height 20
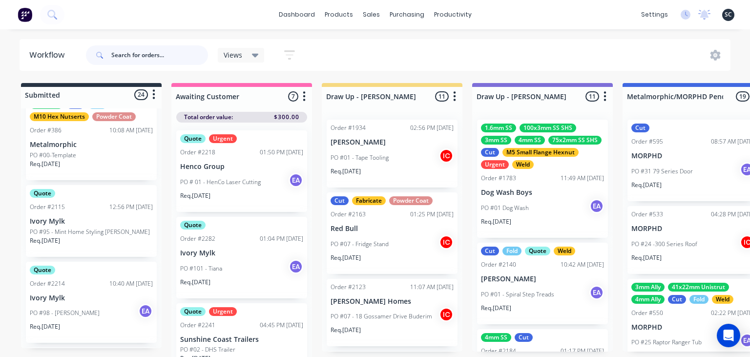
scroll to position [56, 0]
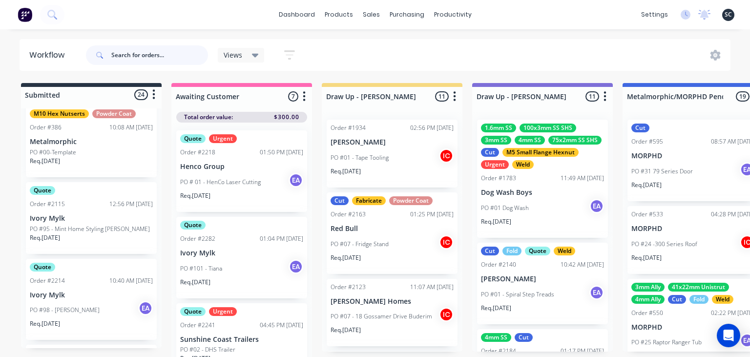
click at [148, 59] on input "text" at bounding box center [159, 55] width 97 height 20
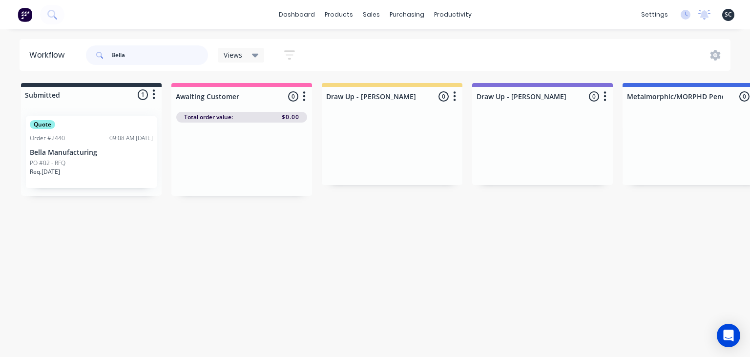
type input "Bella"
click at [82, 148] on div "Quote Order #2440 09:08 AM 13/10/25 Bella Manufacturing PO #02 - RFQ Req. 20/10…" at bounding box center [91, 152] width 131 height 72
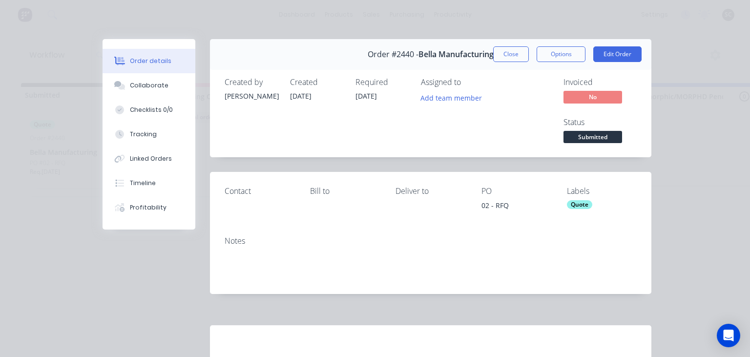
drag, startPoint x: 480, startPoint y: 206, endPoint x: 512, endPoint y: 206, distance: 31.7
click at [512, 206] on div "Contact Bill to Deliver to PO 02 - RFQ Labels Quote" at bounding box center [431, 200] width 442 height 56
drag, startPoint x: 497, startPoint y: 206, endPoint x: 503, endPoint y: 205, distance: 5.9
copy div "02 - RFQ"
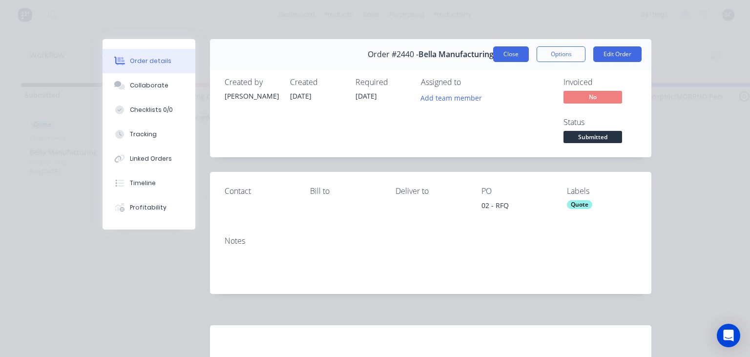
click at [515, 59] on button "Close" at bounding box center [511, 54] width 36 height 16
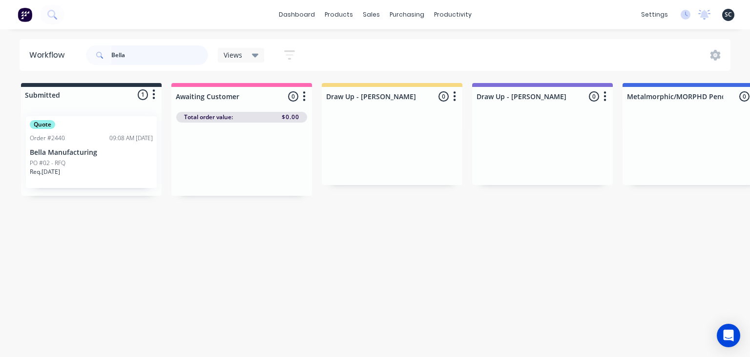
drag, startPoint x: 73, startPoint y: 60, endPoint x: 31, endPoint y: 67, distance: 42.6
click at [111, 65] on input "Bella" at bounding box center [159, 55] width 97 height 20
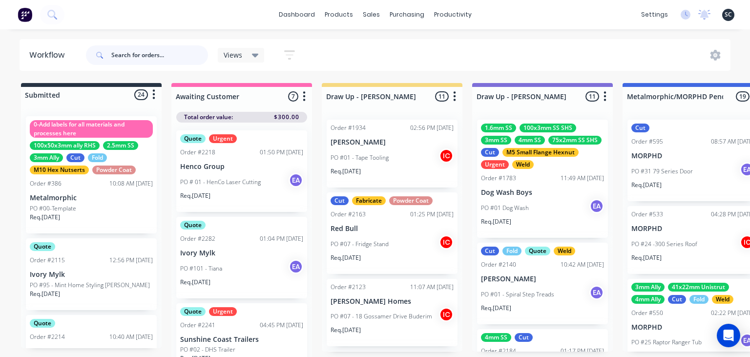
click at [148, 59] on input "text" at bounding box center [159, 55] width 97 height 20
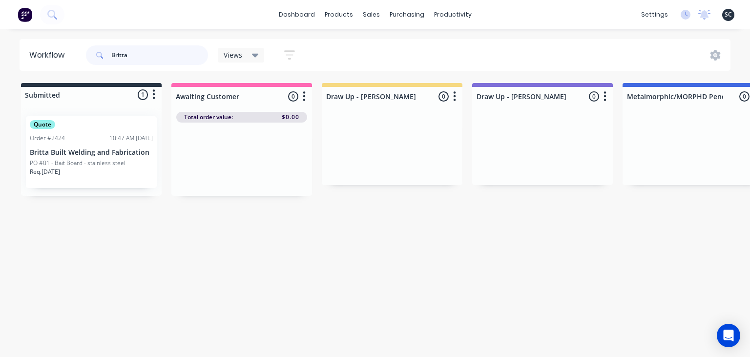
type input "Britta"
click at [77, 159] on p "PO #01 - Bait Board - stainless steel" at bounding box center [78, 163] width 96 height 9
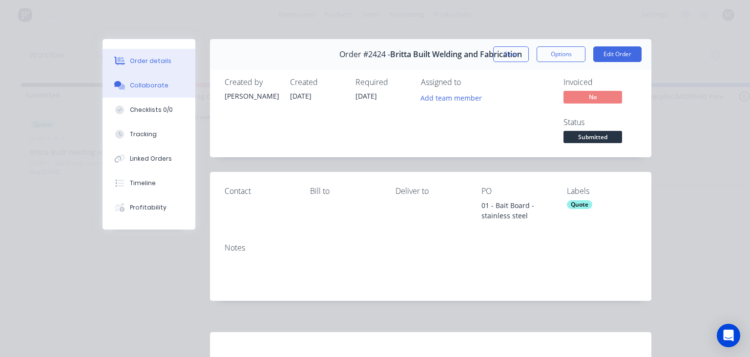
click at [160, 93] on button "Collaborate" at bounding box center [149, 85] width 93 height 24
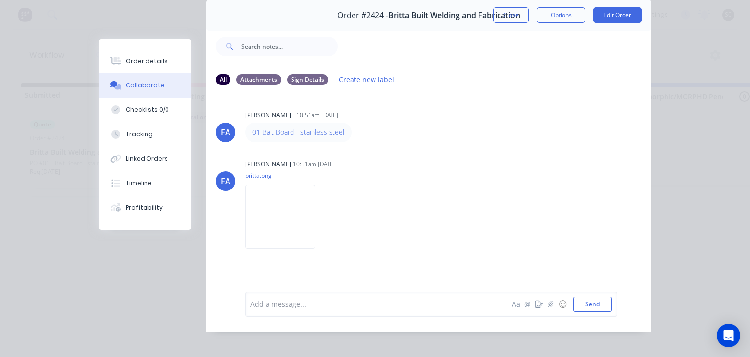
scroll to position [43, 0]
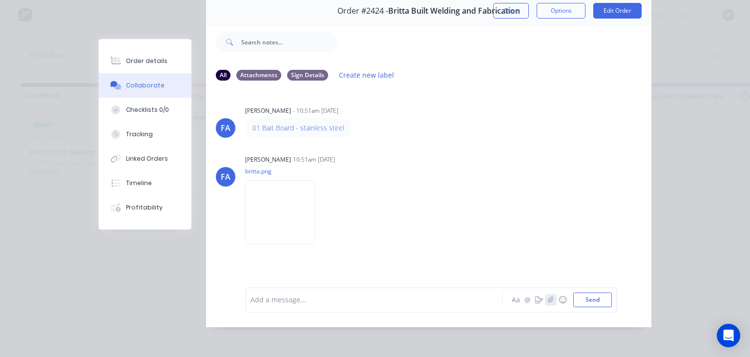
click at [550, 301] on icon "button" at bounding box center [551, 299] width 6 height 7
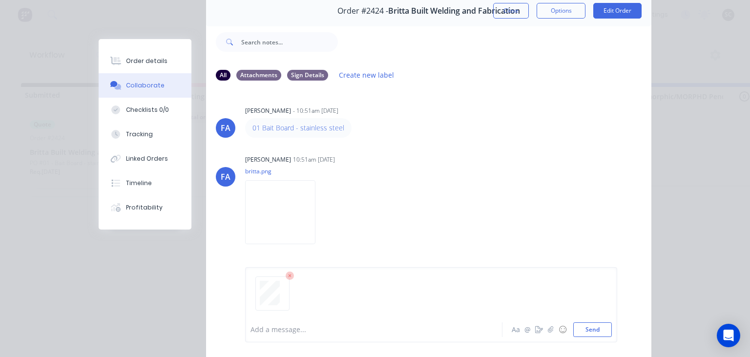
click at [292, 322] on div at bounding box center [431, 298] width 361 height 50
click at [284, 334] on div at bounding box center [376, 330] width 251 height 10
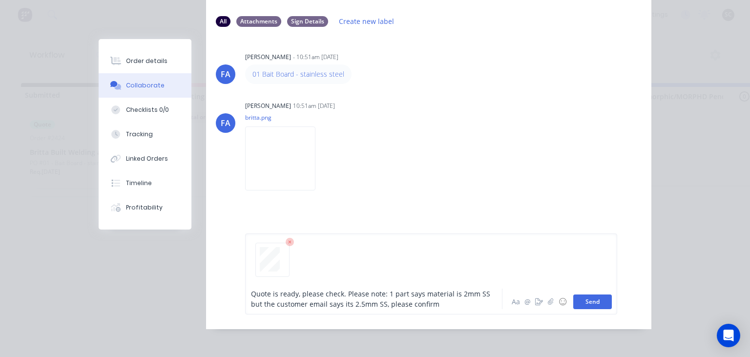
scroll to position [100, 0]
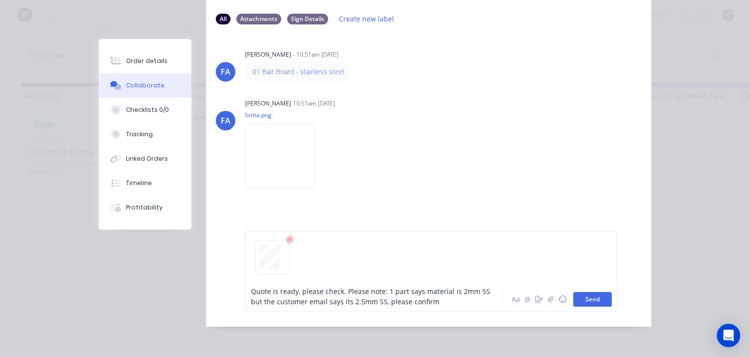
click at [591, 302] on button "Send" at bounding box center [592, 299] width 39 height 15
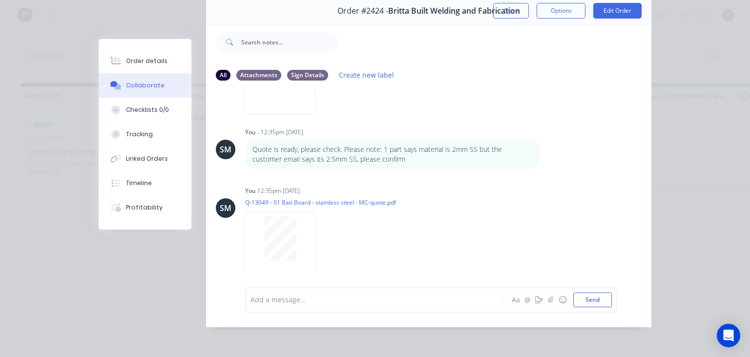
scroll to position [138, 0]
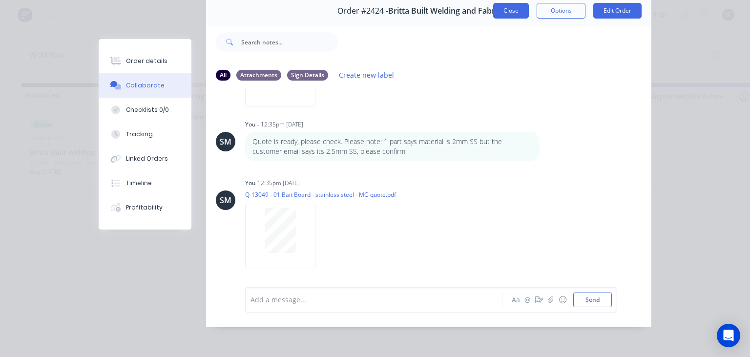
click at [521, 16] on button "Close" at bounding box center [511, 11] width 36 height 16
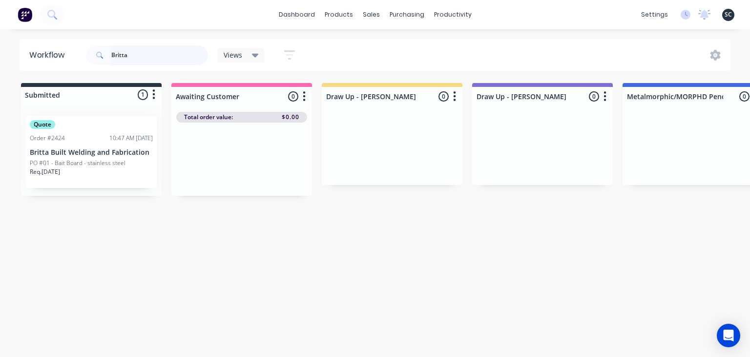
drag, startPoint x: 124, startPoint y: 58, endPoint x: 89, endPoint y: 67, distance: 36.5
click at [111, 65] on input "Britta" at bounding box center [159, 55] width 97 height 20
click at [89, 67] on div "Britta" at bounding box center [147, 55] width 122 height 29
drag, startPoint x: 141, startPoint y: 55, endPoint x: 56, endPoint y: 55, distance: 85.0
click at [111, 55] on input "Britta" at bounding box center [159, 55] width 97 height 20
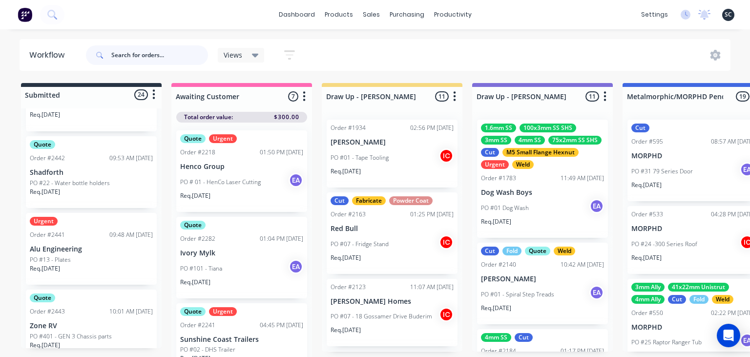
scroll to position [1303, 0]
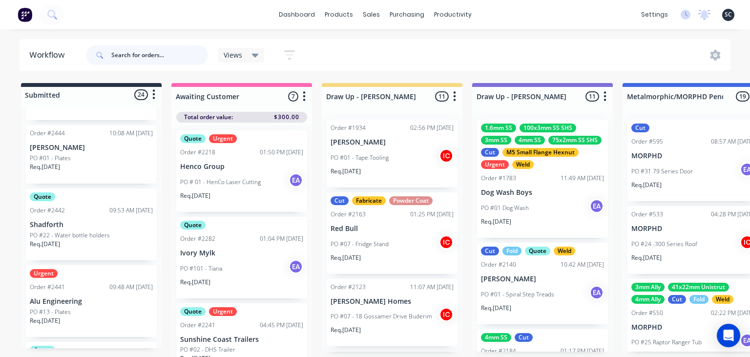
click at [138, 54] on input "text" at bounding box center [159, 55] width 97 height 20
type input "Henco"
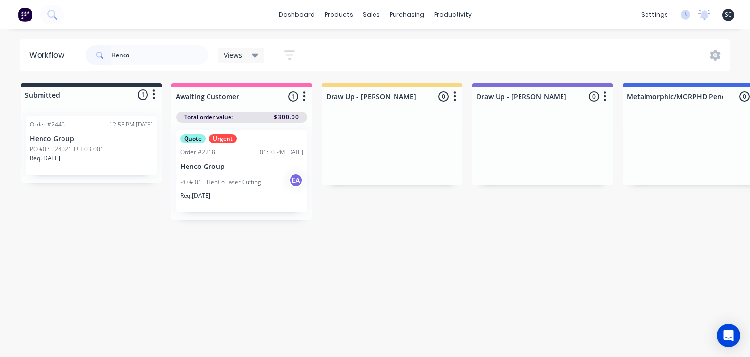
click at [91, 147] on p "PO #03 - 24021-UH-03-001" at bounding box center [67, 149] width 74 height 9
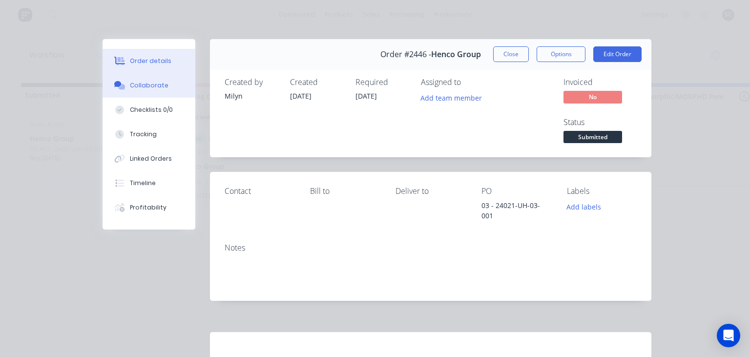
click at [149, 87] on div "Collaborate" at bounding box center [149, 85] width 39 height 9
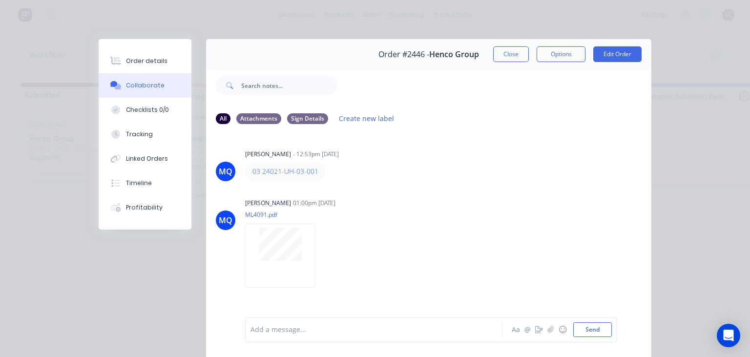
scroll to position [43, 0]
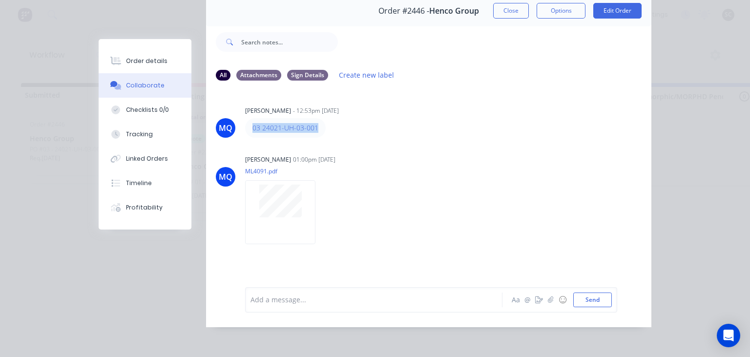
drag, startPoint x: 250, startPoint y: 132, endPoint x: 371, endPoint y: 127, distance: 121.2
click at [371, 127] on div "03 24021-UH-03-001" at bounding box center [397, 128] width 305 height 20
copy link "03 24021-UH-03-001"
drag, startPoint x: 555, startPoint y: 112, endPoint x: 538, endPoint y: 55, distance: 59.2
click at [555, 111] on div "MQ Milyn Quinones - 12:53pm 13/10/25 03 24021-UH-03-001" at bounding box center [428, 121] width 445 height 34
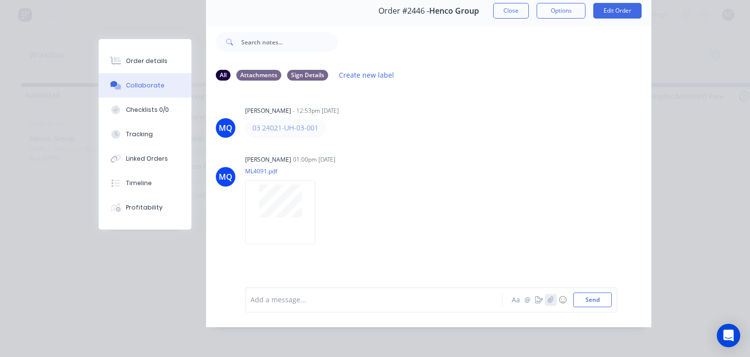
click at [551, 300] on icon "button" at bounding box center [551, 299] width 6 height 7
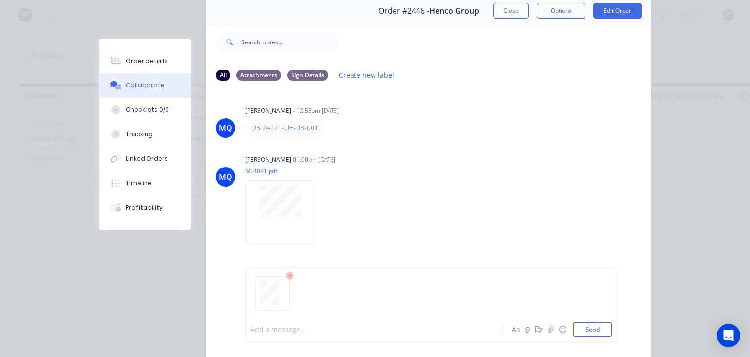
click at [284, 332] on div at bounding box center [376, 330] width 251 height 10
drag, startPoint x: 290, startPoint y: 128, endPoint x: 333, endPoint y: 133, distance: 42.8
click at [355, 133] on div "MQ Milyn Quinones - 12:53pm 13/10/25 03 24021-UH-03-001" at bounding box center [428, 121] width 445 height 34
copy link "03 24021-UH-03-001"
drag, startPoint x: 499, startPoint y: 228, endPoint x: 463, endPoint y: 52, distance: 179.9
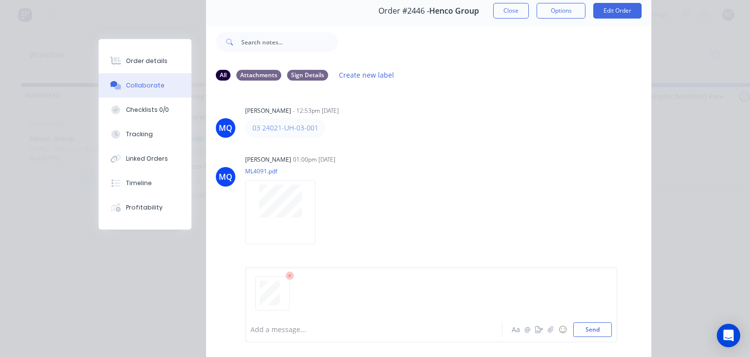
click at [500, 228] on div "MQ Milyn Quinones 01:00pm 13/10/25 ML4091.pdf Labels Download" at bounding box center [428, 196] width 445 height 88
click at [496, 130] on div "03 24021-UH-03-001" at bounding box center [397, 128] width 305 height 20
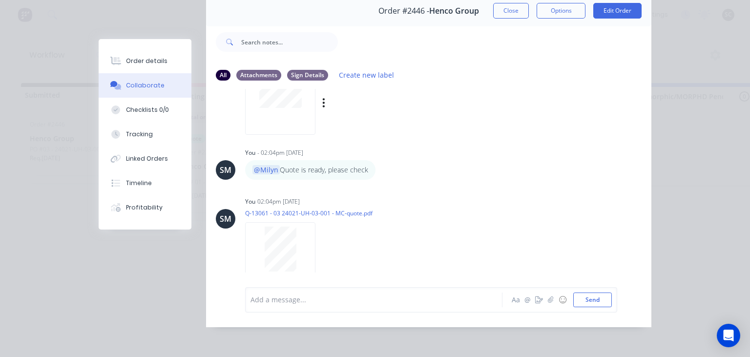
scroll to position [128, 0]
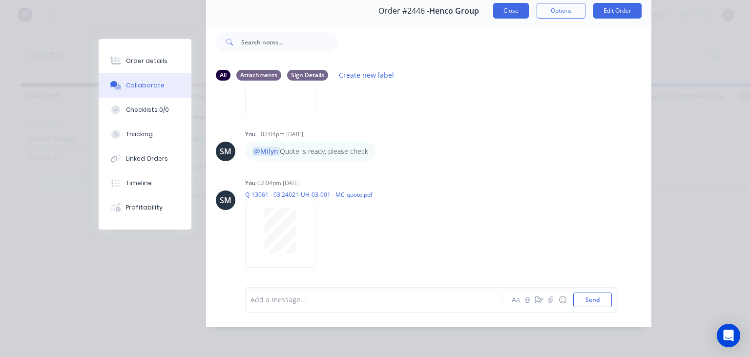
click at [515, 15] on button "Close" at bounding box center [511, 11] width 36 height 16
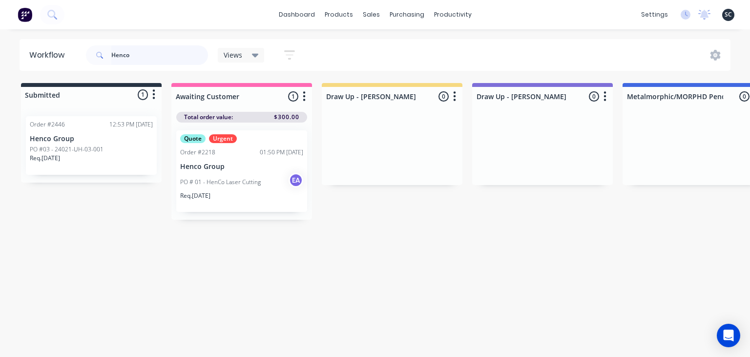
drag, startPoint x: 144, startPoint y: 55, endPoint x: 59, endPoint y: 63, distance: 85.4
click at [111, 63] on input "Henco" at bounding box center [159, 55] width 97 height 20
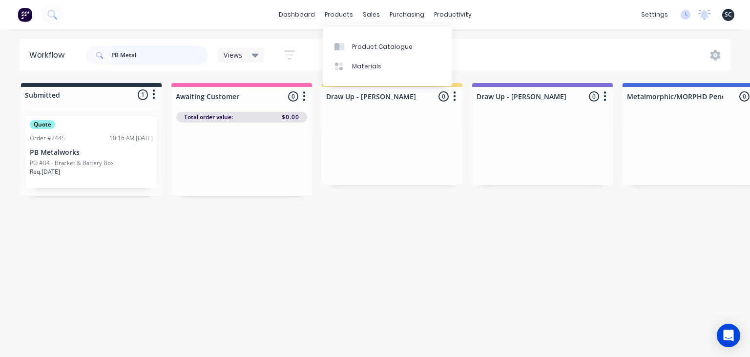
type input "PB Metal"
click at [106, 165] on p "PO #04 - Bracket & Battery Box" at bounding box center [72, 163] width 84 height 9
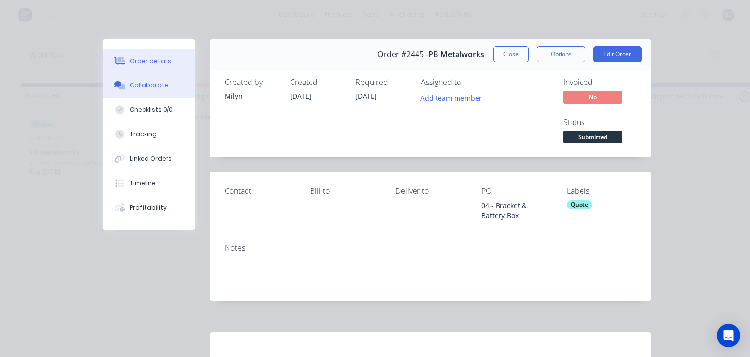
click at [152, 88] on div "Collaborate" at bounding box center [149, 85] width 39 height 9
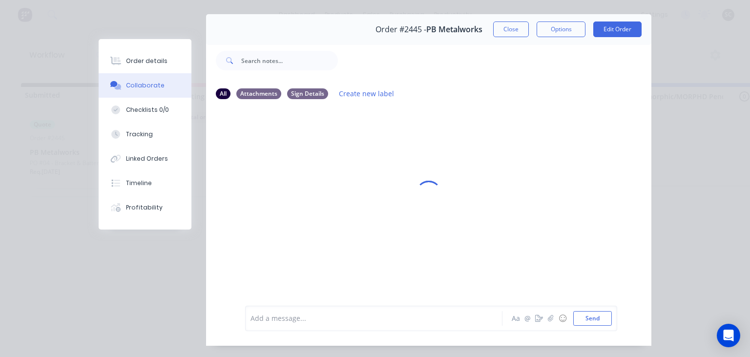
scroll to position [43, 0]
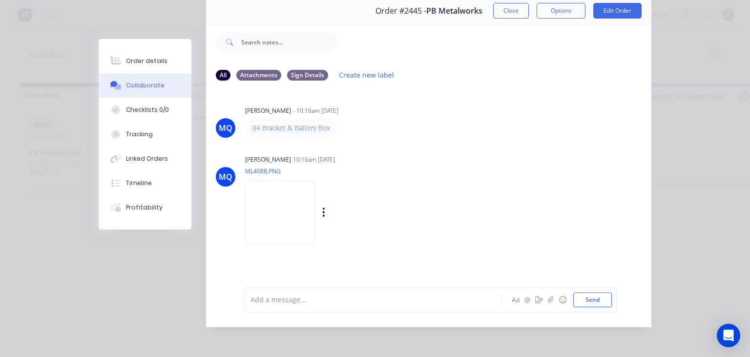
click at [300, 203] on img at bounding box center [280, 212] width 70 height 64
click at [510, 2] on div "Order #2445 - PB Metalworks Close Options Edit Order" at bounding box center [428, 11] width 445 height 31
click at [505, 21] on div "Order #2445 - PB Metalworks Close Options Edit Order" at bounding box center [428, 11] width 445 height 31
click at [515, 9] on button "Close" at bounding box center [511, 11] width 36 height 16
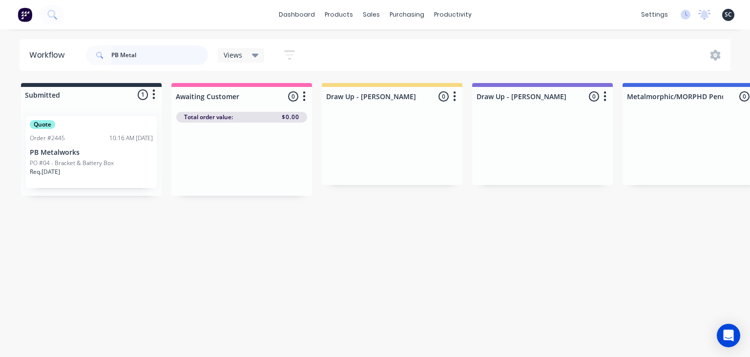
drag, startPoint x: 146, startPoint y: 47, endPoint x: 104, endPoint y: 58, distance: 43.2
click at [111, 58] on input "PB Metal" at bounding box center [159, 55] width 97 height 20
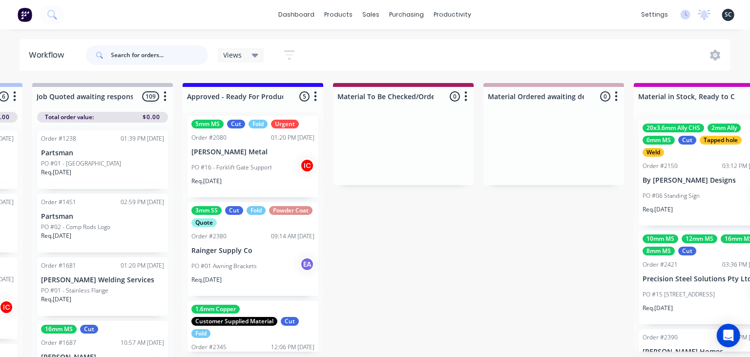
scroll to position [0, 0]
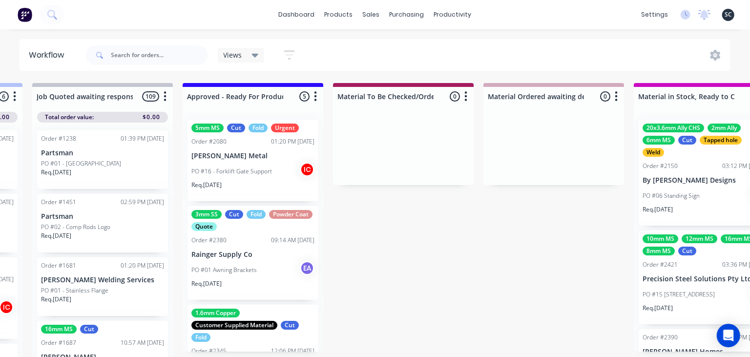
drag, startPoint x: 456, startPoint y: 345, endPoint x: 576, endPoint y: 345, distance: 120.6
drag, startPoint x: 471, startPoint y: 302, endPoint x: 415, endPoint y: 319, distance: 58.9
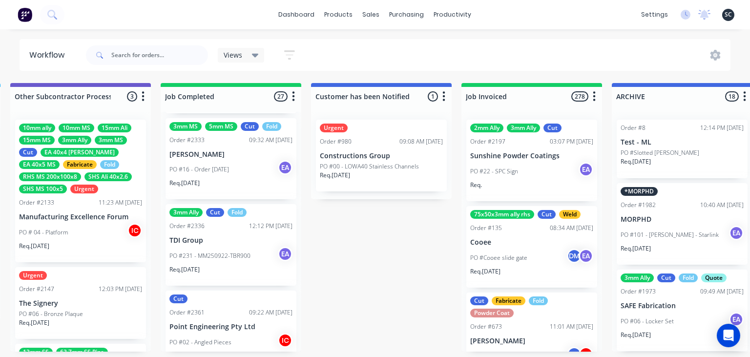
scroll to position [1726, 0]
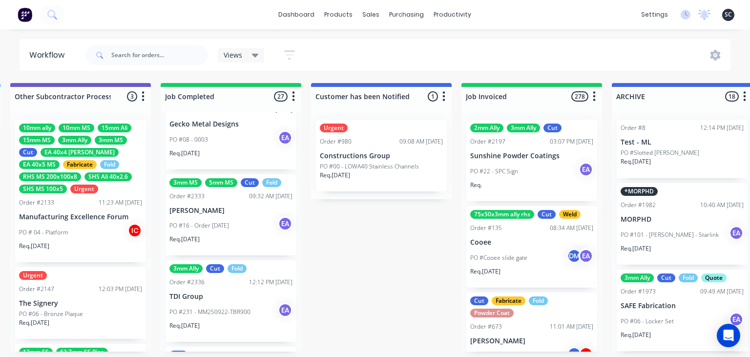
click at [236, 278] on div "Order #2336 12:12 PM 22/09/25" at bounding box center [230, 282] width 123 height 9
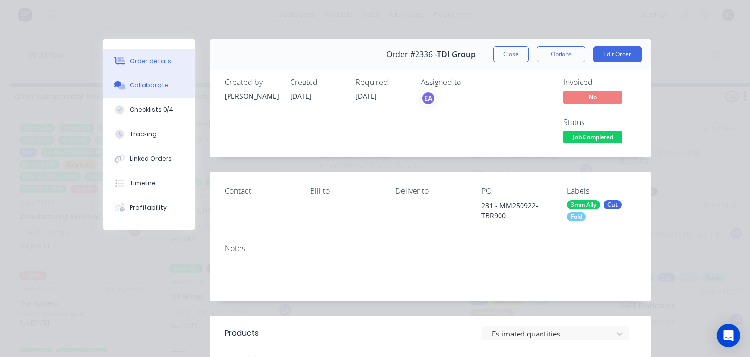
click at [141, 89] on div "Collaborate" at bounding box center [149, 85] width 39 height 9
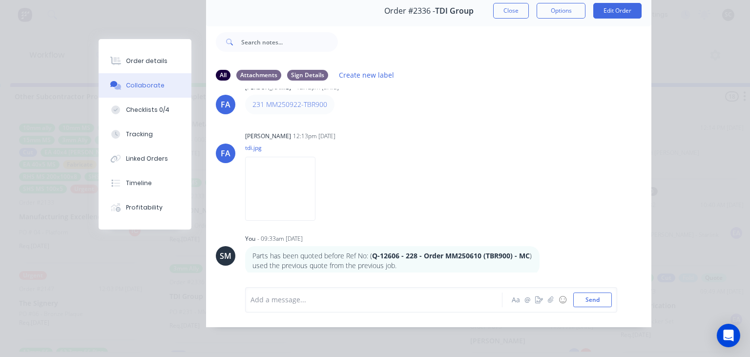
scroll to position [26, 0]
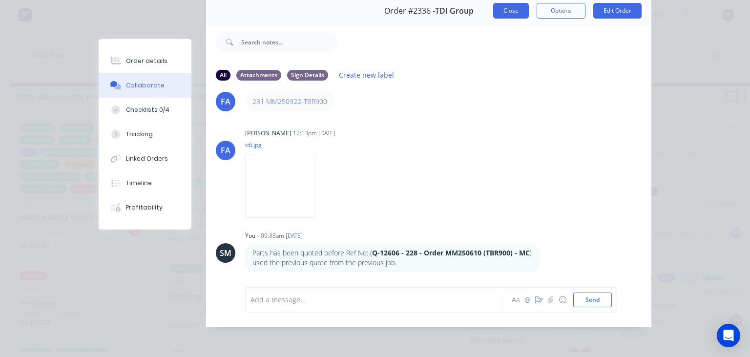
click at [511, 4] on button "Close" at bounding box center [511, 11] width 36 height 16
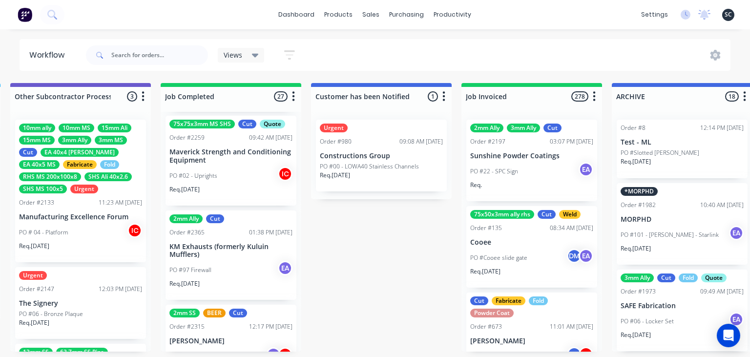
scroll to position [1332, 0]
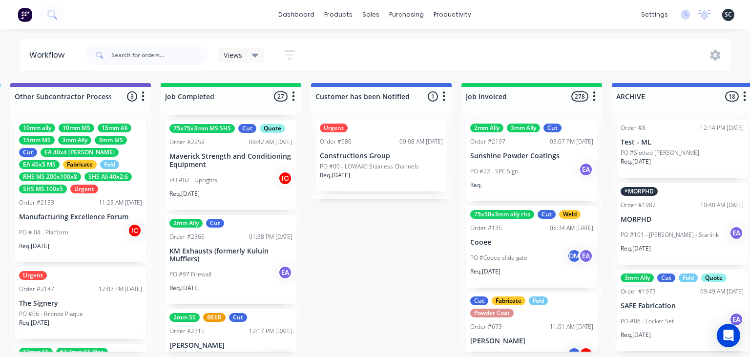
click at [230, 262] on p "KM Exhausts (formerly Kuluin Mufflers)" at bounding box center [230, 255] width 123 height 17
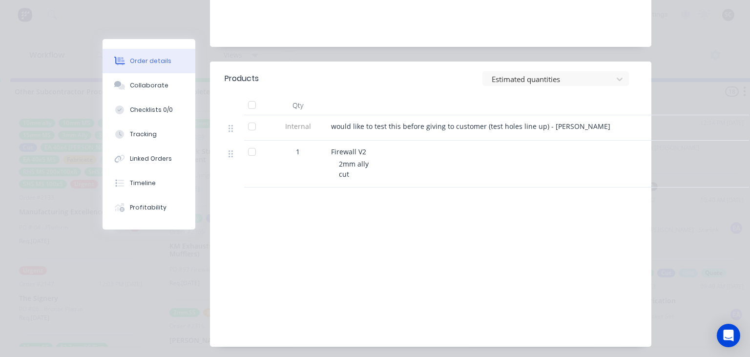
scroll to position [169, 0]
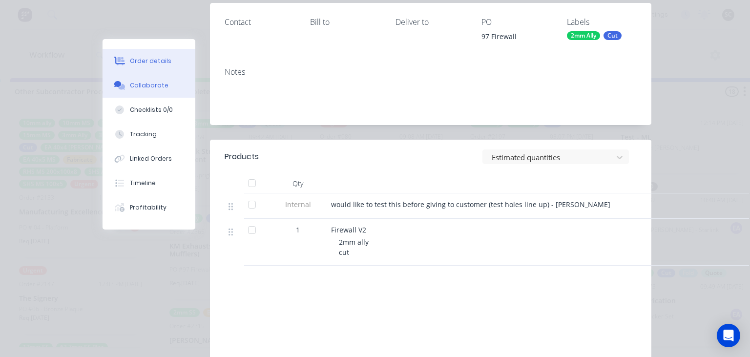
click at [153, 89] on div "Collaborate" at bounding box center [149, 85] width 39 height 9
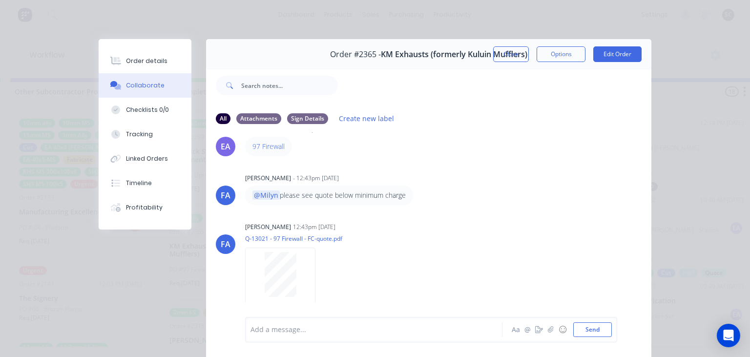
scroll to position [25, 0]
click at [517, 54] on button "Close" at bounding box center [511, 54] width 36 height 16
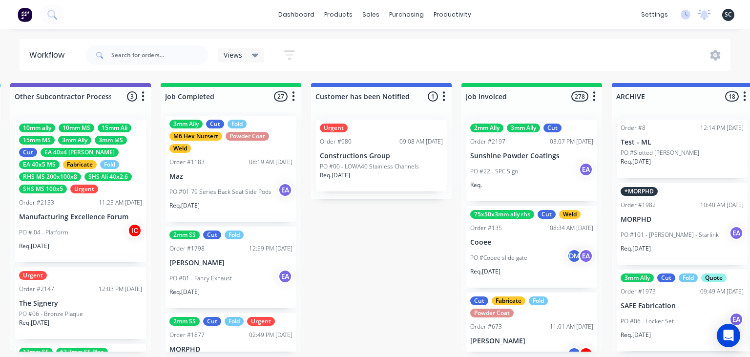
scroll to position [0, 0]
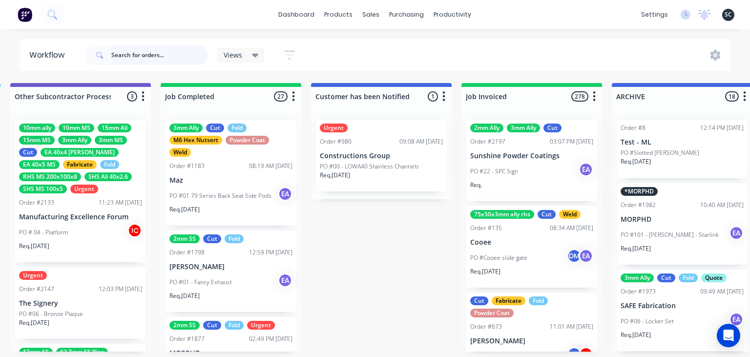
click at [131, 53] on input "text" at bounding box center [159, 55] width 97 height 20
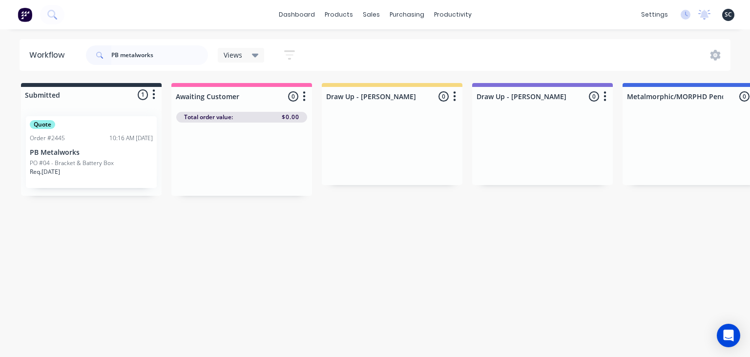
click at [69, 171] on div "Req. 20/10/25" at bounding box center [91, 176] width 123 height 17
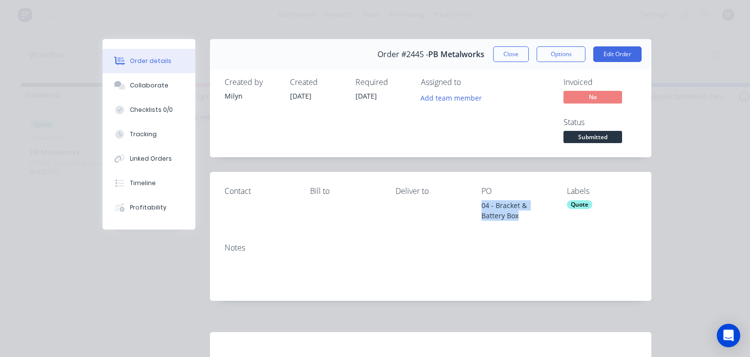
drag, startPoint x: 491, startPoint y: 204, endPoint x: 555, endPoint y: 219, distance: 65.7
click at [555, 219] on div "Contact Bill to Deliver to PO 04 - Bracket & Battery Box Labels Quote" at bounding box center [431, 203] width 442 height 63
copy div "04 - Bracket & Battery Box"
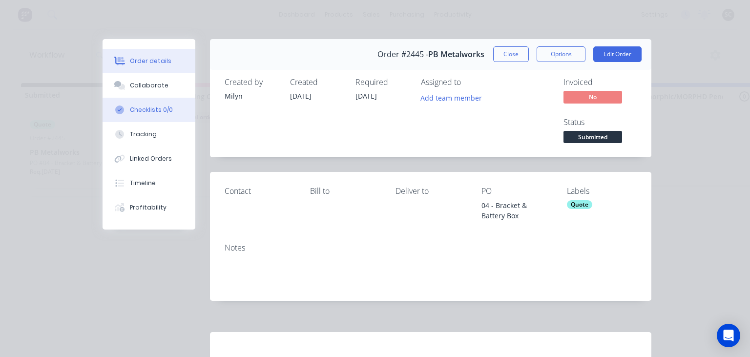
drag, startPoint x: 324, startPoint y: 144, endPoint x: 191, endPoint y: 117, distance: 135.1
click at [324, 144] on div "Created 13/10/25" at bounding box center [317, 112] width 54 height 68
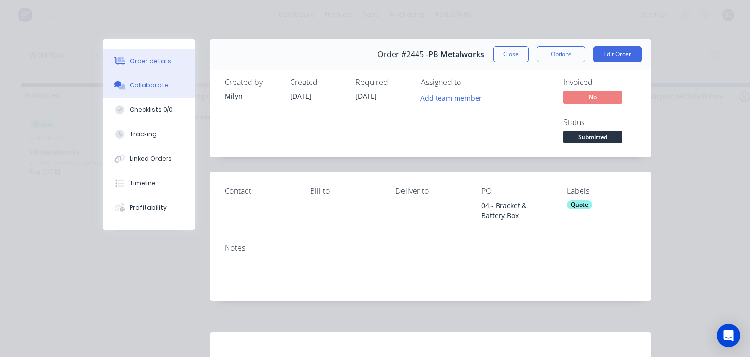
click at [145, 91] on button "Collaborate" at bounding box center [149, 85] width 93 height 24
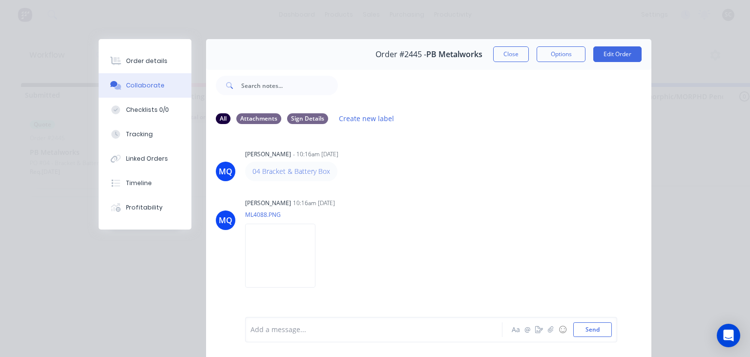
click at [460, 185] on div "MQ Milyn Quinones - 10:16am 13/10/25 04 Bracket & Battery Box MQ Milyn Quinones…" at bounding box center [428, 224] width 445 height 184
click at [276, 265] on img at bounding box center [280, 256] width 70 height 64
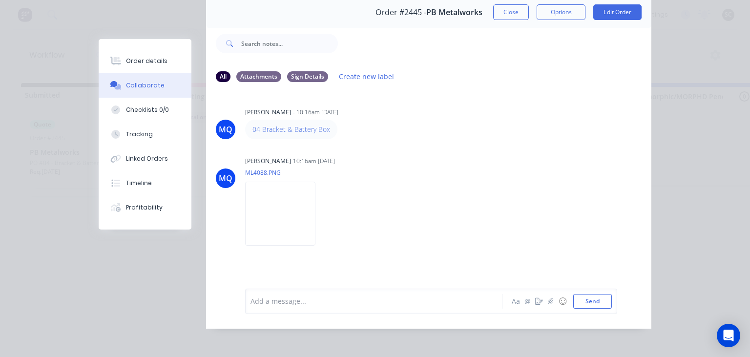
scroll to position [43, 0]
click at [556, 298] on button "button" at bounding box center [551, 300] width 12 height 12
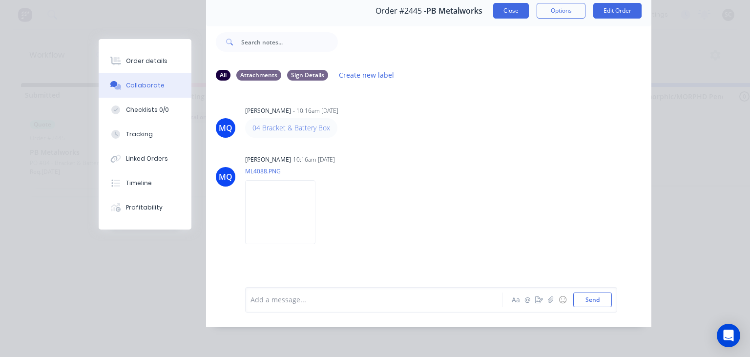
click at [513, 15] on button "Close" at bounding box center [511, 11] width 36 height 16
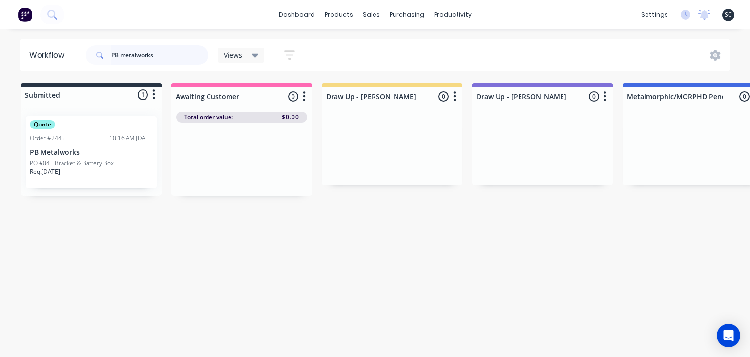
drag, startPoint x: 155, startPoint y: 49, endPoint x: 166, endPoint y: 50, distance: 11.3
click at [155, 48] on input "PB metalworks" at bounding box center [159, 55] width 97 height 20
drag, startPoint x: 153, startPoint y: 56, endPoint x: 0, endPoint y: 63, distance: 153.5
click at [111, 63] on input "PB metalworks" at bounding box center [159, 55] width 97 height 20
type input "Bella Manufacturing"
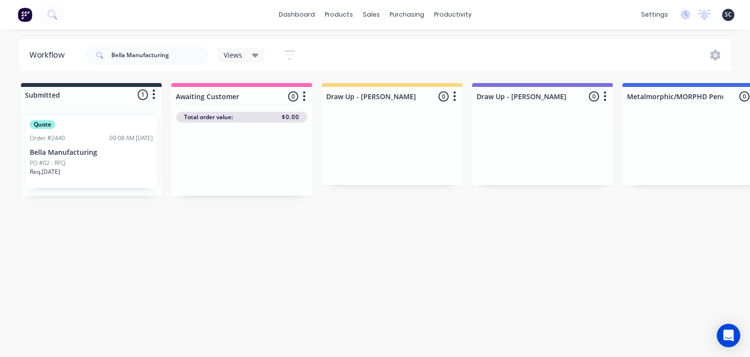
click at [105, 157] on div "Quote Order #2440 09:08 AM 13/10/25 Bella Manufacturing PO #02 - RFQ Req. 20/10…" at bounding box center [91, 152] width 131 height 72
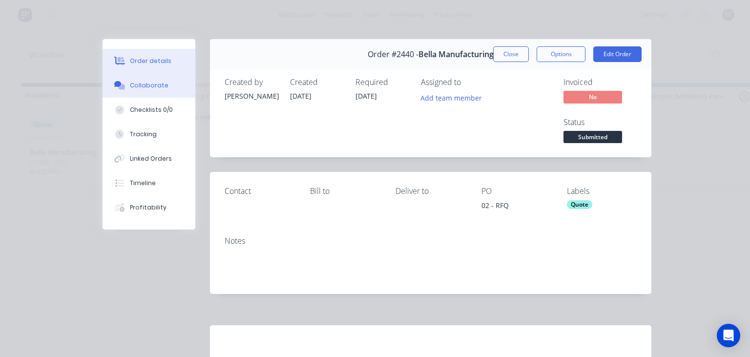
click at [154, 87] on div "Collaborate" at bounding box center [149, 85] width 39 height 9
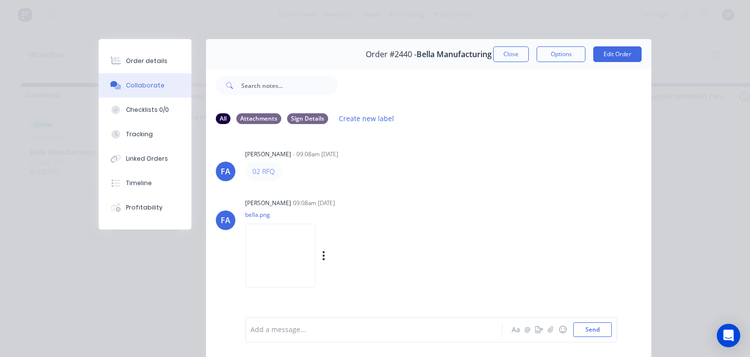
click at [284, 241] on img at bounding box center [280, 256] width 70 height 64
click at [539, 203] on div "FA Francis Adrian Candido 09:08am 13/10/25 bella.png Labels Download" at bounding box center [428, 240] width 445 height 88
click at [506, 54] on button "Close" at bounding box center [511, 54] width 36 height 16
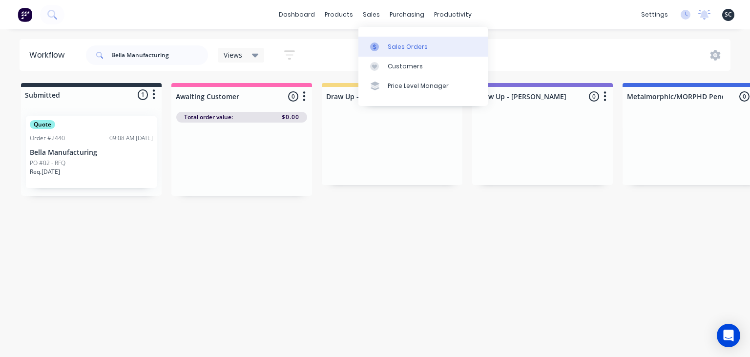
click at [417, 47] on div "Sales Orders" at bounding box center [408, 46] width 40 height 9
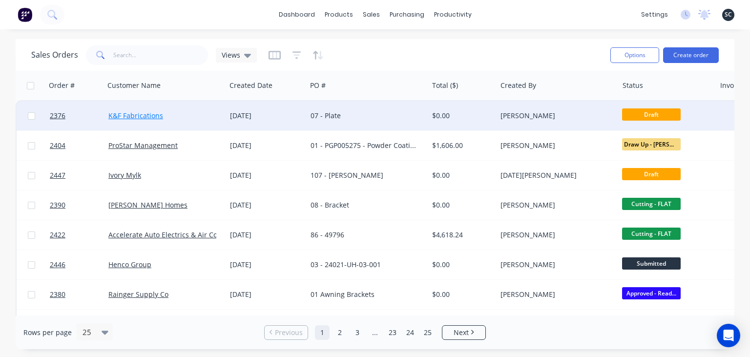
click at [130, 117] on link "K&F Fabrications" at bounding box center [135, 115] width 55 height 9
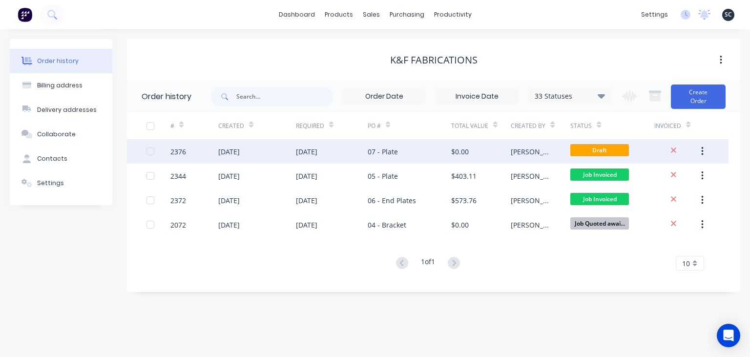
click at [281, 153] on div "29 Sep 2025" at bounding box center [257, 151] width 78 height 24
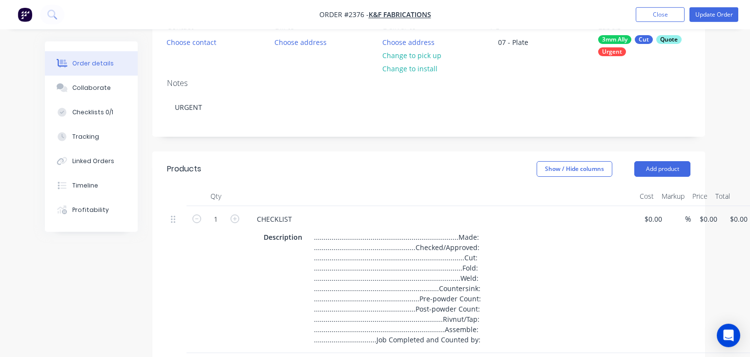
scroll to position [103, 0]
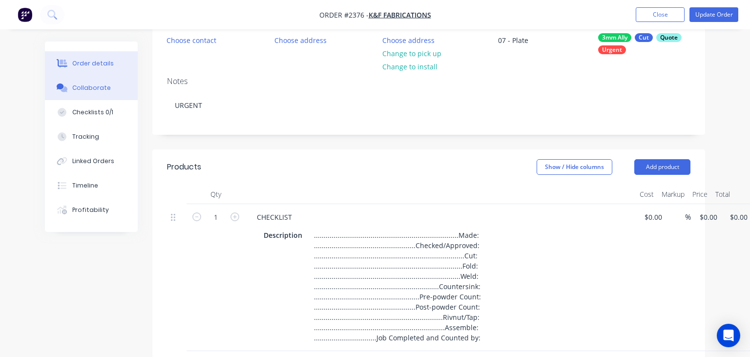
click at [73, 91] on div "Collaborate" at bounding box center [91, 88] width 39 height 9
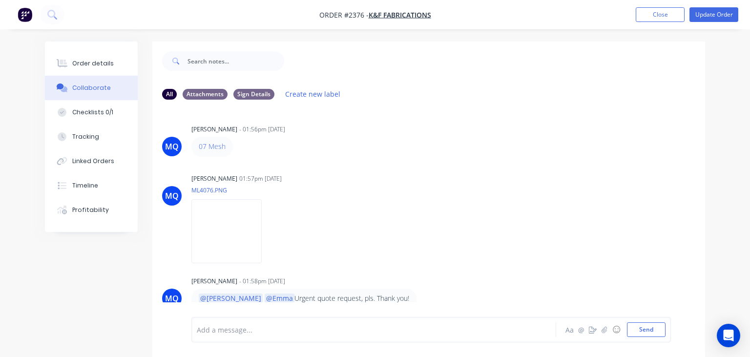
scroll to position [0, 0]
click at [437, 180] on div "Milyn Quinones 01:57pm 10/10/25" at bounding box center [343, 178] width 304 height 9
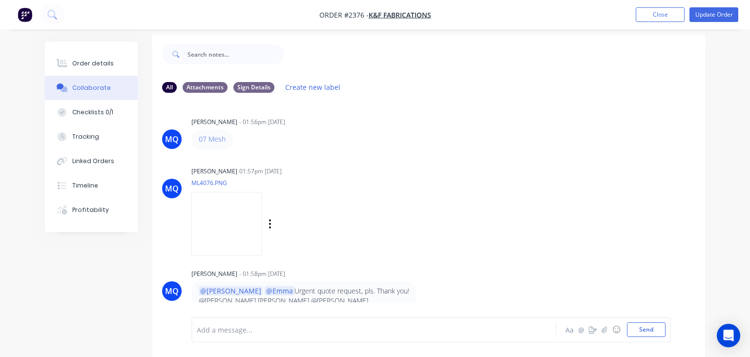
scroll to position [0, 0]
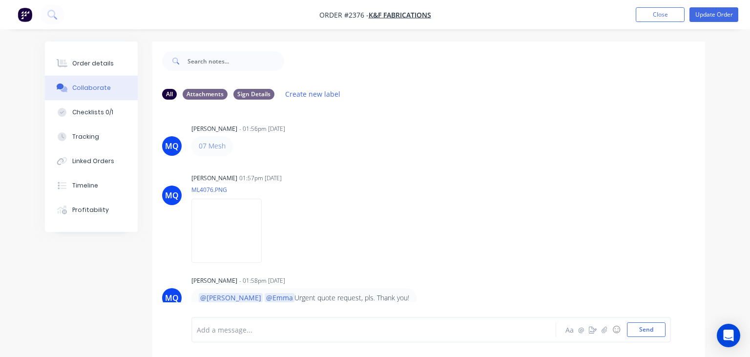
click at [364, 160] on div "MQ Milyn Quinones - 01:56pm 10/10/25 07 Mesh MQ Milyn Quinones 01:57pm 10/10/25…" at bounding box center [428, 212] width 553 height 210
drag, startPoint x: 194, startPoint y: 147, endPoint x: 283, endPoint y: 147, distance: 88.9
click at [283, 147] on div "07 Mesh" at bounding box center [343, 146] width 305 height 20
click at [371, 192] on p "ML4076.PNG" at bounding box center [280, 190] width 179 height 8
click at [638, 17] on button "Close" at bounding box center [660, 14] width 49 height 15
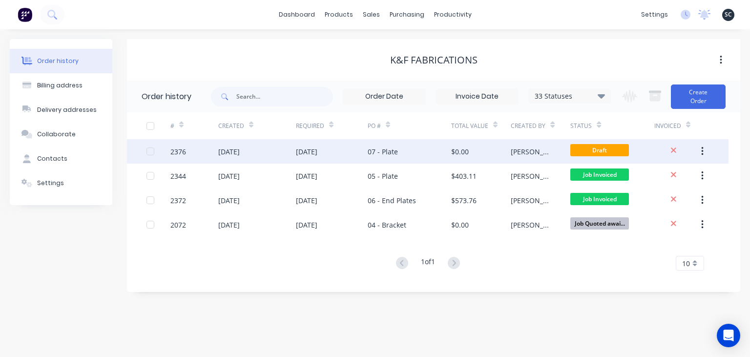
click at [384, 155] on div "07 - Plate" at bounding box center [383, 152] width 30 height 10
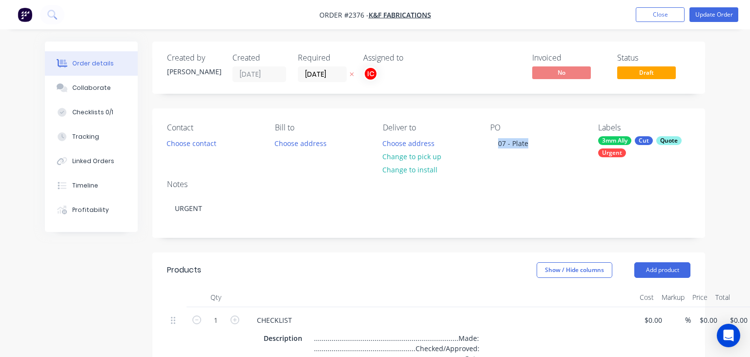
drag, startPoint x: 490, startPoint y: 141, endPoint x: 546, endPoint y: 147, distance: 55.6
click at [546, 147] on div "Contact Choose contact Bill to Choose address Deliver to Choose address Change …" at bounding box center [428, 139] width 553 height 63
copy div "07 - Plate"
click at [655, 19] on button "Close" at bounding box center [660, 14] width 49 height 15
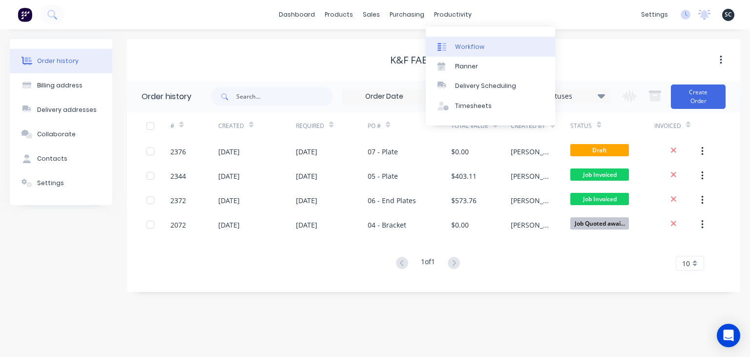
click at [474, 40] on link "Workflow" at bounding box center [490, 47] width 129 height 20
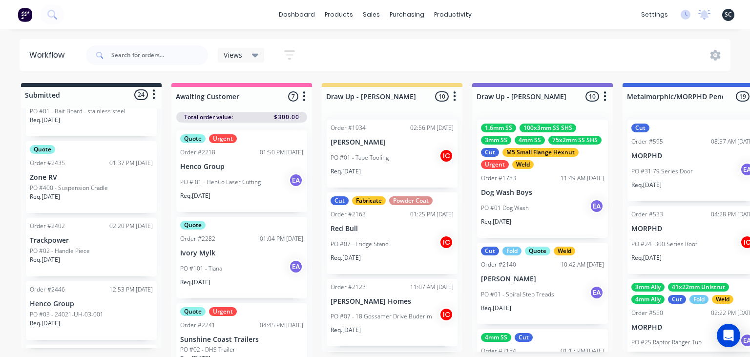
scroll to position [394, 0]
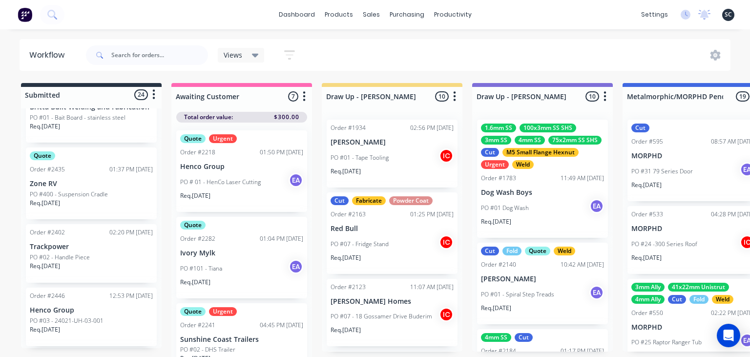
click at [97, 181] on p "Zone RV" at bounding box center [91, 184] width 123 height 8
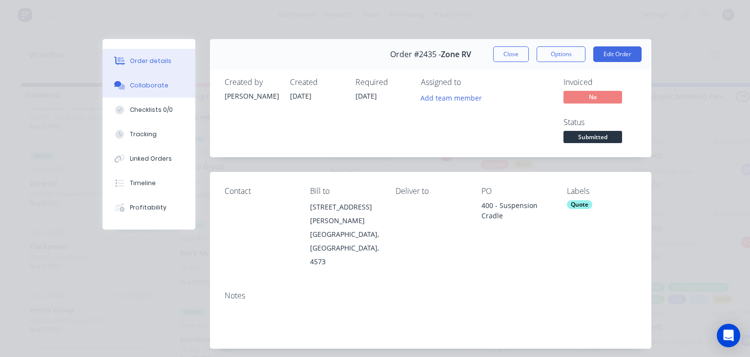
click at [161, 87] on div "Collaborate" at bounding box center [149, 85] width 39 height 9
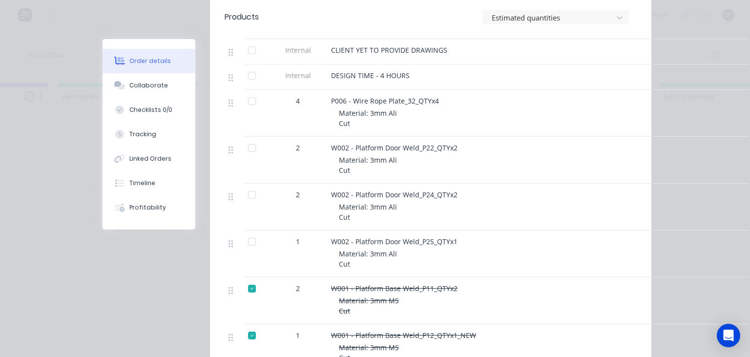
scroll to position [471, 0]
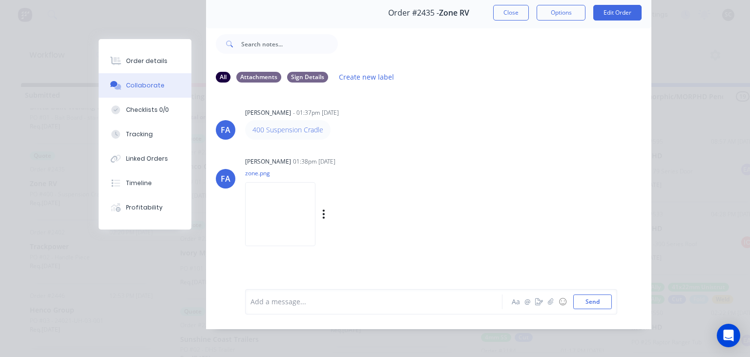
scroll to position [43, 0]
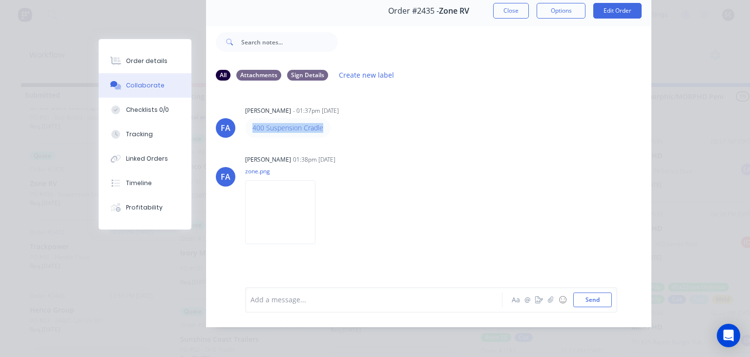
drag, startPoint x: 246, startPoint y: 129, endPoint x: 346, endPoint y: 128, distance: 100.1
click at [363, 128] on div "400 Suspension Cradle" at bounding box center [397, 128] width 305 height 20
drag, startPoint x: 312, startPoint y: 126, endPoint x: 325, endPoint y: 126, distance: 13.7
copy link "400 Suspension Cradle"
drag, startPoint x: 481, startPoint y: 235, endPoint x: 502, endPoint y: 5, distance: 231.0
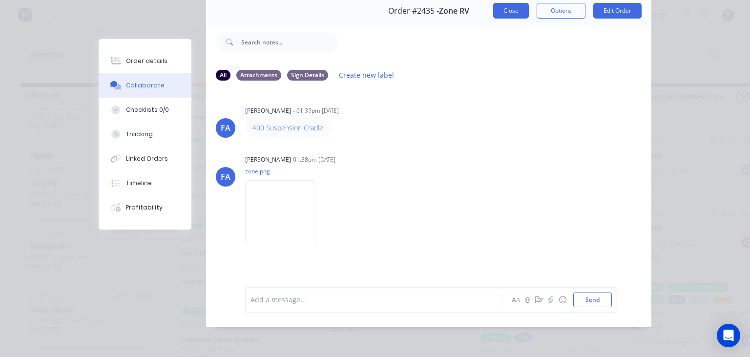
click at [481, 231] on div "Francis Adrian Candido 01:38pm 10/10/25 zone.png Labels Download" at bounding box center [367, 196] width 245 height 88
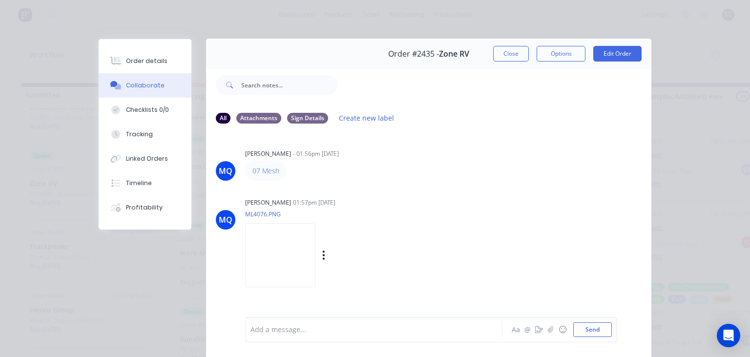
scroll to position [0, 0]
click at [519, 62] on button "Close" at bounding box center [511, 54] width 36 height 16
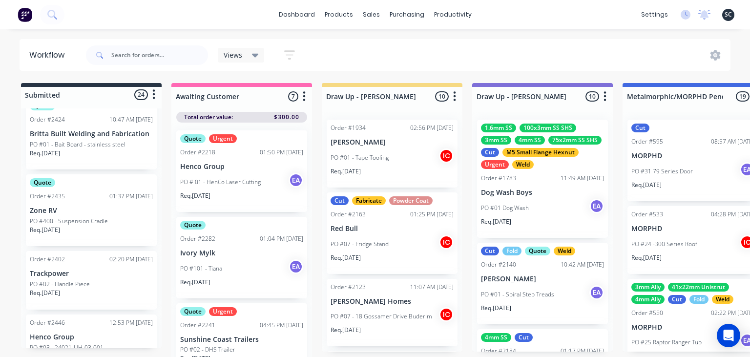
scroll to position [389, 0]
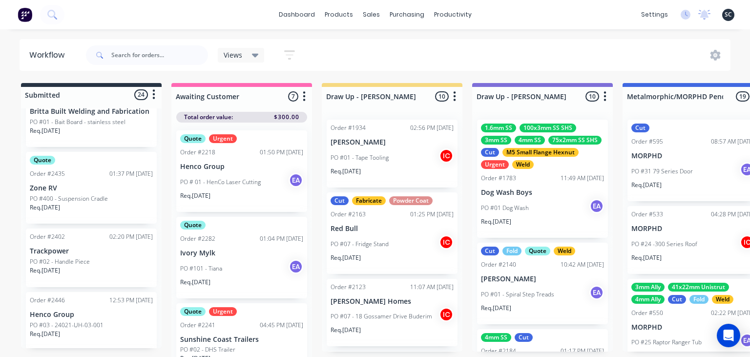
click at [102, 197] on p "PO #400 - Suspension Cradle" at bounding box center [69, 198] width 78 height 9
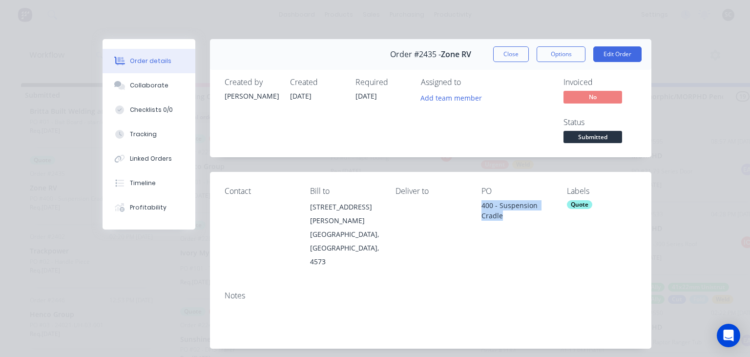
drag, startPoint x: 474, startPoint y: 202, endPoint x: 536, endPoint y: 216, distance: 64.0
click at [536, 216] on div "Contact Bill to 85-91 Quanda Rd COOLUM BEACH, Queensland, 4573 Deliver to PO 40…" at bounding box center [431, 227] width 442 height 111
copy div "400 - Suspension Cradle"
drag, startPoint x: 509, startPoint y: 106, endPoint x: 520, endPoint y: 44, distance: 62.9
click at [509, 103] on div "Assigned to Add team member" at bounding box center [470, 112] width 98 height 68
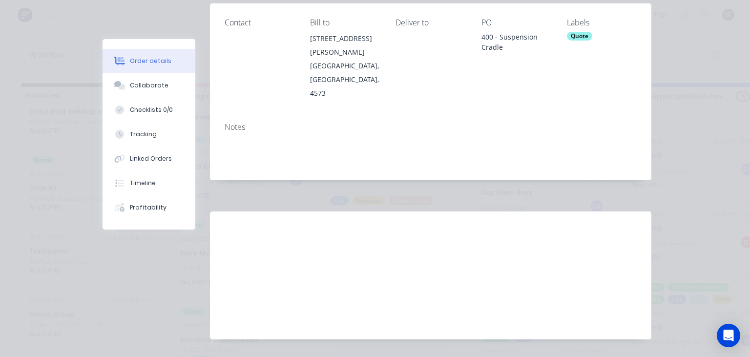
scroll to position [0, 0]
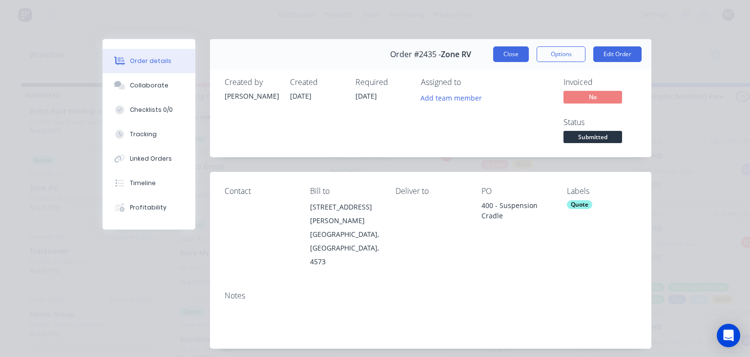
click at [513, 54] on button "Close" at bounding box center [511, 54] width 36 height 16
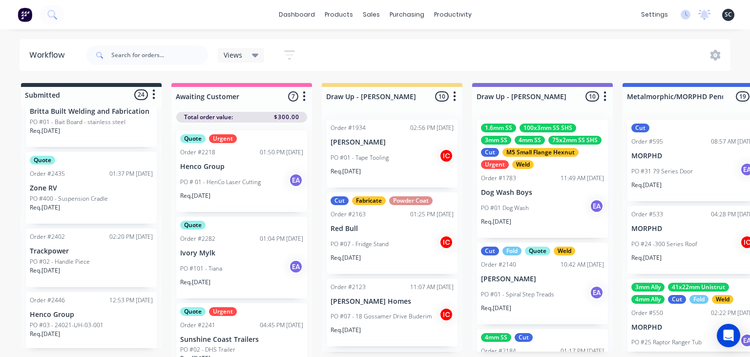
click at [87, 261] on p "PO #02 - Handle Piece" at bounding box center [60, 261] width 60 height 9
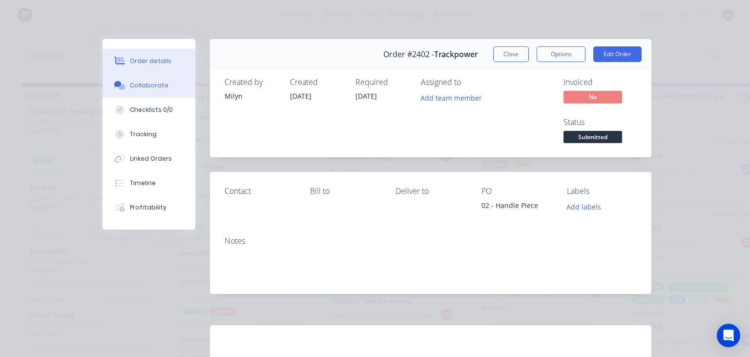
click at [149, 84] on div "Collaborate" at bounding box center [149, 85] width 39 height 9
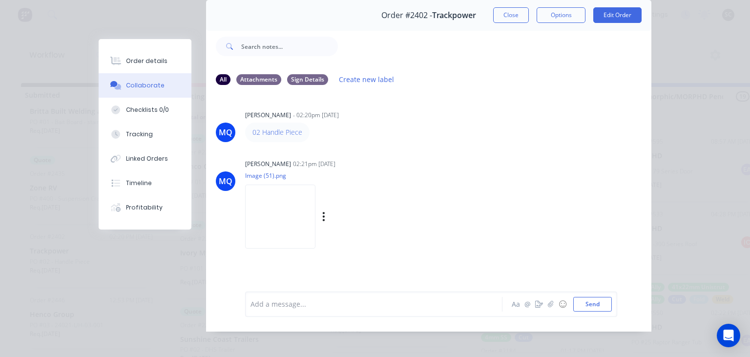
scroll to position [43, 0]
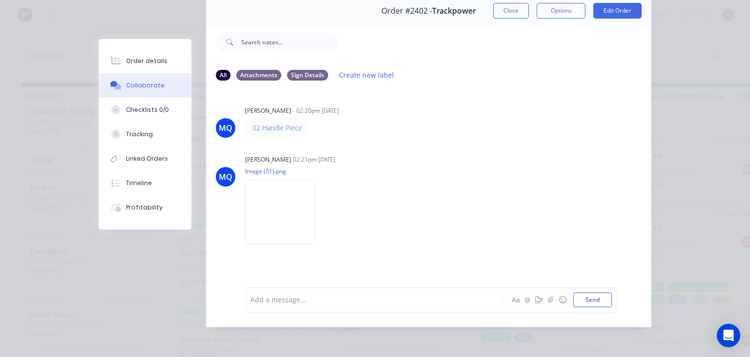
click at [420, 142] on div "MQ Milyn Quinones - 02:20pm 03/10/25 02 Handle Piece MQ Milyn Quinones 02:21pm …" at bounding box center [428, 181] width 445 height 184
click at [521, 11] on button "Close" at bounding box center [511, 11] width 36 height 16
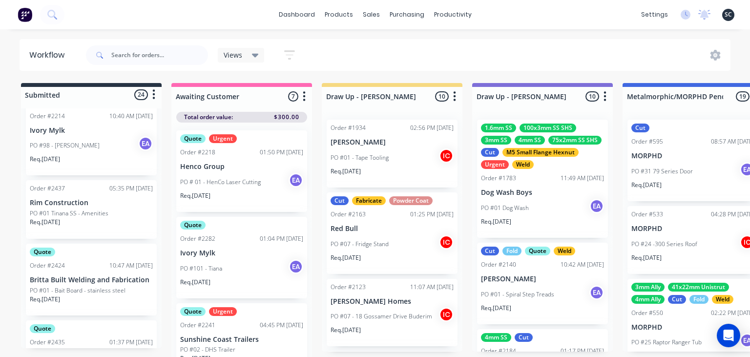
scroll to position [221, 0]
click at [97, 213] on p "PO #01 Tinana SS - Amenities" at bounding box center [69, 213] width 79 height 9
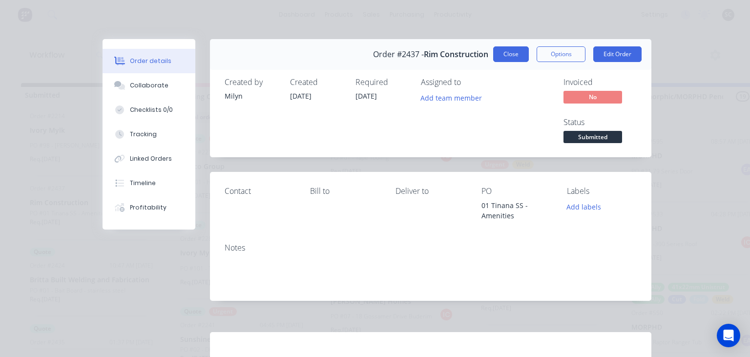
click at [504, 54] on button "Close" at bounding box center [511, 54] width 36 height 16
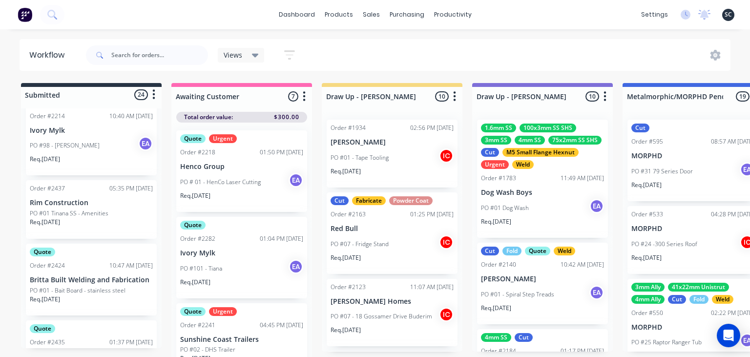
click at [58, 213] on p "PO #01 Tinana SS - Amenities" at bounding box center [69, 213] width 79 height 9
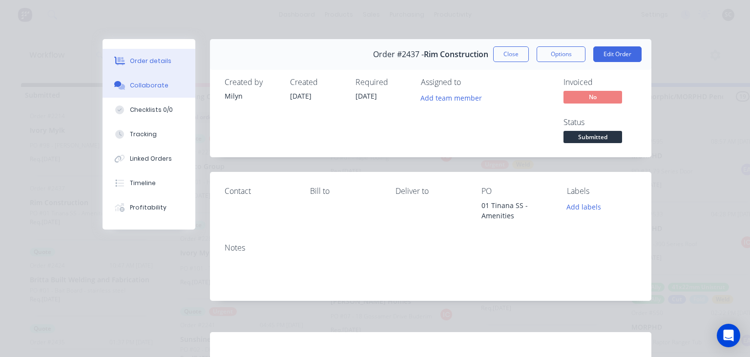
click at [153, 89] on div "Collaborate" at bounding box center [149, 85] width 39 height 9
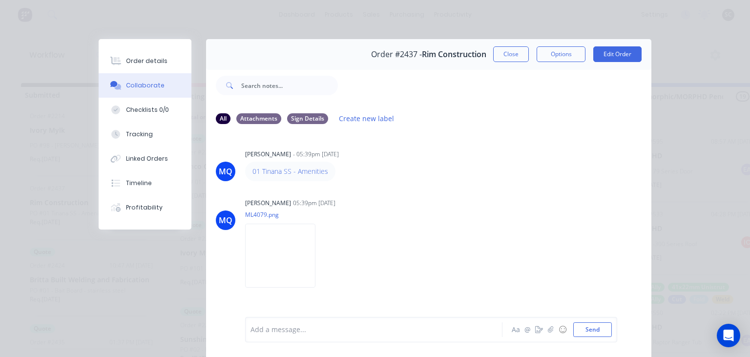
click at [444, 192] on div "MQ Milyn Quinones - 05:39pm 10/10/25 01 Tinana SS - Amenities MQ Milyn Quinones…" at bounding box center [428, 224] width 445 height 184
click at [521, 52] on button "Close" at bounding box center [511, 54] width 36 height 16
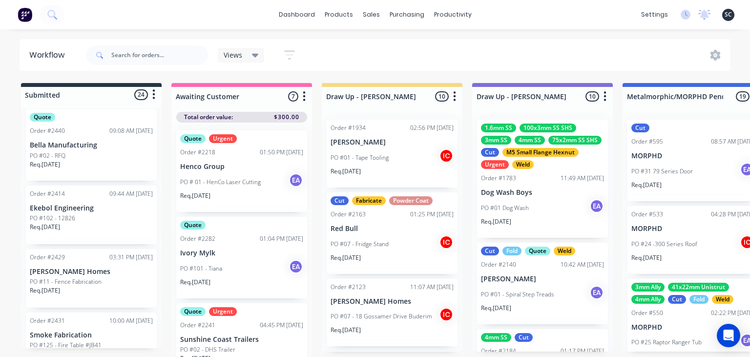
scroll to position [727, 0]
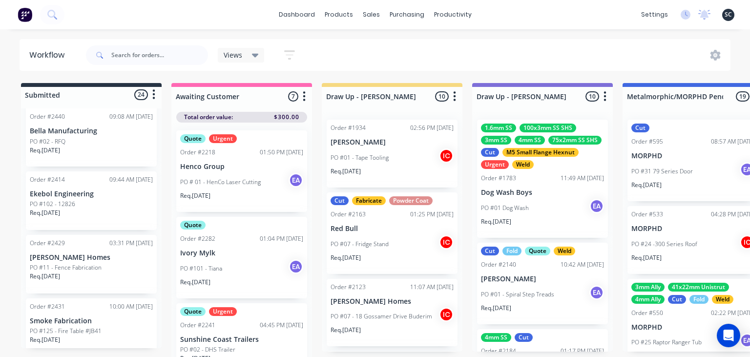
click at [67, 205] on p "PO #102 - 12826" at bounding box center [52, 204] width 45 height 9
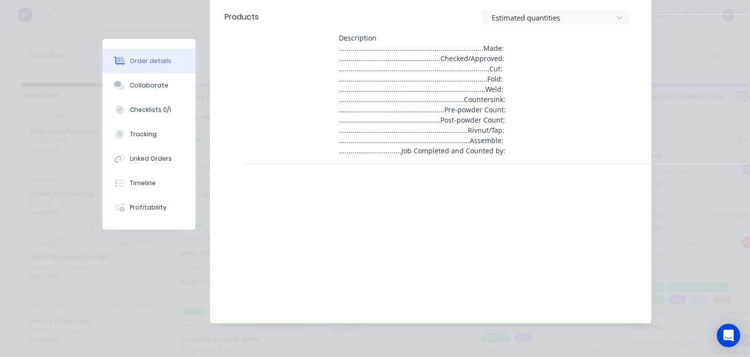
scroll to position [359, 0]
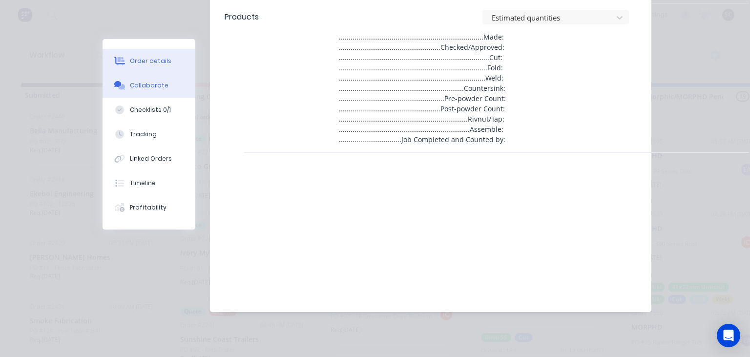
click at [150, 89] on div "Collaborate" at bounding box center [149, 85] width 39 height 9
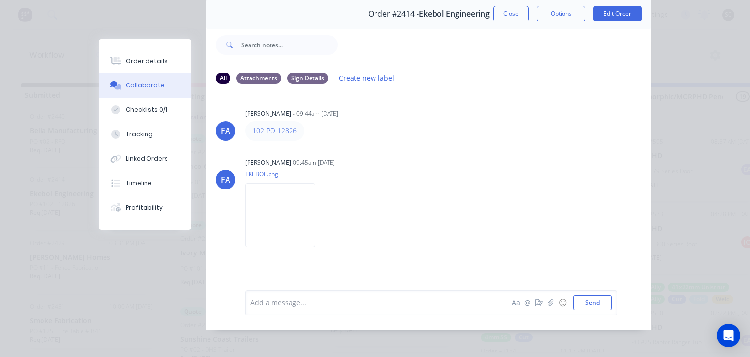
scroll to position [43, 0]
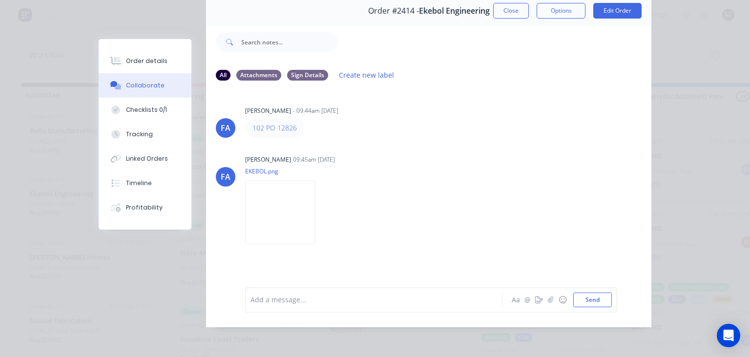
click at [423, 144] on div "FA Francis Adrian Candido - 09:44am 08/10/25 102 PO 12826 FA Francis Adrian Can…" at bounding box center [428, 181] width 445 height 184
click at [508, 17] on button "Close" at bounding box center [511, 11] width 36 height 16
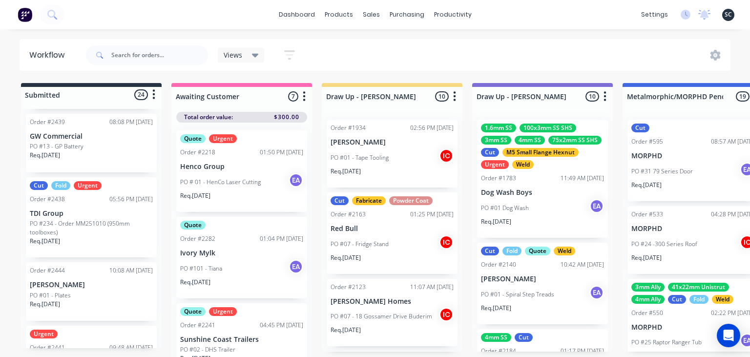
scroll to position [1233, 0]
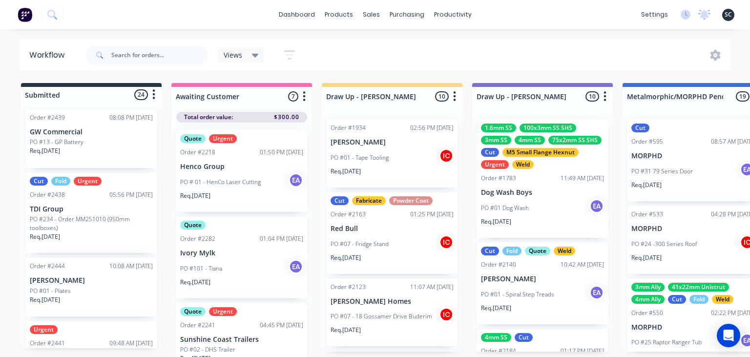
click at [122, 211] on p "TDI Group" at bounding box center [91, 209] width 123 height 8
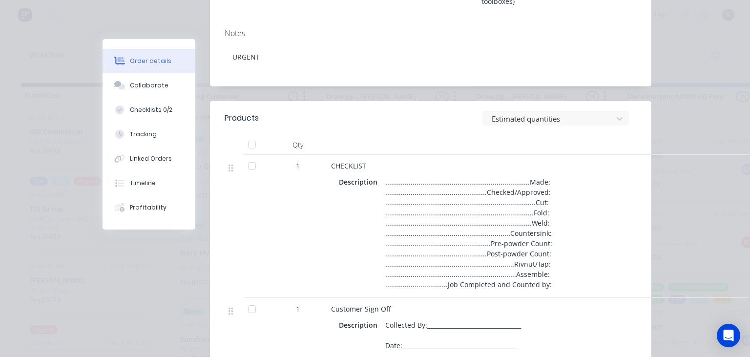
scroll to position [450, 0]
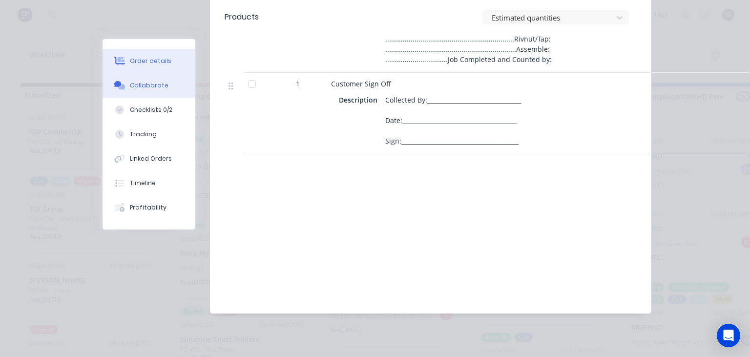
click at [155, 85] on div "Collaborate" at bounding box center [149, 85] width 39 height 9
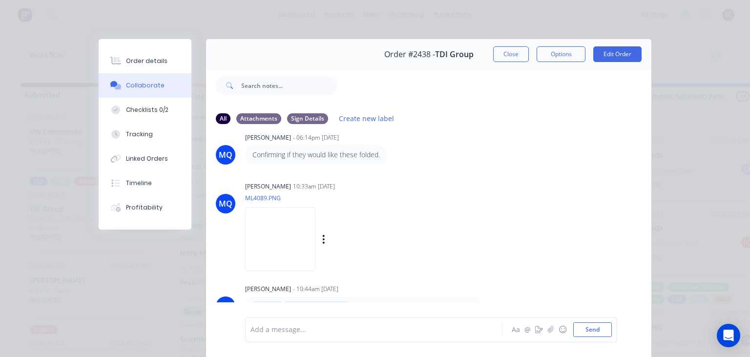
scroll to position [43, 0]
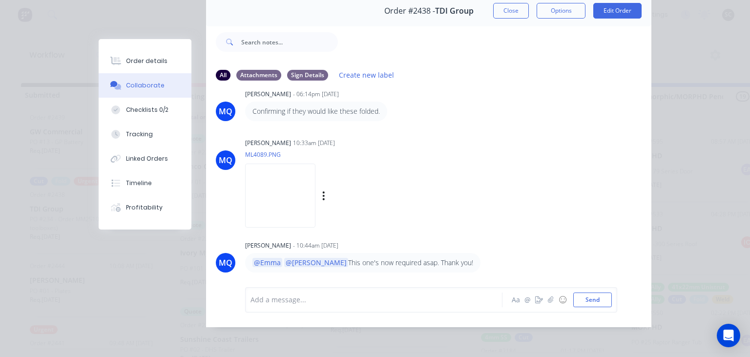
click at [316, 187] on img at bounding box center [280, 196] width 70 height 64
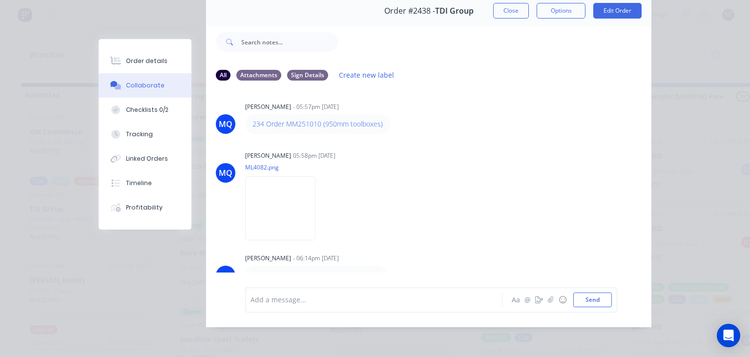
scroll to position [0, 0]
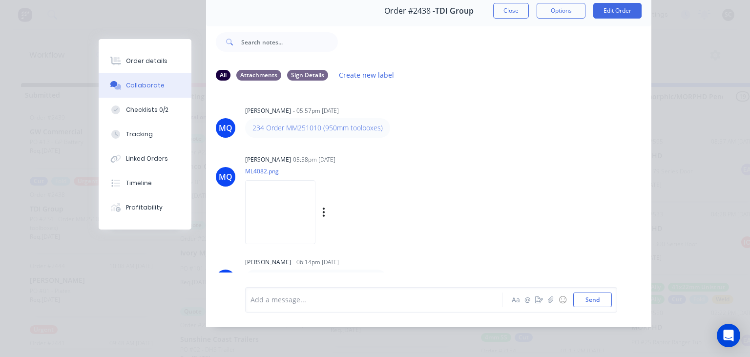
click at [297, 222] on img at bounding box center [280, 212] width 70 height 64
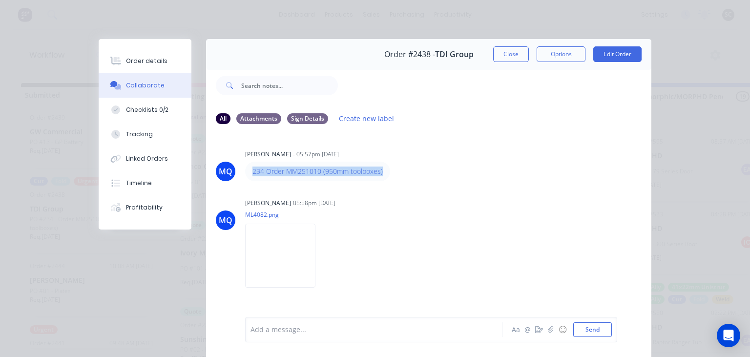
drag, startPoint x: 250, startPoint y: 172, endPoint x: 486, endPoint y: 171, distance: 236.9
click at [486, 171] on div "234 Order MM251010 (950mm toolboxes)" at bounding box center [397, 172] width 305 height 20
click at [521, 186] on div "MQ Milyn Quinones - 05:57pm 10/10/25 234 Order MM251010 (950mm toolboxes) MQ Mi…" at bounding box center [428, 224] width 445 height 184
drag, startPoint x: 485, startPoint y: 190, endPoint x: 553, endPoint y: 3, distance: 199.5
click at [486, 190] on div "MQ Milyn Quinones - 05:57pm 10/10/25 234 Order MM251010 (950mm toolboxes) MQ Mi…" at bounding box center [428, 224] width 445 height 184
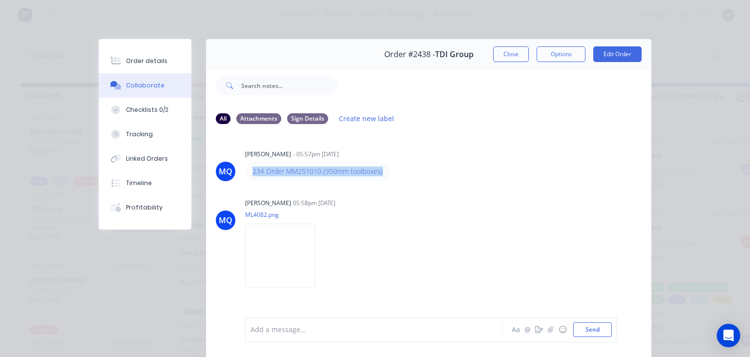
drag, startPoint x: 248, startPoint y: 175, endPoint x: 452, endPoint y: 170, distance: 204.2
click at [452, 170] on div "234 Order MM251010 (950mm toolboxes)" at bounding box center [397, 172] width 305 height 20
copy link "234 Order MM251010 (950mm toolboxes)"
drag, startPoint x: 573, startPoint y: 239, endPoint x: 420, endPoint y: 1, distance: 283.4
click at [573, 237] on div "MQ Milyn Quinones 05:58pm 10/10/25 ML4082.png Labels Download" at bounding box center [428, 240] width 445 height 88
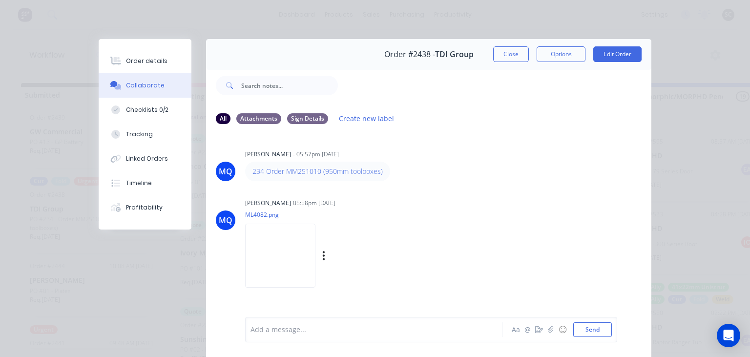
click at [273, 262] on img at bounding box center [280, 256] width 70 height 64
click at [296, 264] on img at bounding box center [280, 256] width 70 height 64
click at [504, 54] on button "Close" at bounding box center [511, 54] width 36 height 16
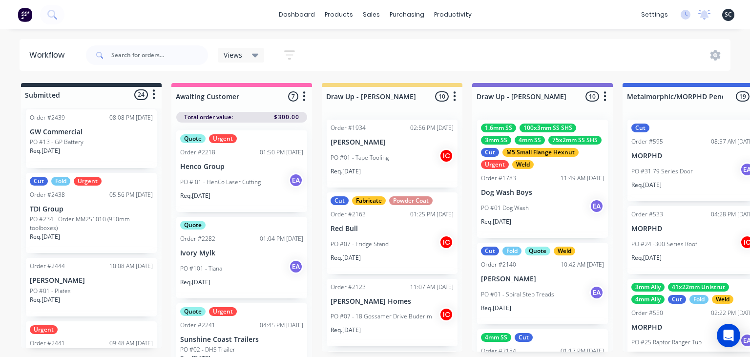
click at [98, 227] on p "PO #234 - Order MM251010 (950mm toolboxes)" at bounding box center [91, 224] width 123 height 18
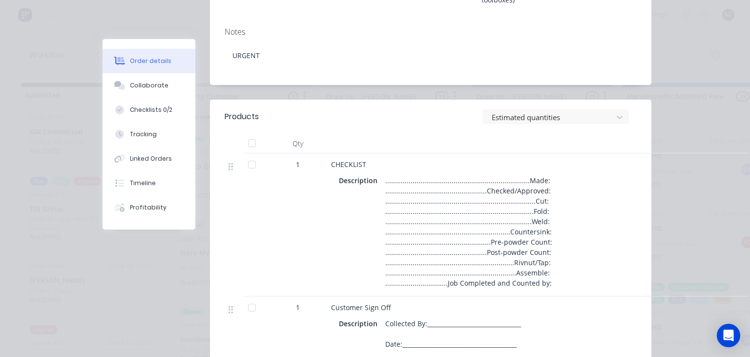
scroll to position [57, 0]
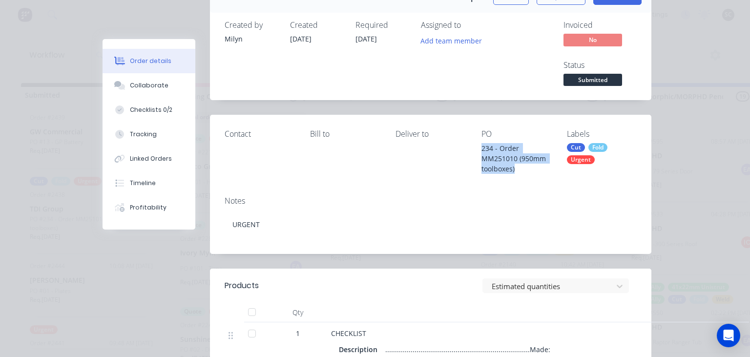
drag, startPoint x: 481, startPoint y: 147, endPoint x: 528, endPoint y: 179, distance: 57.4
click at [528, 179] on div "Contact Bill to Deliver to PO 234 - Order MM251010 (950mm toolboxes) Labels Cut…" at bounding box center [431, 151] width 442 height 73
copy div "234 - Order MM251010 (950mm toolboxes)"
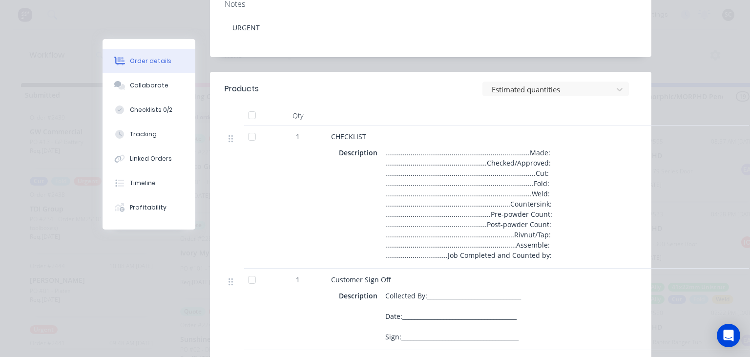
scroll to position [282, 0]
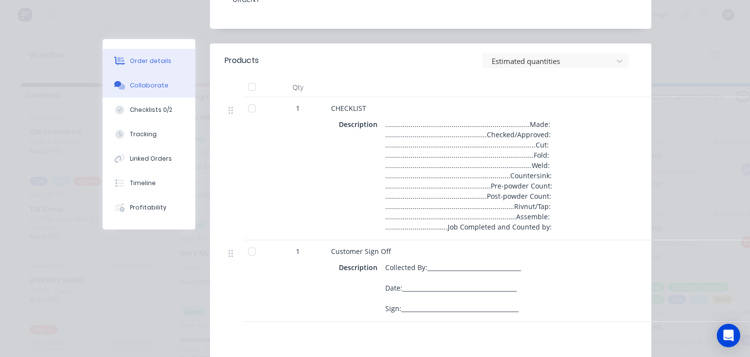
click at [155, 91] on button "Collaborate" at bounding box center [149, 85] width 93 height 24
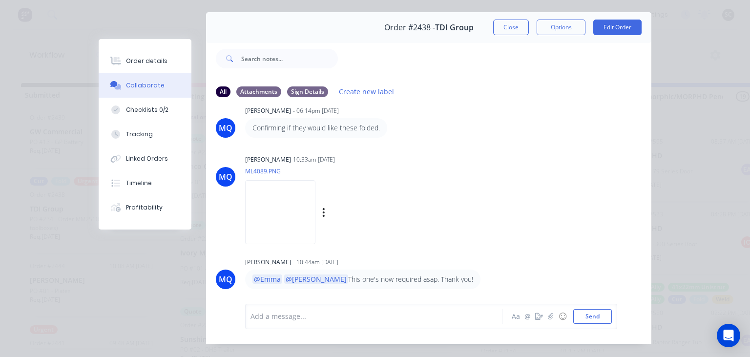
scroll to position [43, 0]
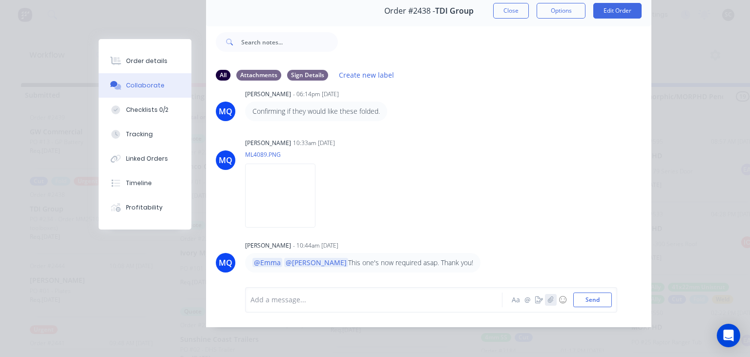
click at [548, 301] on button "button" at bounding box center [551, 300] width 12 height 12
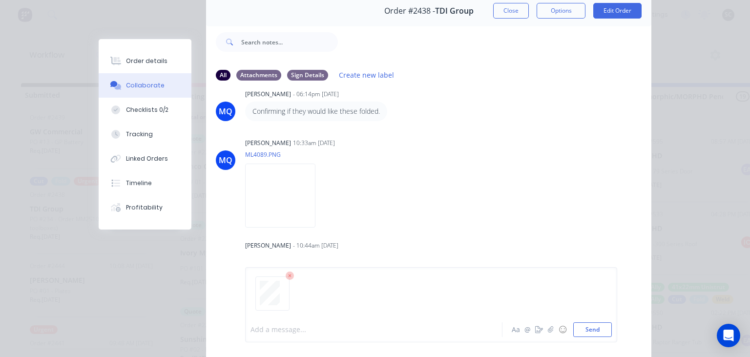
click at [300, 331] on div at bounding box center [376, 330] width 251 height 10
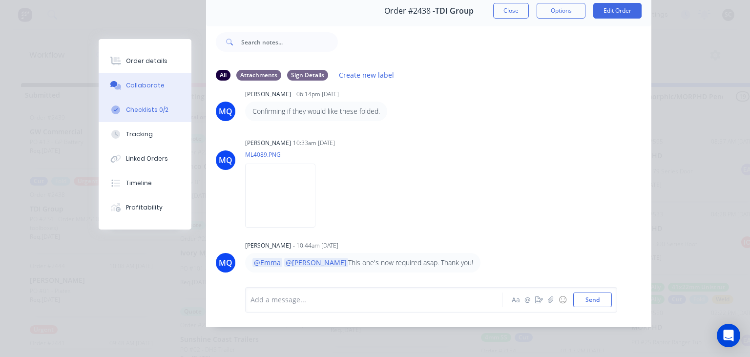
click at [148, 112] on div "Checklists 0/2" at bounding box center [147, 109] width 42 height 9
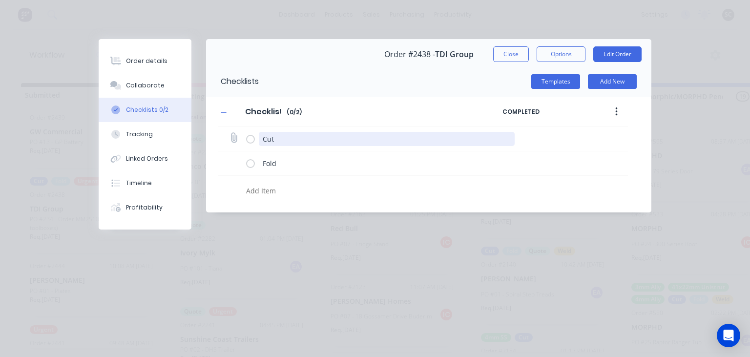
scroll to position [0, 0]
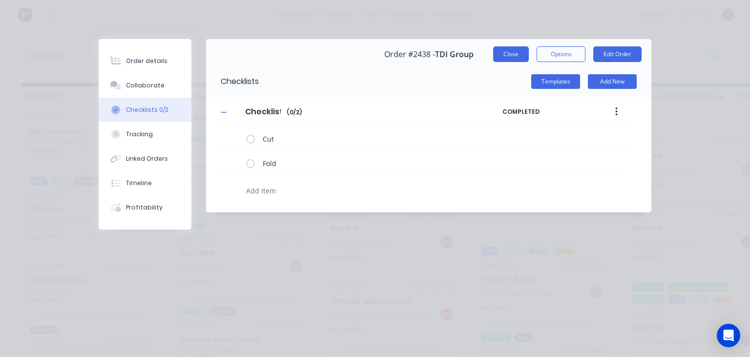
click at [505, 58] on button "Close" at bounding box center [511, 54] width 36 height 16
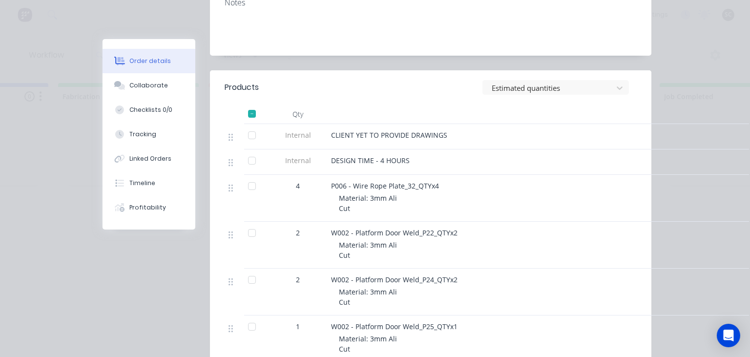
scroll to position [358, 0]
